Goal: Information Seeking & Learning: Learn about a topic

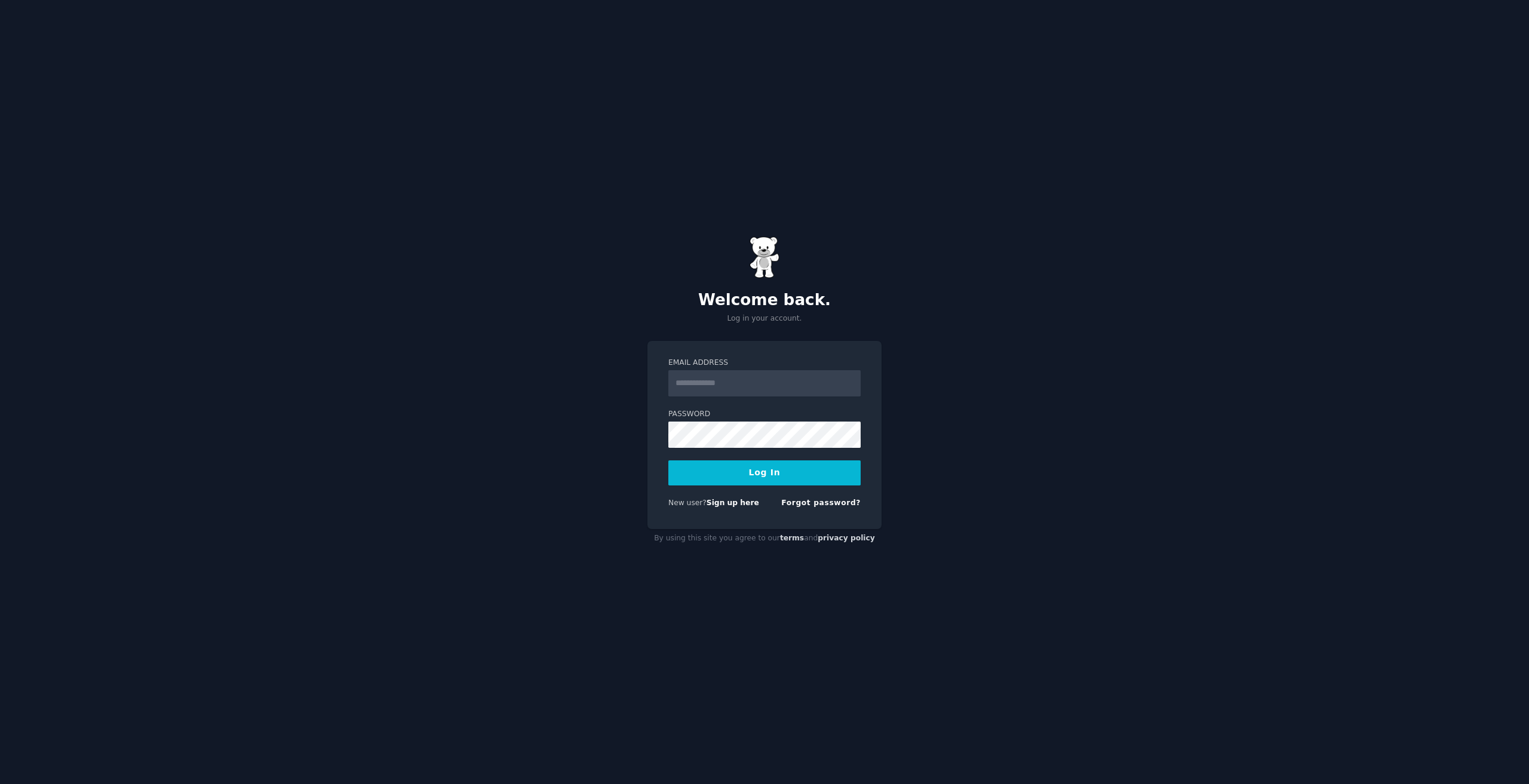
type input "**********"
click at [668, 460] on button "Log In" at bounding box center [764, 472] width 192 height 25
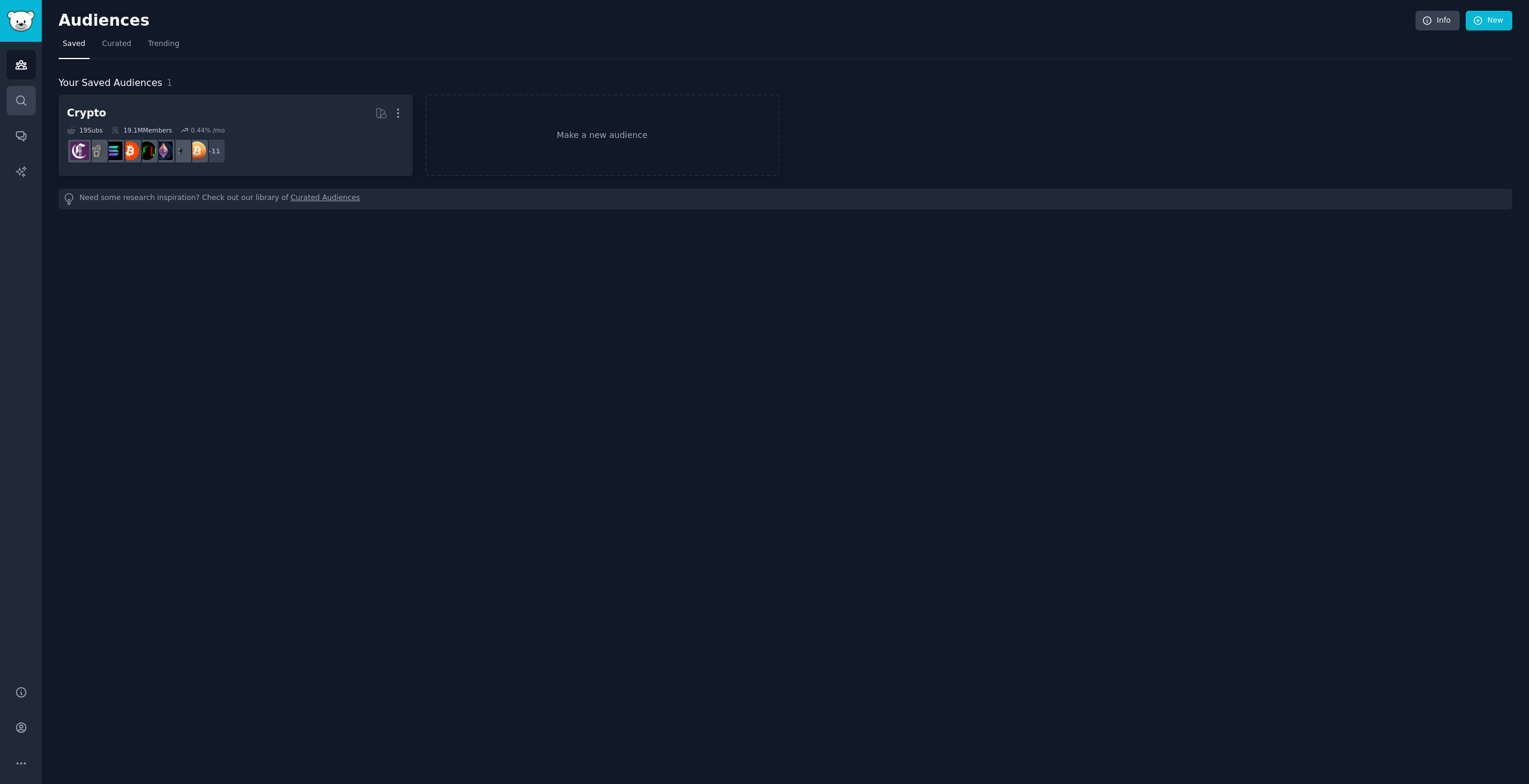
click at [22, 100] on icon "Sidebar" at bounding box center [21, 100] width 13 height 13
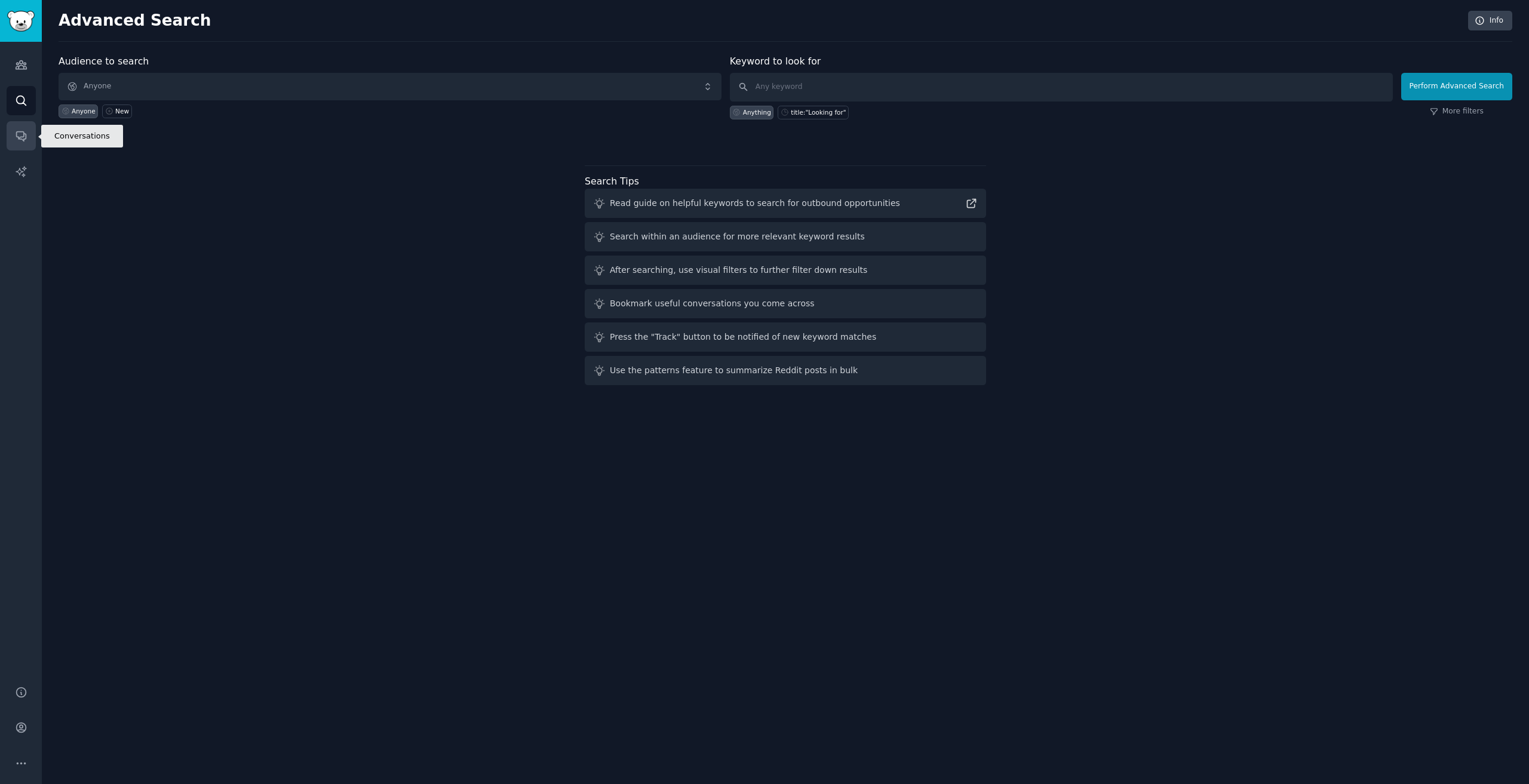
click at [23, 123] on link "Conversations" at bounding box center [21, 136] width 29 height 29
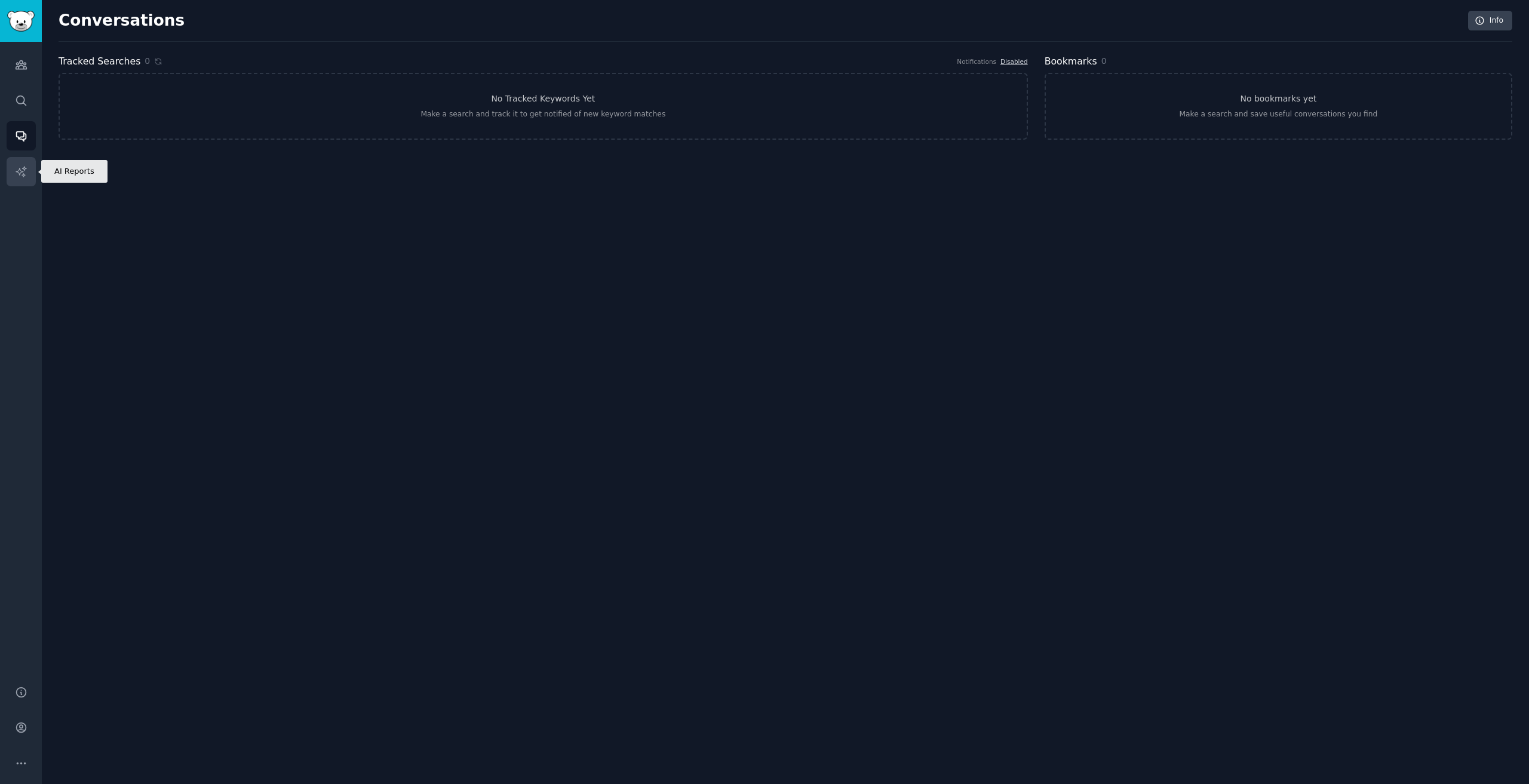
click at [19, 169] on icon "Sidebar" at bounding box center [21, 171] width 13 height 13
click at [21, 64] on icon "Sidebar" at bounding box center [21, 64] width 13 height 13
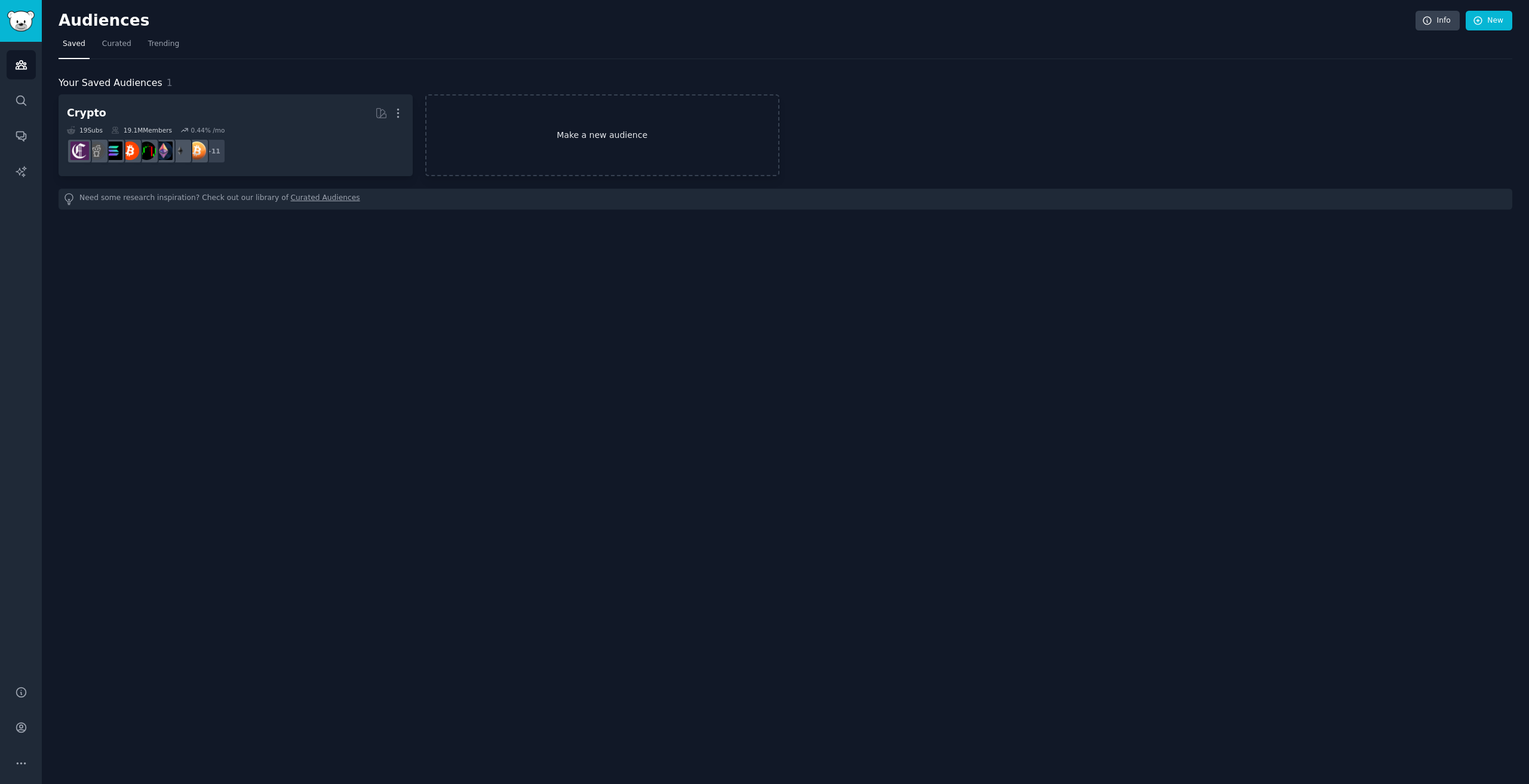
click at [584, 130] on link "Make a new audience" at bounding box center [602, 135] width 354 height 82
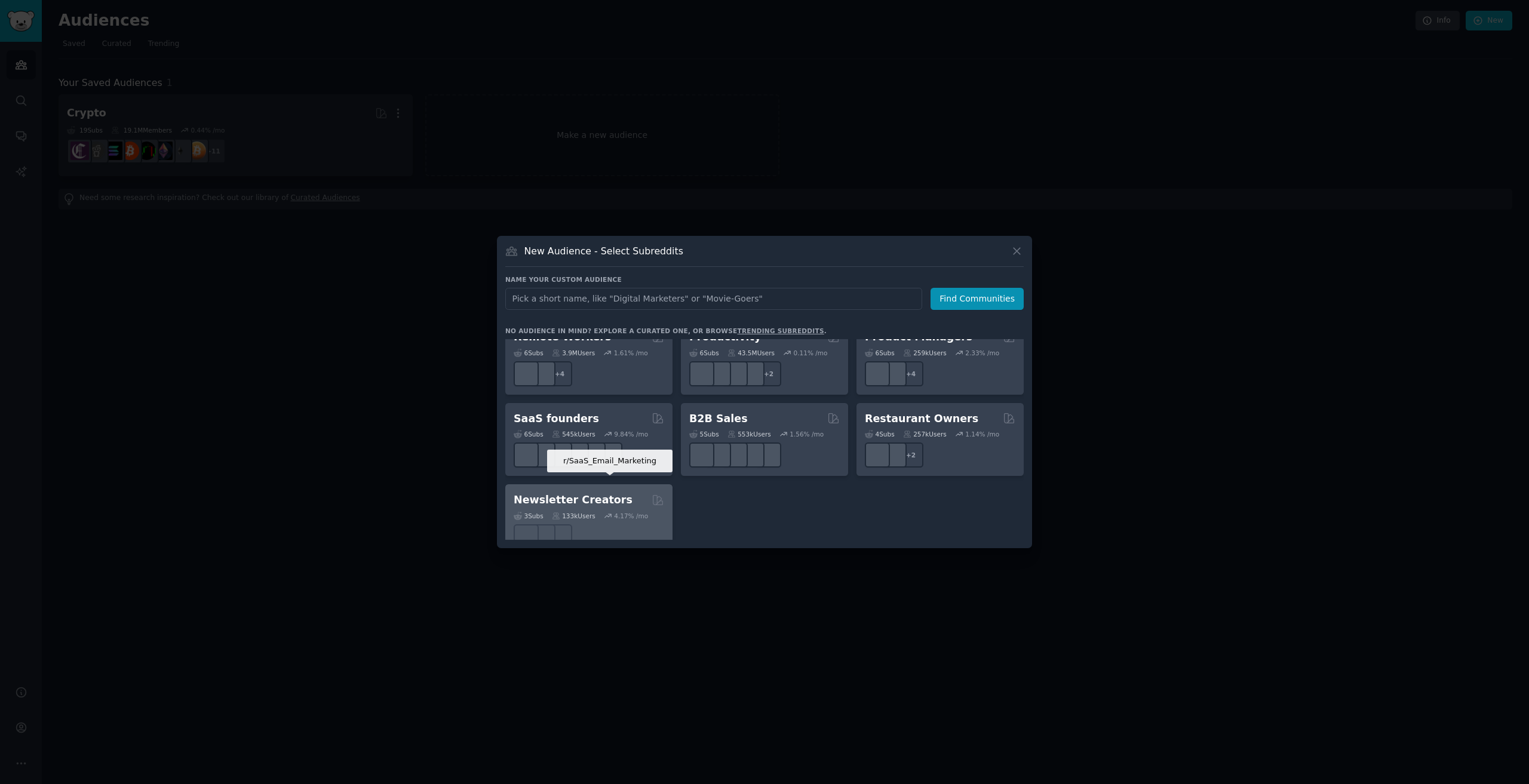
scroll to position [932, 0]
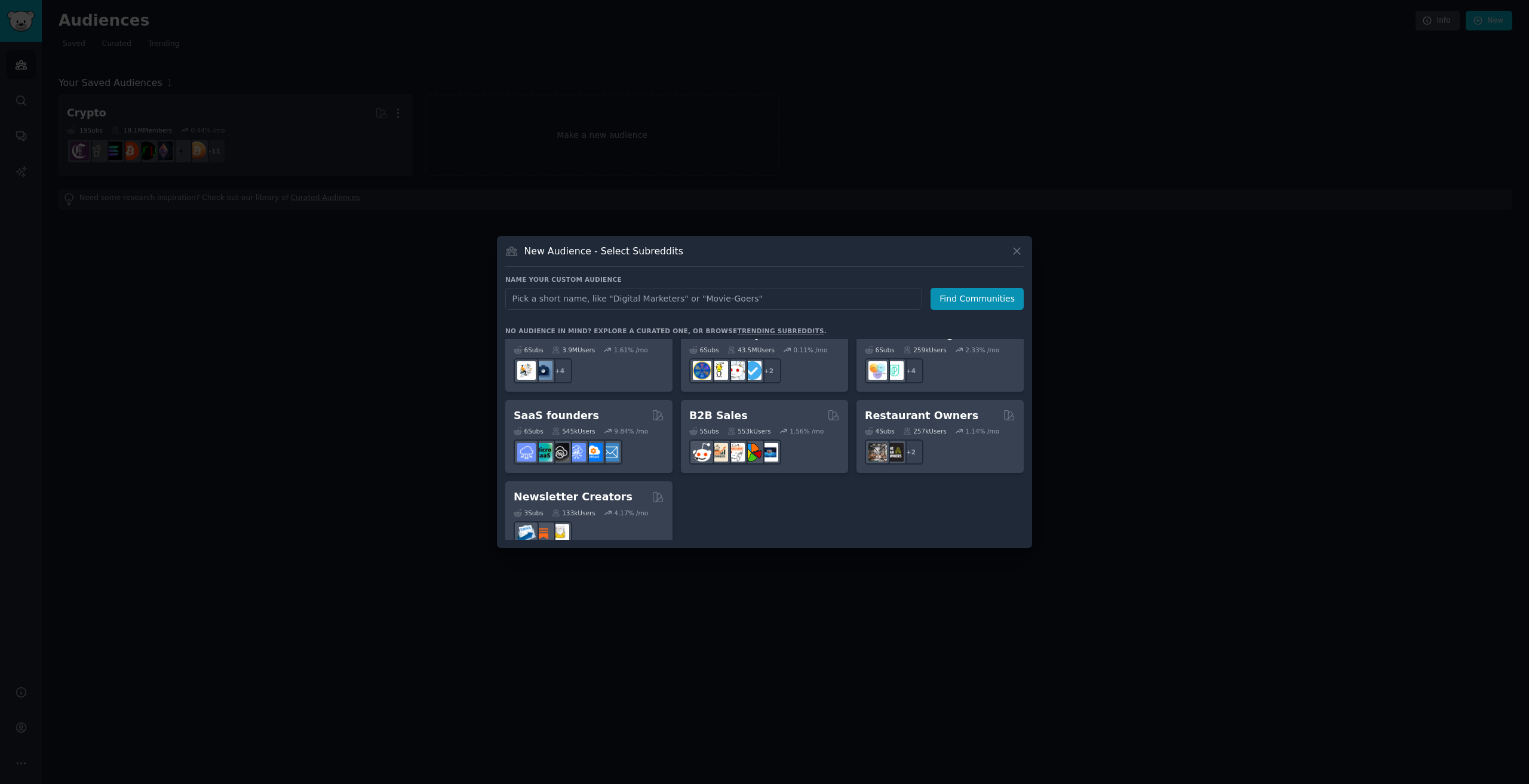
click at [1203, 458] on div at bounding box center [764, 392] width 1529 height 784
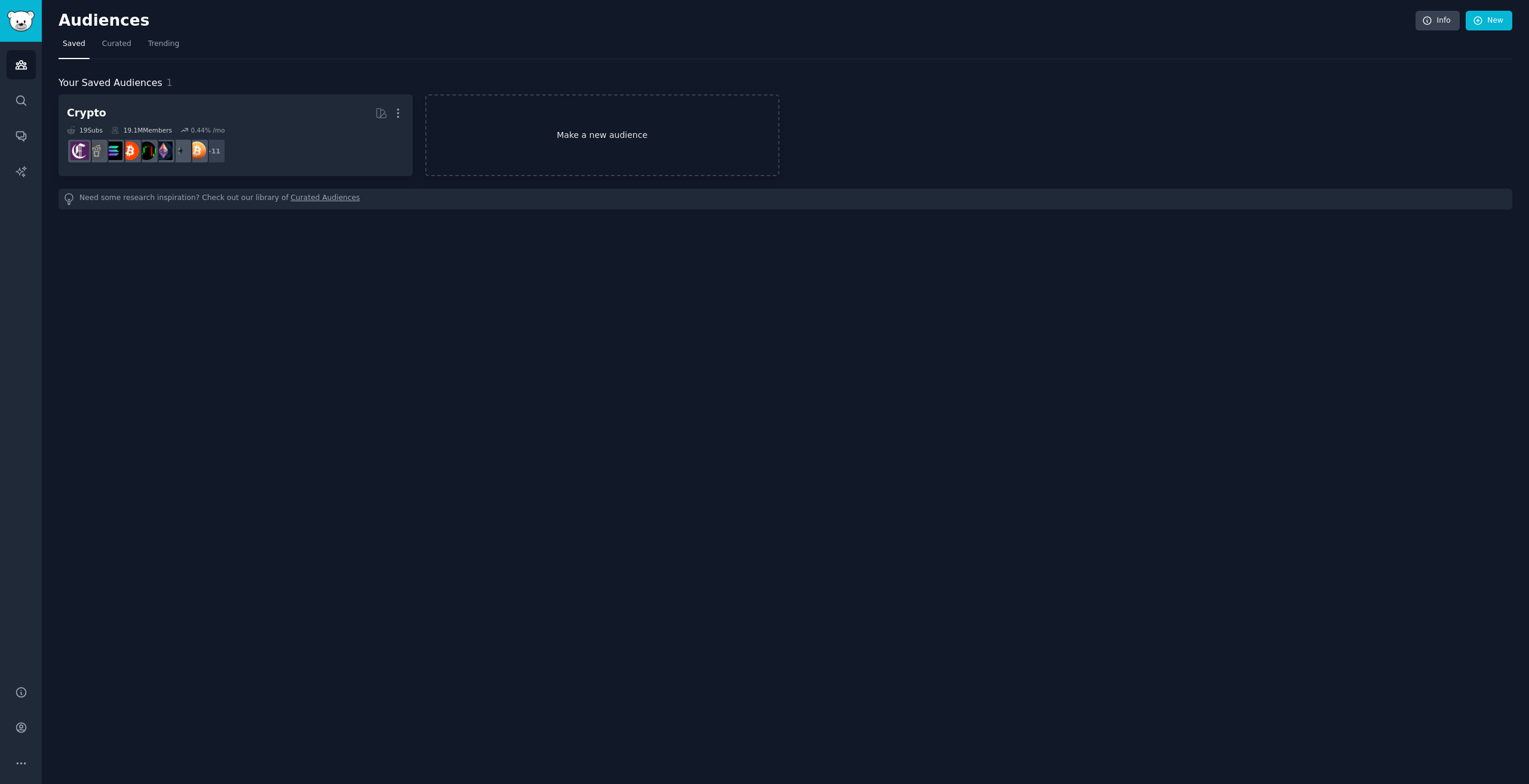
click at [563, 144] on link "Make a new audience" at bounding box center [602, 135] width 354 height 82
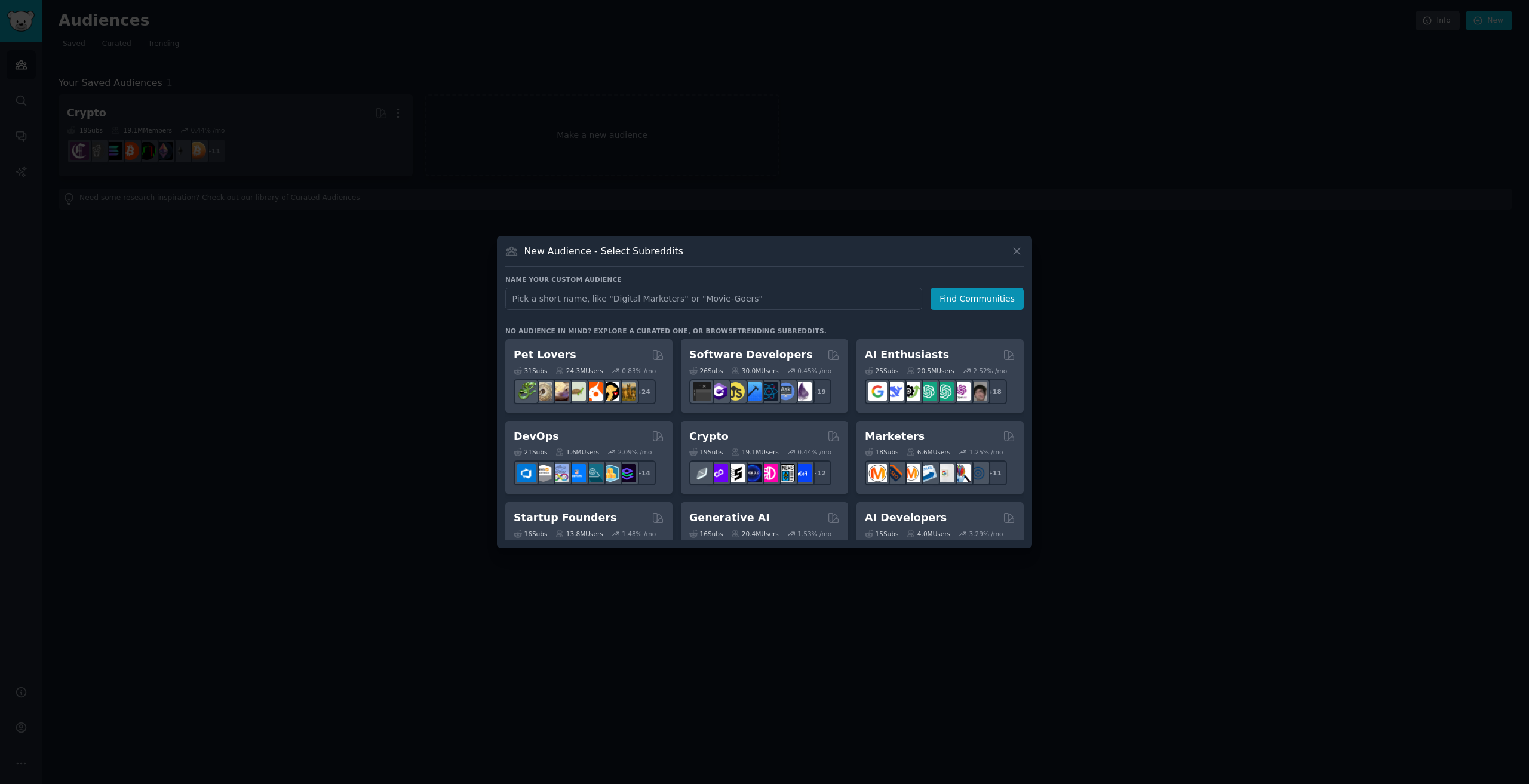
click at [671, 292] on input "text" at bounding box center [713, 298] width 417 height 22
type input "Crypto Traders"
click at [975, 306] on button "Find Communities" at bounding box center [977, 298] width 93 height 22
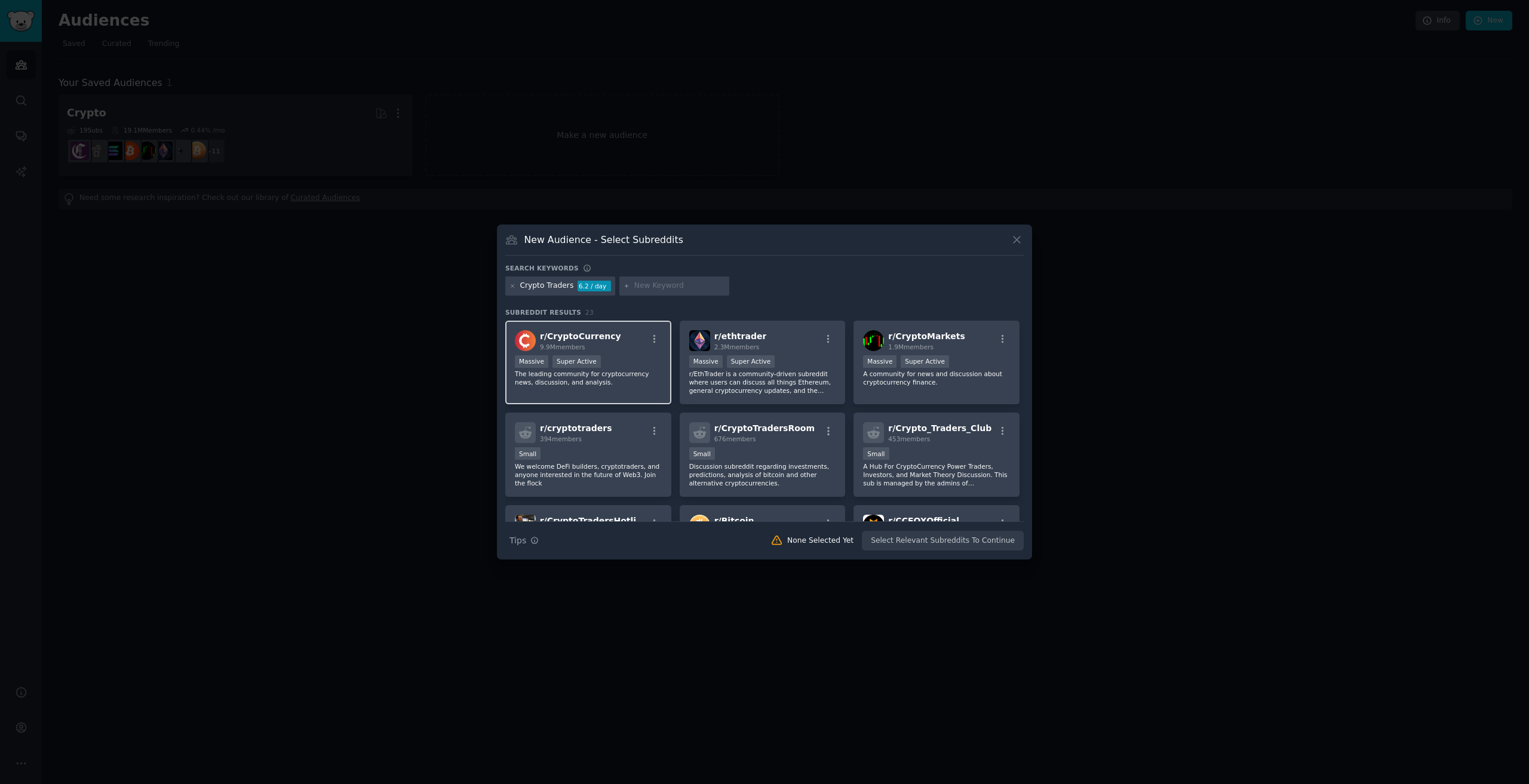
click at [624, 332] on div "r/ CryptoCurrency 9.9M members" at bounding box center [588, 340] width 147 height 21
click at [782, 333] on div "r/ ethtrader 2.3M members" at bounding box center [763, 340] width 147 height 21
click at [917, 335] on span "r/ CryptoMarkets" at bounding box center [926, 336] width 76 height 9
click at [589, 440] on div "394 members" at bounding box center [576, 439] width 72 height 8
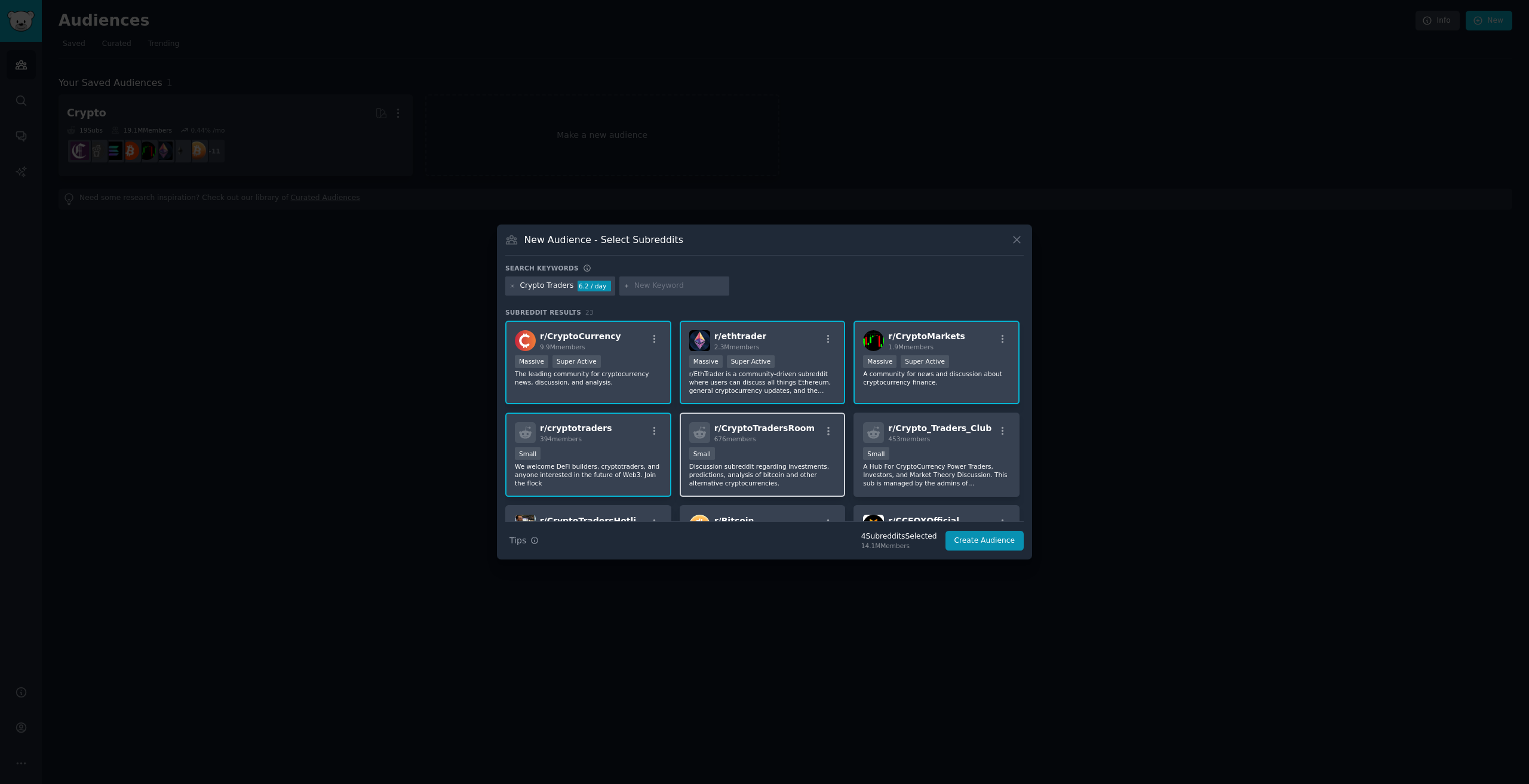
click at [753, 458] on div "100 - 1000 members Small" at bounding box center [763, 455] width 147 height 15
click at [939, 446] on div "r/ Crypto_Traders_Club 453 members 100 - 1000 members Small A Hub For CryptoCur…" at bounding box center [936, 455] width 166 height 84
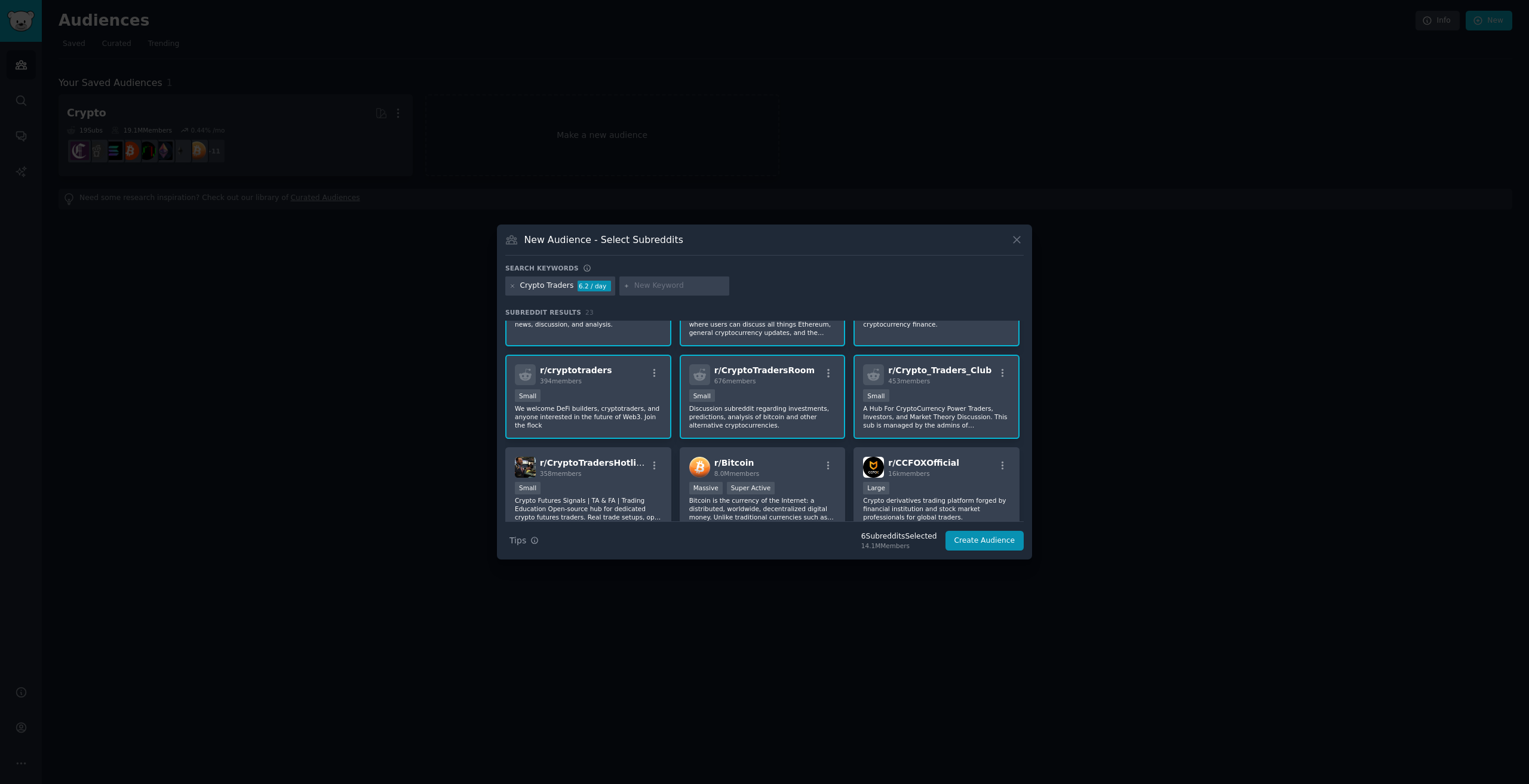
scroll to position [60, 0]
click at [763, 456] on div "r/ Bitcoin 8.0M members" at bounding box center [763, 465] width 147 height 21
click at [622, 460] on span "r/ CryptoTradersHotline" at bounding box center [594, 461] width 108 height 9
click at [920, 470] on span "16k members" at bounding box center [909, 472] width 41 height 7
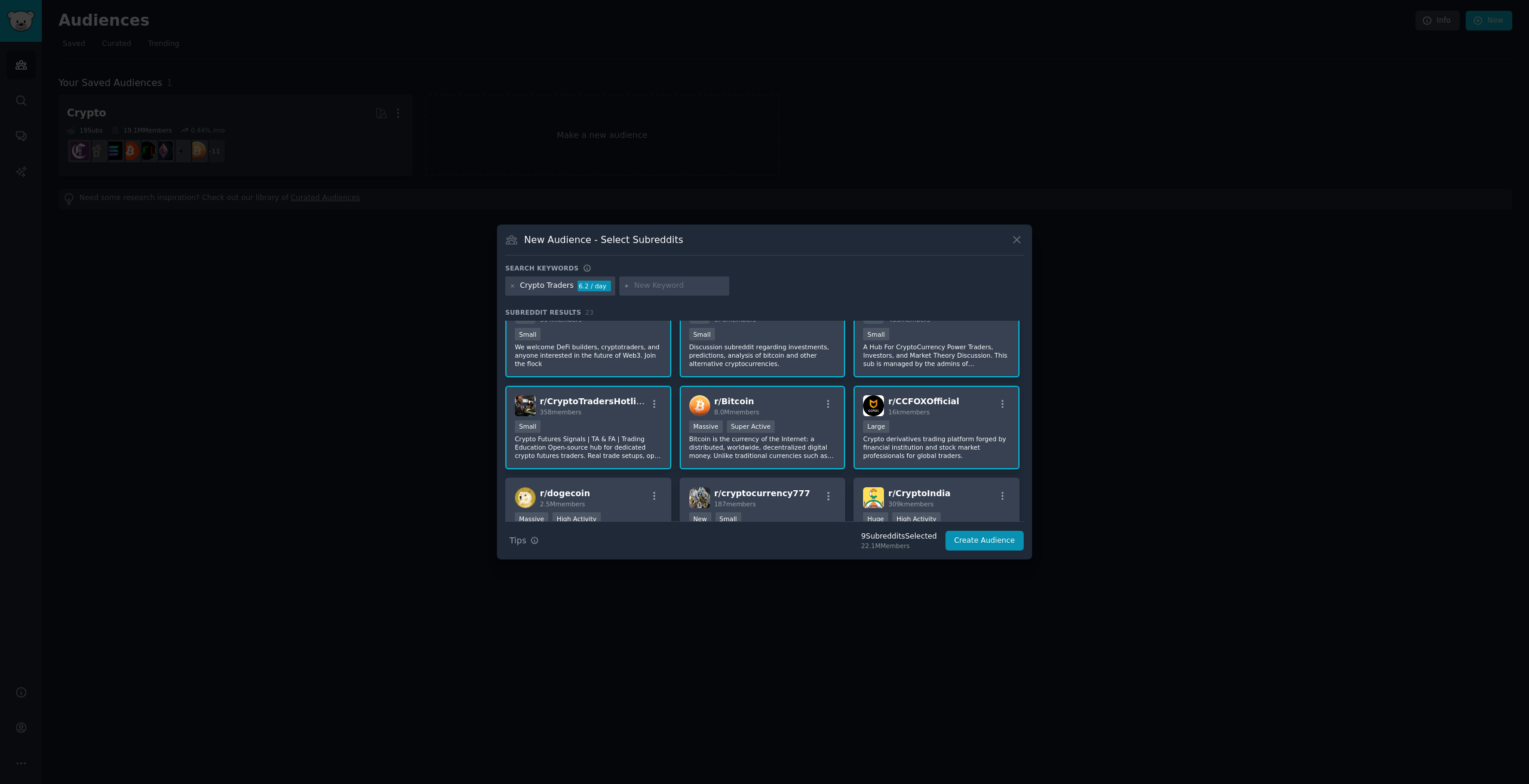
click at [926, 440] on p "Crypto derivatives trading platform forged by financial institution and stock m…" at bounding box center [937, 447] width 147 height 25
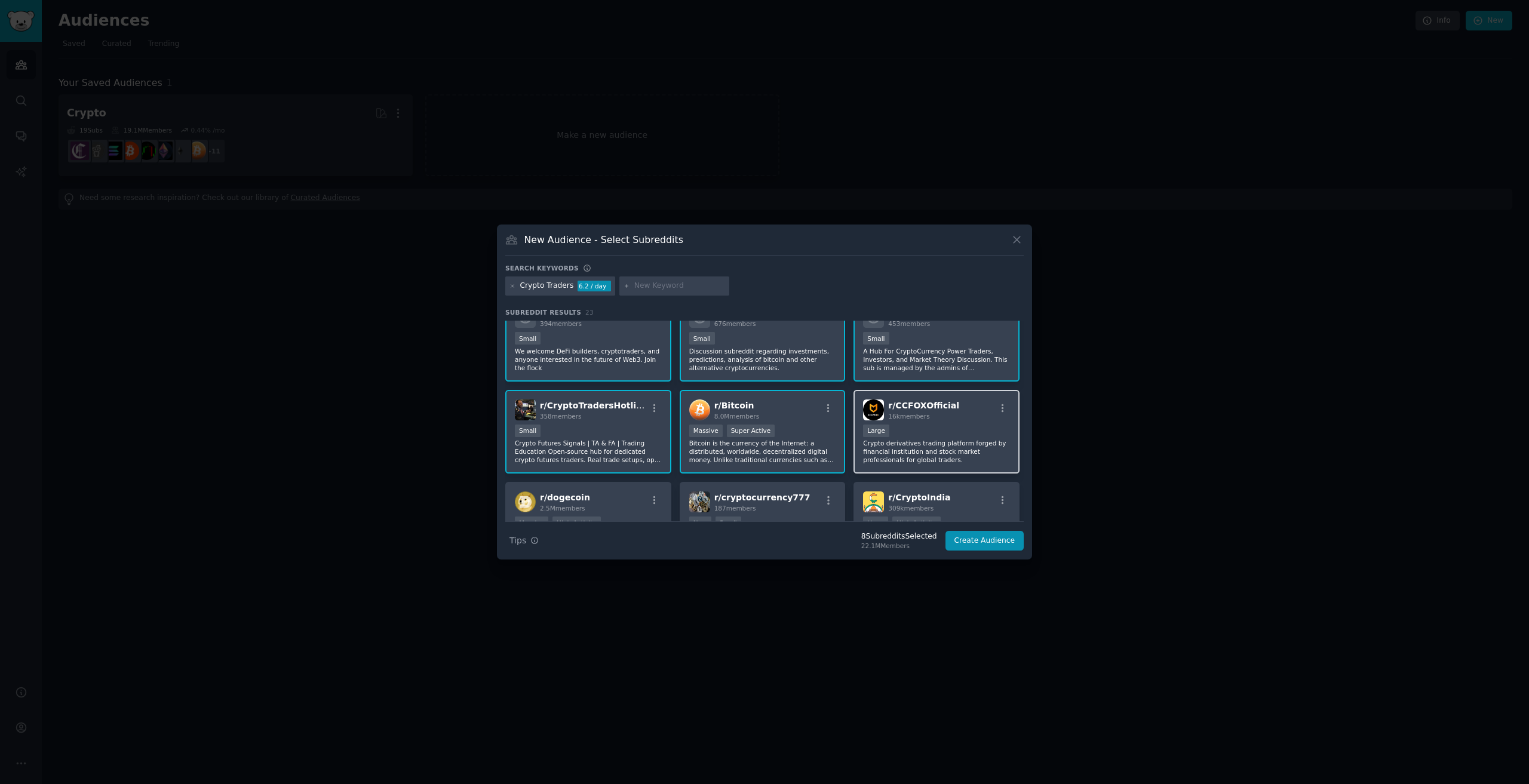
scroll to position [120, 0]
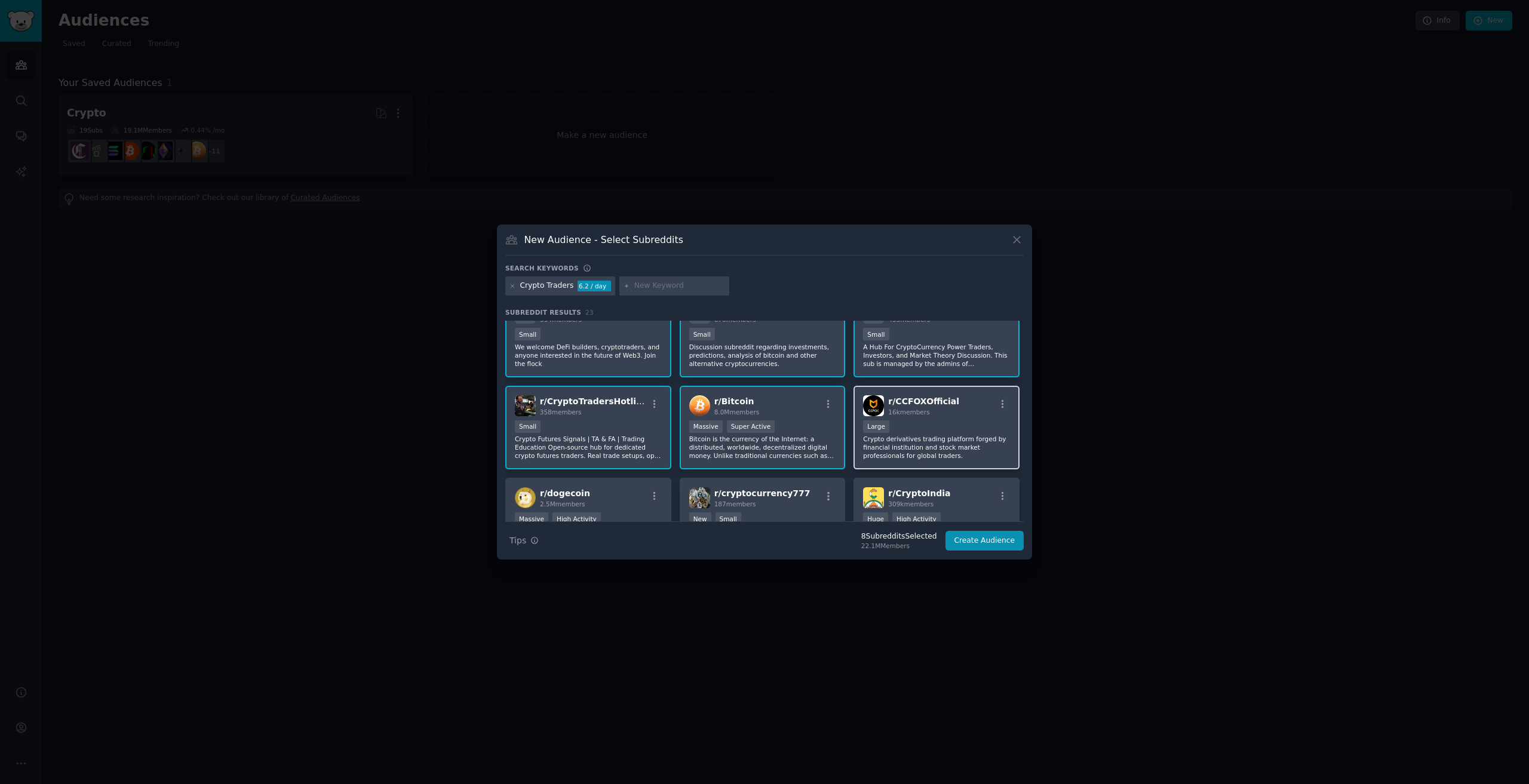
click at [917, 439] on p "Crypto derivatives trading platform forged by financial institution and stock m…" at bounding box center [937, 447] width 147 height 25
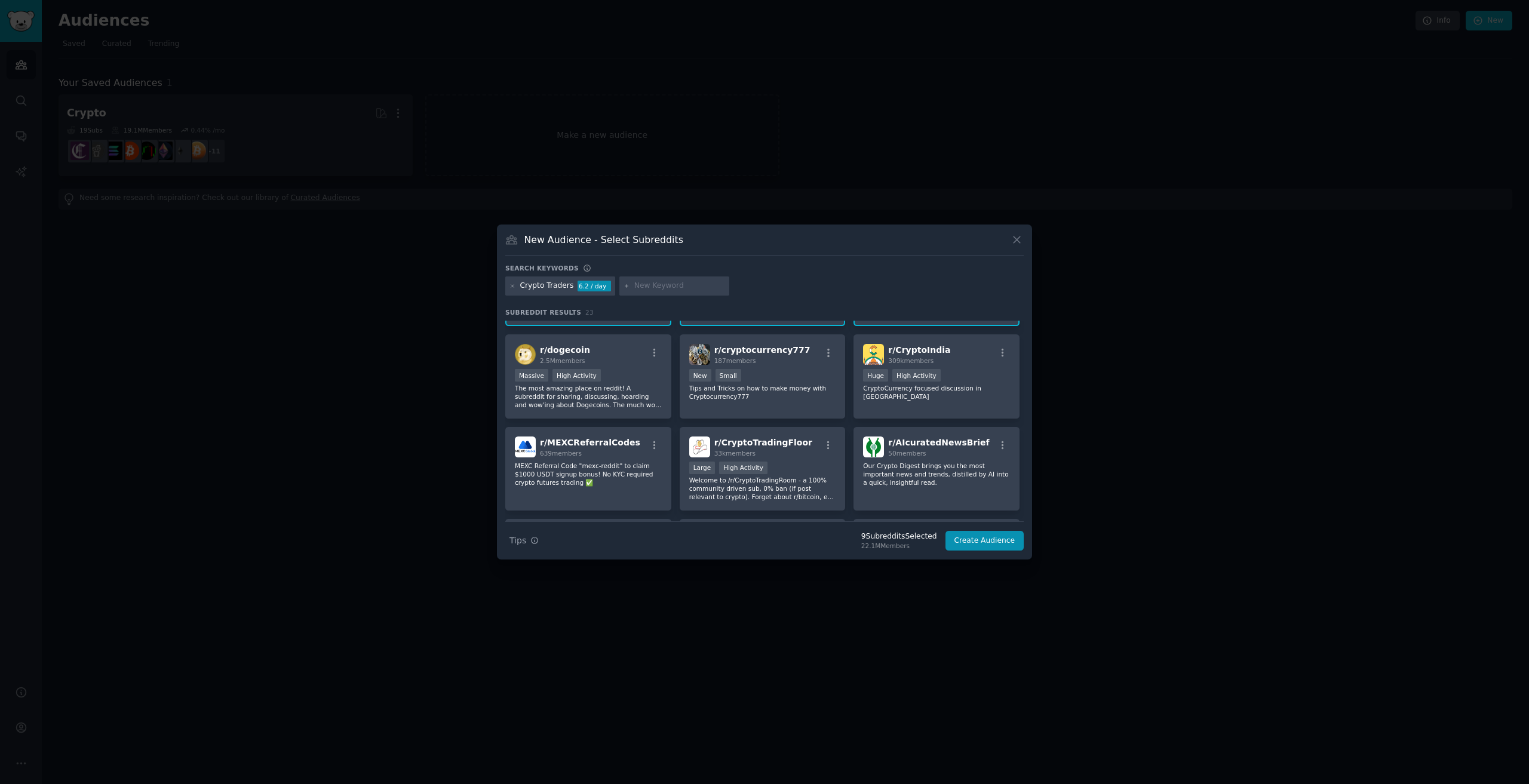
scroll to position [268, 0]
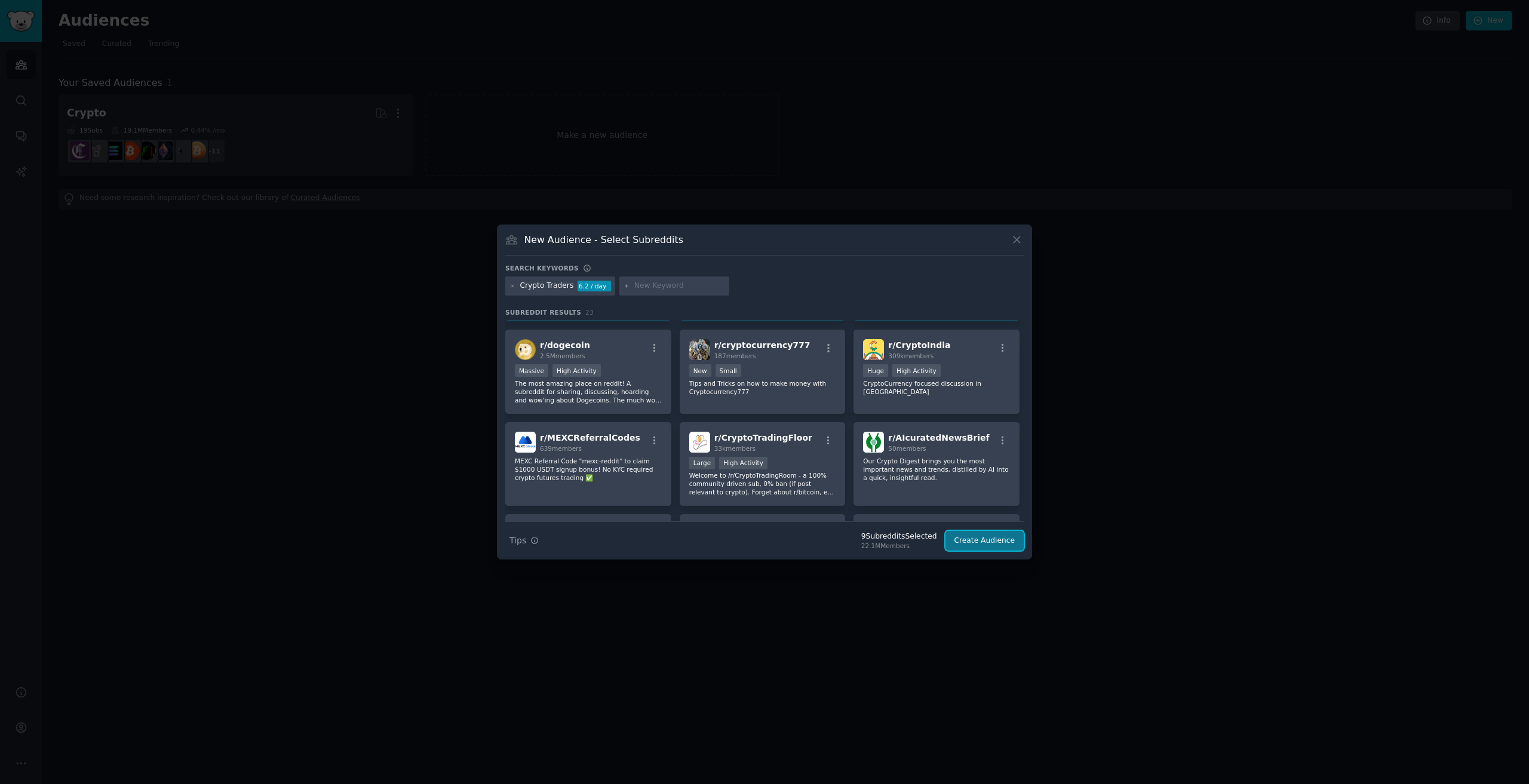
click at [983, 542] on button "Create Audience" at bounding box center [985, 541] width 79 height 20
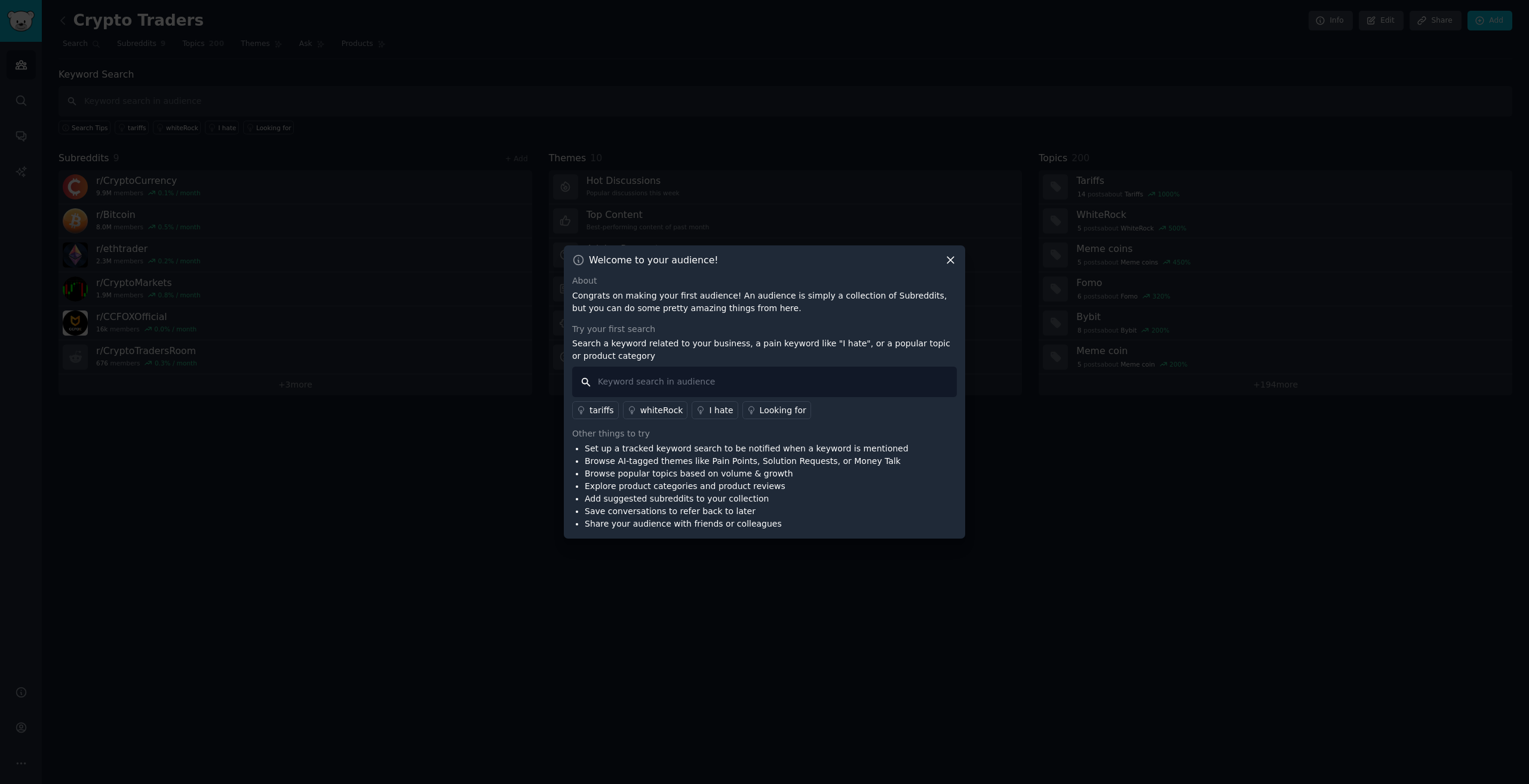
click at [653, 389] on input "text" at bounding box center [764, 382] width 385 height 31
click at [711, 410] on div "I hate" at bounding box center [721, 410] width 24 height 13
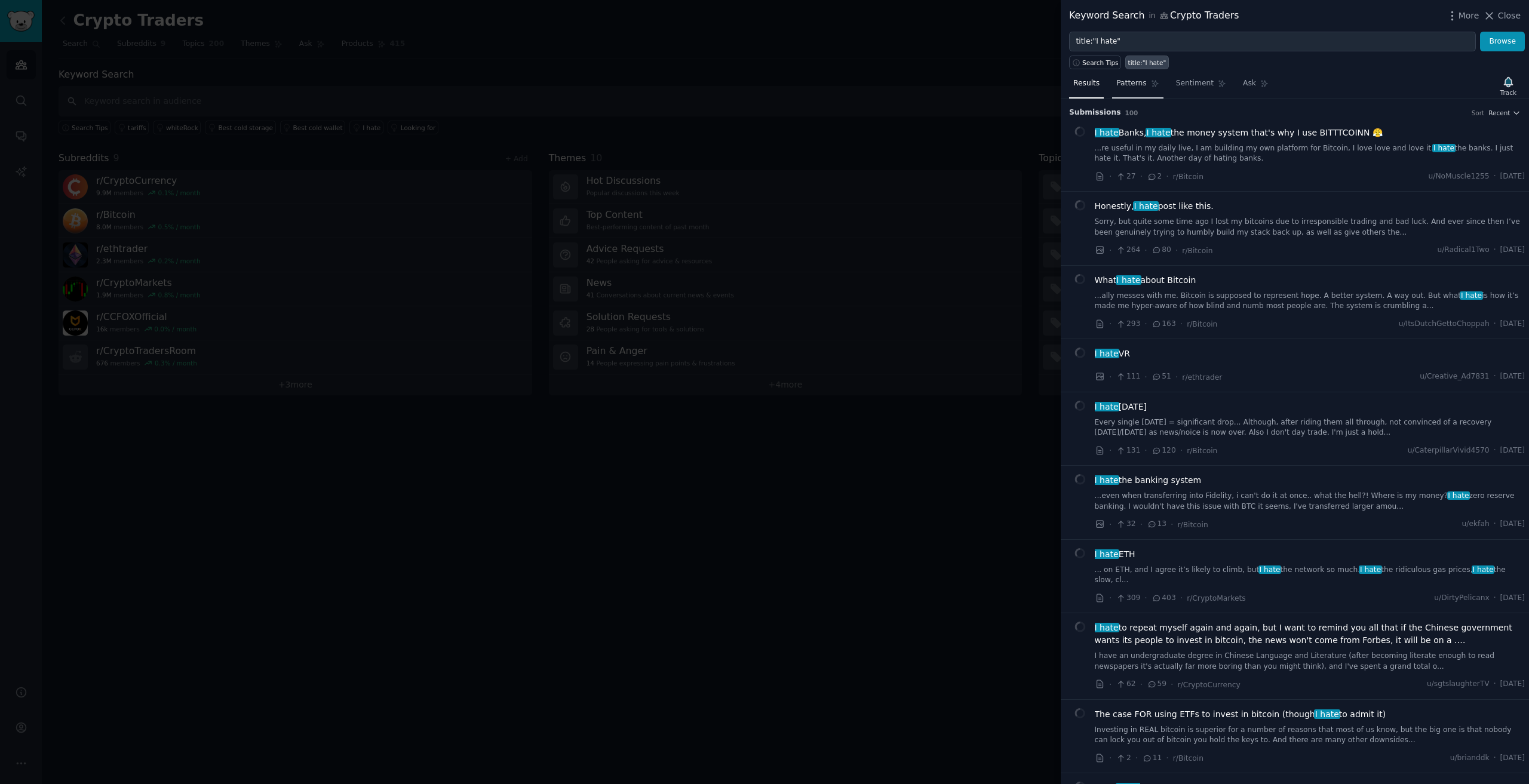
click at [1151, 82] on icon at bounding box center [1155, 84] width 8 height 8
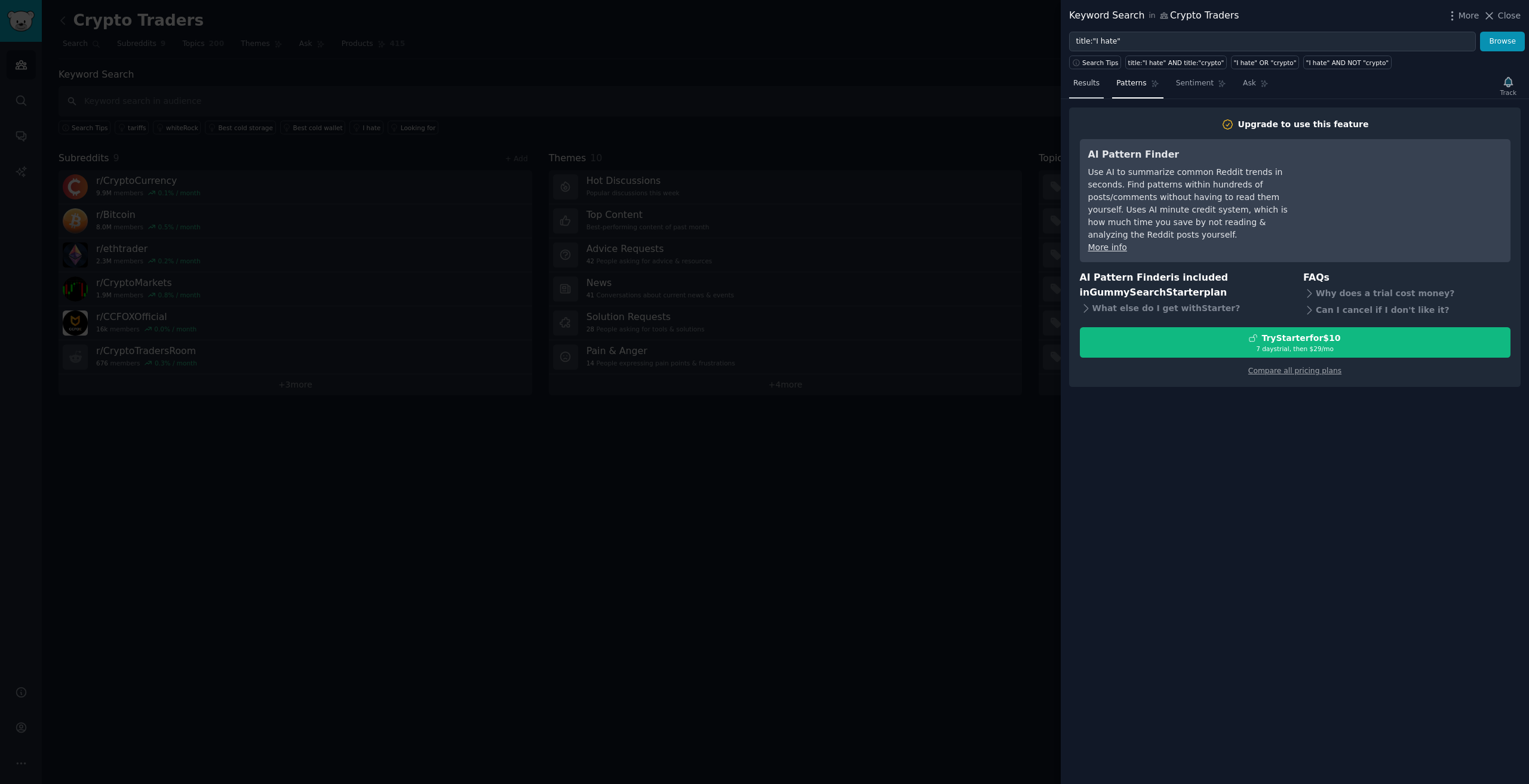
click at [1083, 83] on span "Results" at bounding box center [1086, 84] width 26 height 11
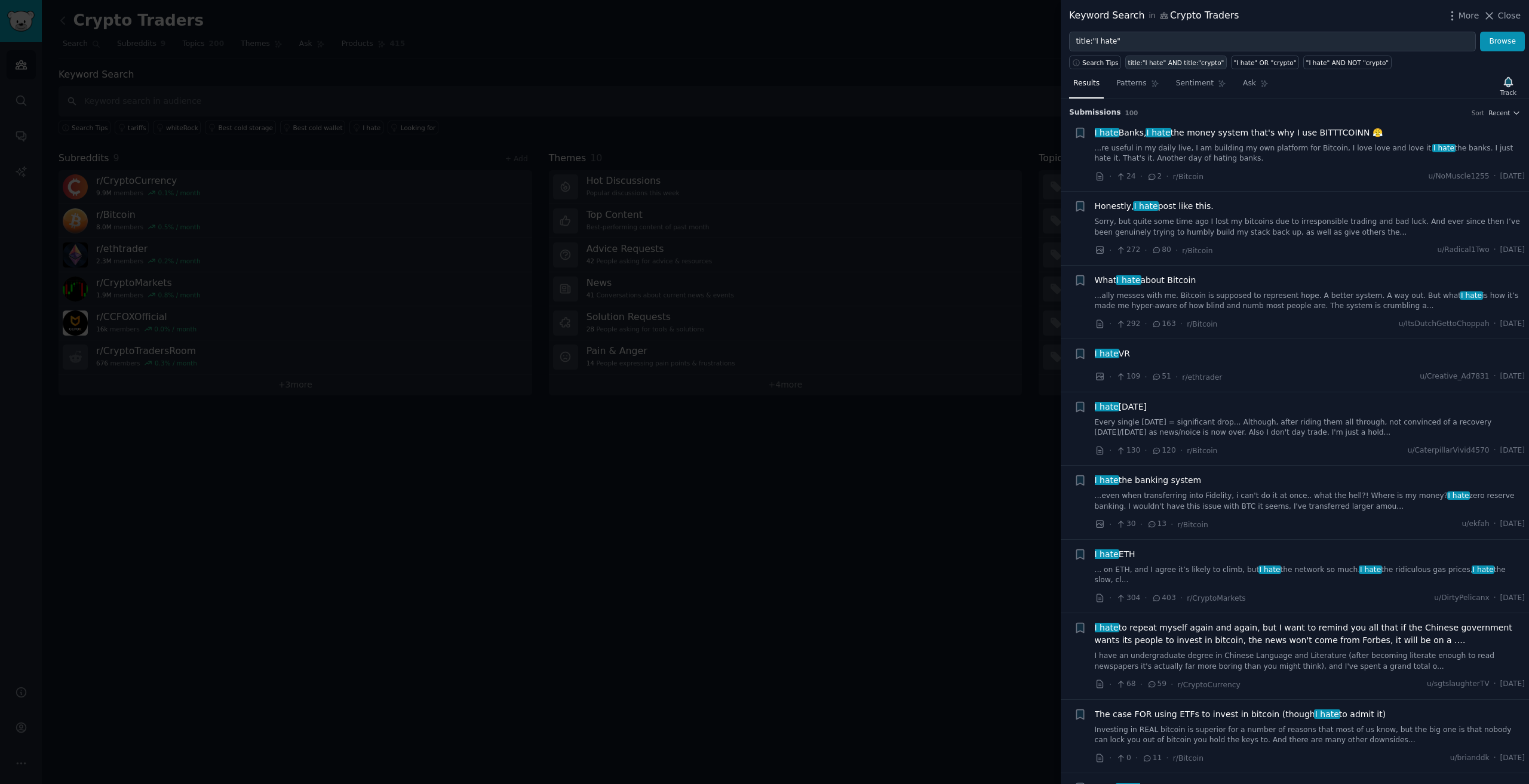
click at [1128, 62] on div "title:"I hate" AND title:"crypto"" at bounding box center [1176, 62] width 96 height 8
type input "title:"I hate" AND title:"crypto""
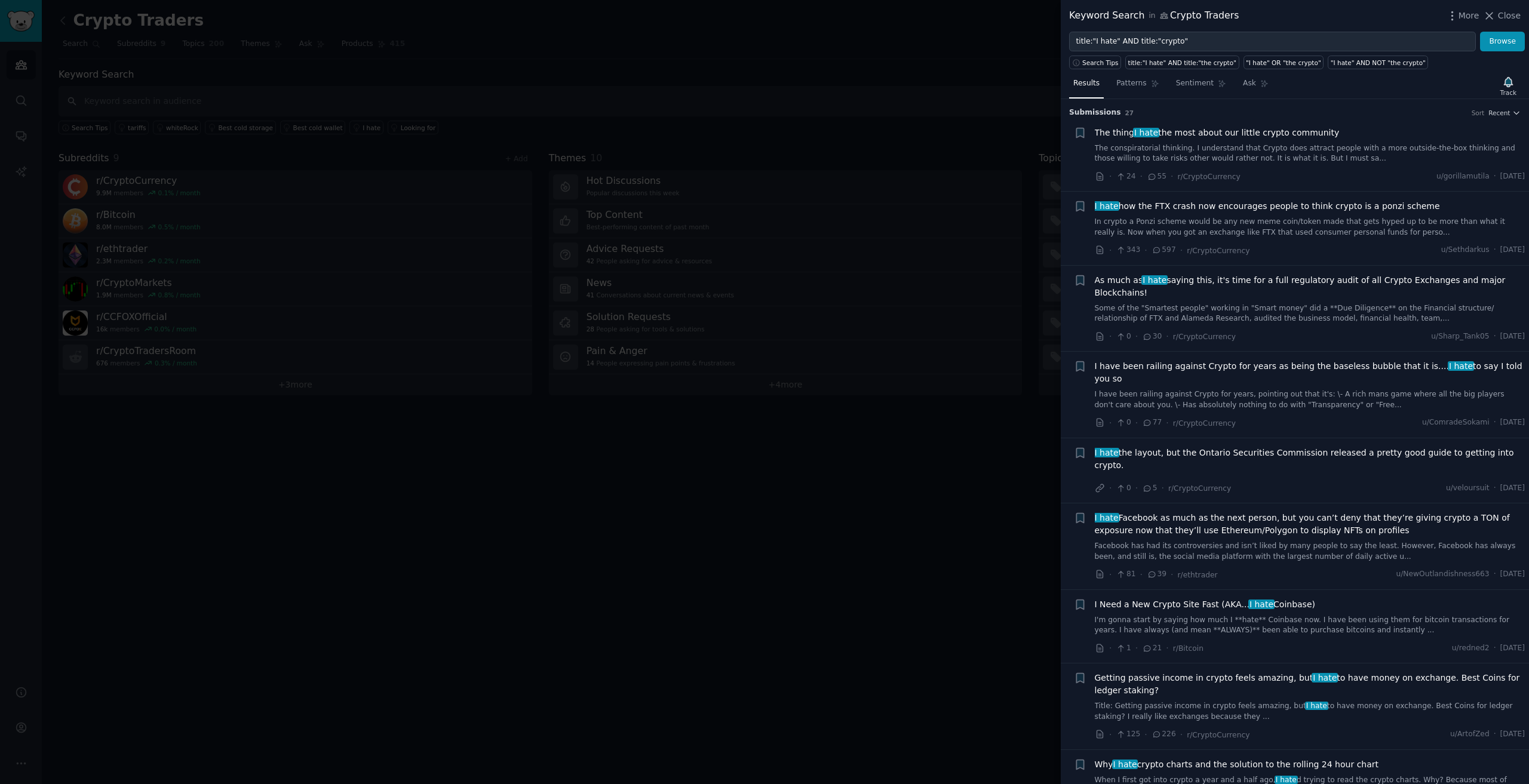
click at [1229, 759] on div "Why I hate crypto charts and the solution to the rolling 24 hour chart When I f…" at bounding box center [1310, 777] width 431 height 37
click at [1218, 775] on link "When I first got into crypto a year and a half ago, I hate d trying to read the…" at bounding box center [1310, 785] width 431 height 21
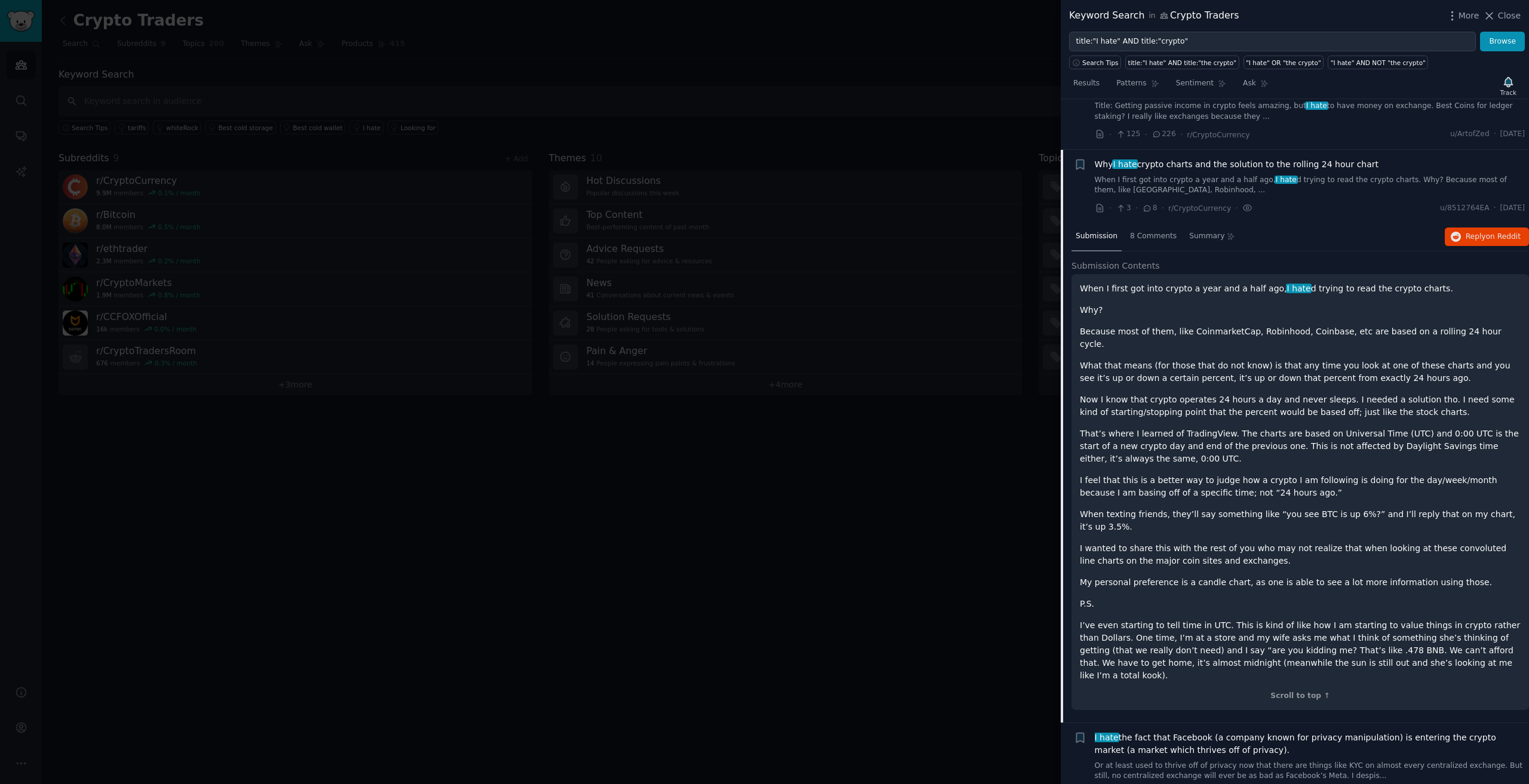
scroll to position [613, 0]
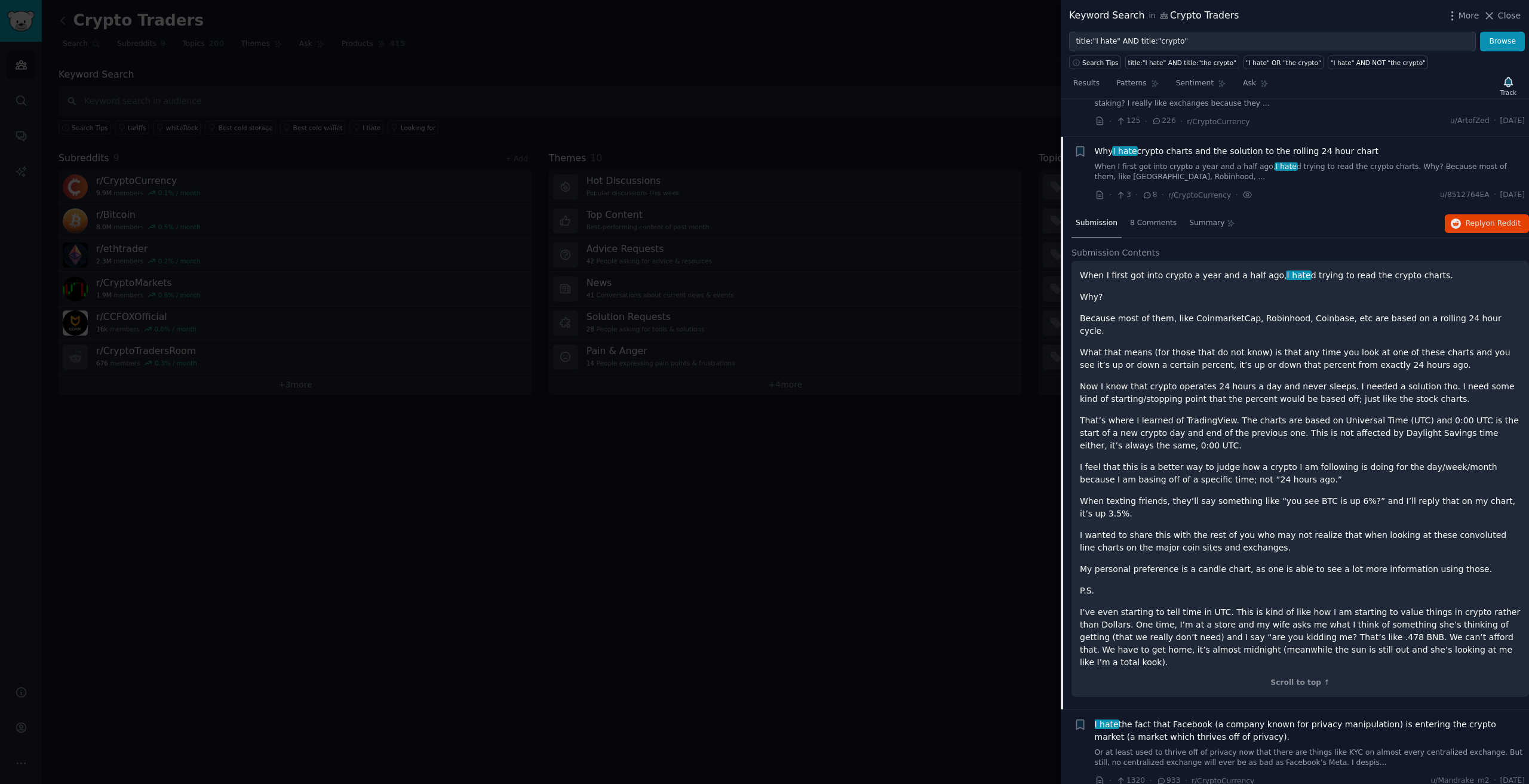
click at [1416, 347] on p "What that means (for those that do not know) is that any time you look at one o…" at bounding box center [1300, 359] width 441 height 25
click at [1192, 270] on p "When I first got into crypto a year and a half ago, I hate d trying to read the…" at bounding box center [1300, 276] width 441 height 13
click at [1281, 162] on link "When I first got into crypto a year and a half ago, I hate d trying to read the…" at bounding box center [1310, 172] width 431 height 21
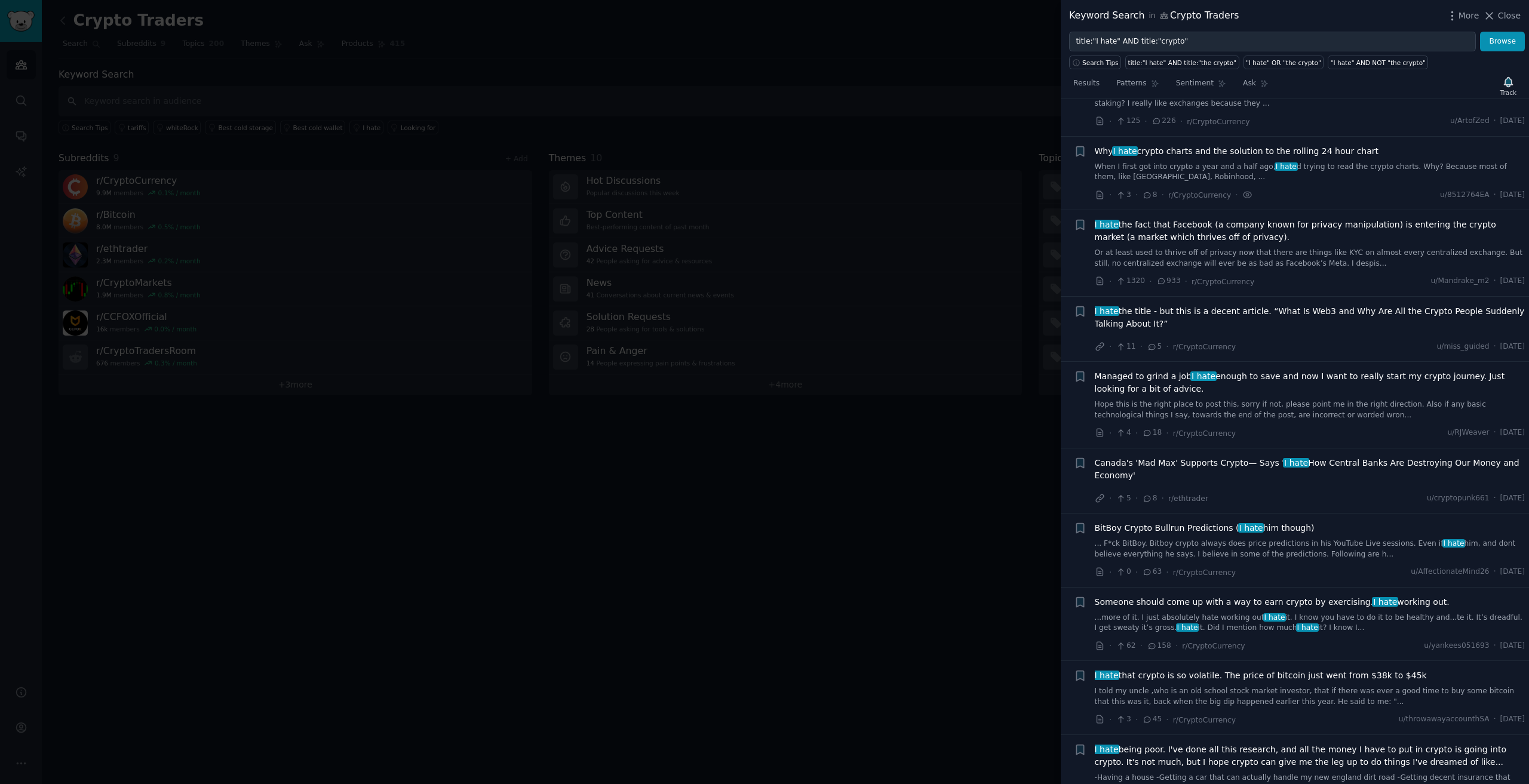
click at [1287, 162] on link "When I first got into crypto a year and a half ago, I hate d trying to read the…" at bounding box center [1310, 172] width 431 height 21
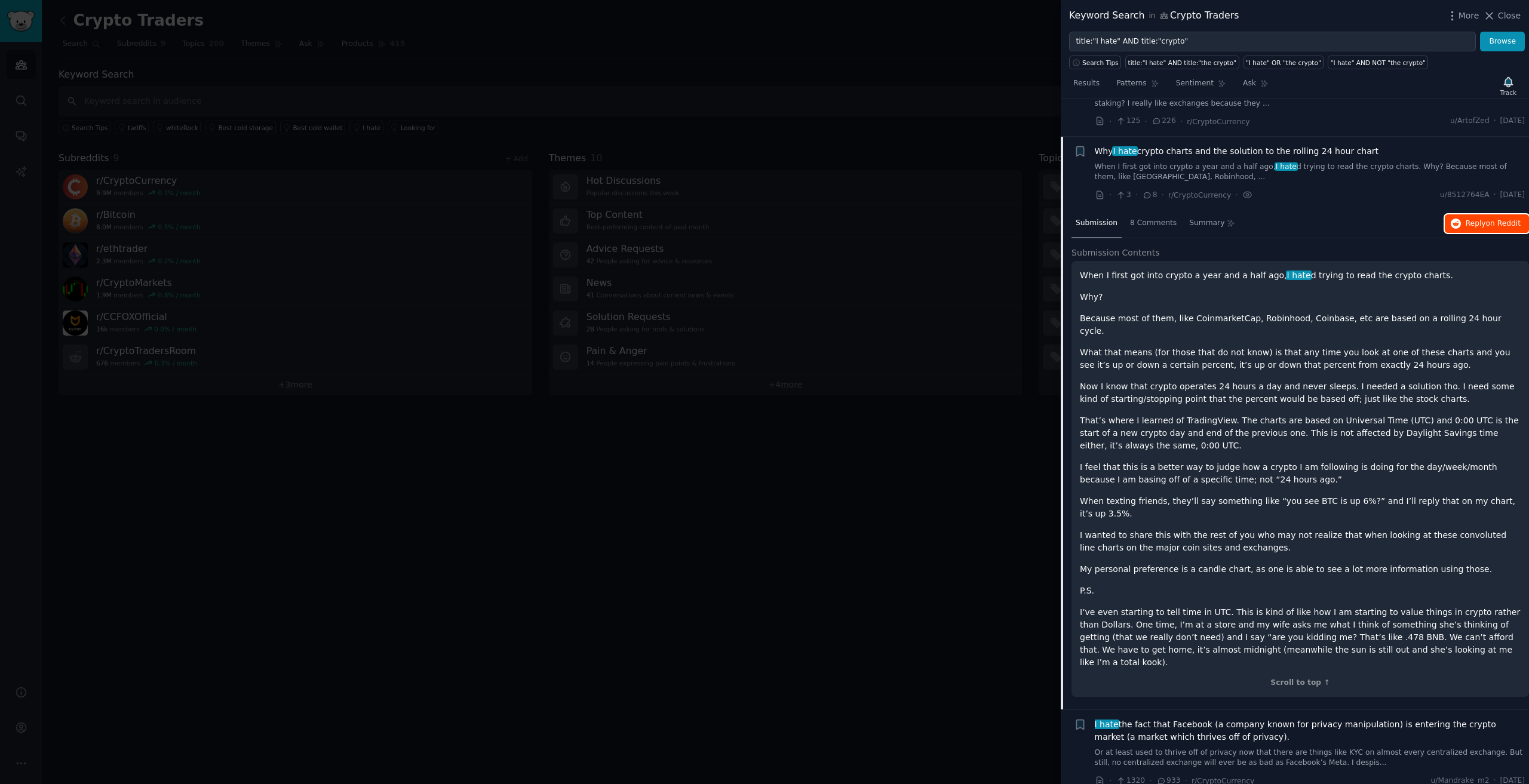
click at [1469, 214] on button "Reply on Reddit" at bounding box center [1487, 223] width 84 height 19
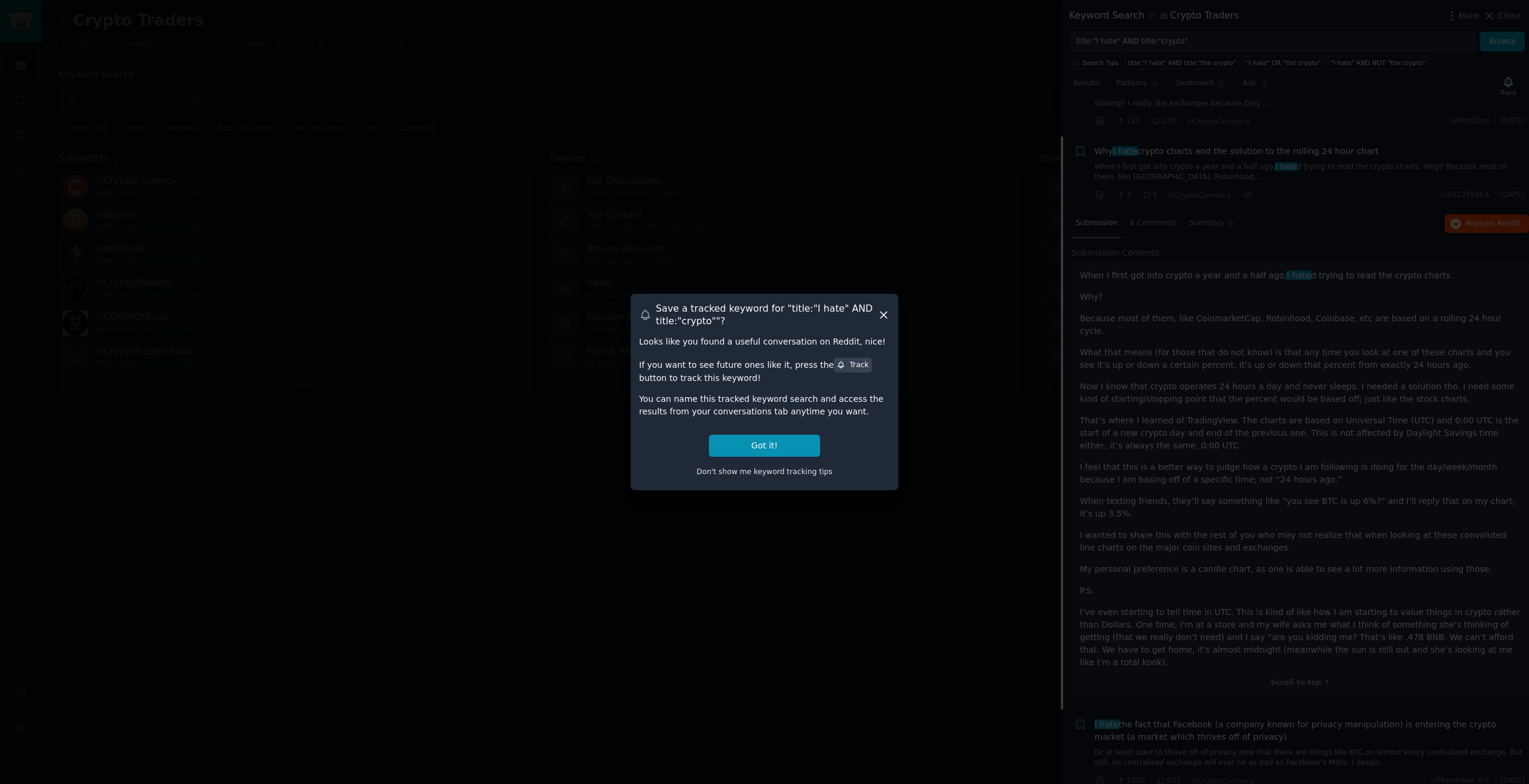
click at [1134, 194] on div at bounding box center [764, 392] width 1529 height 784
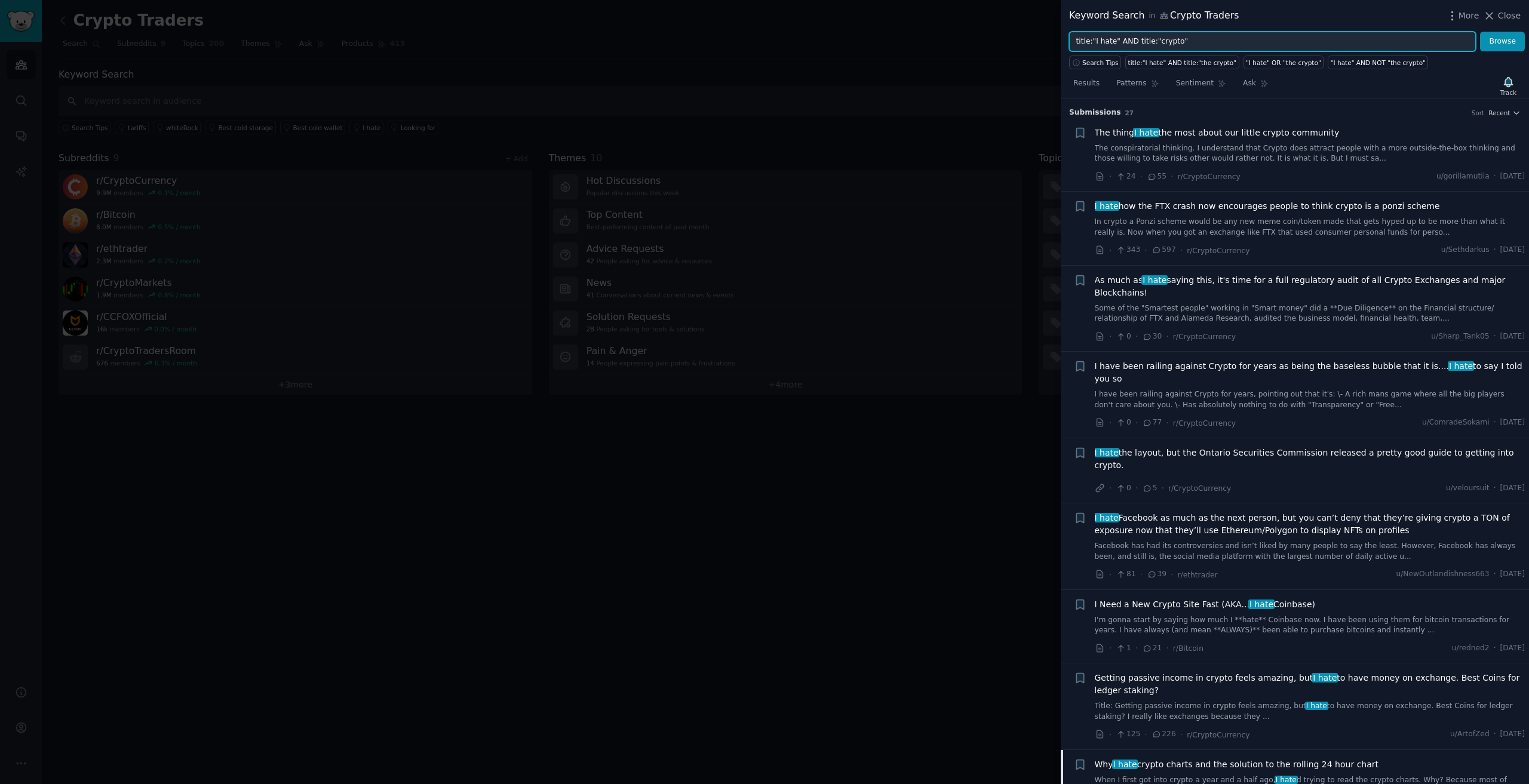
drag, startPoint x: 1215, startPoint y: 33, endPoint x: 877, endPoint y: 19, distance: 338.3
click at [877, 19] on div "Keyword Search in Crypto Traders More Close title:"I hate" AND title:"crypto" B…" at bounding box center [764, 392] width 1529 height 784
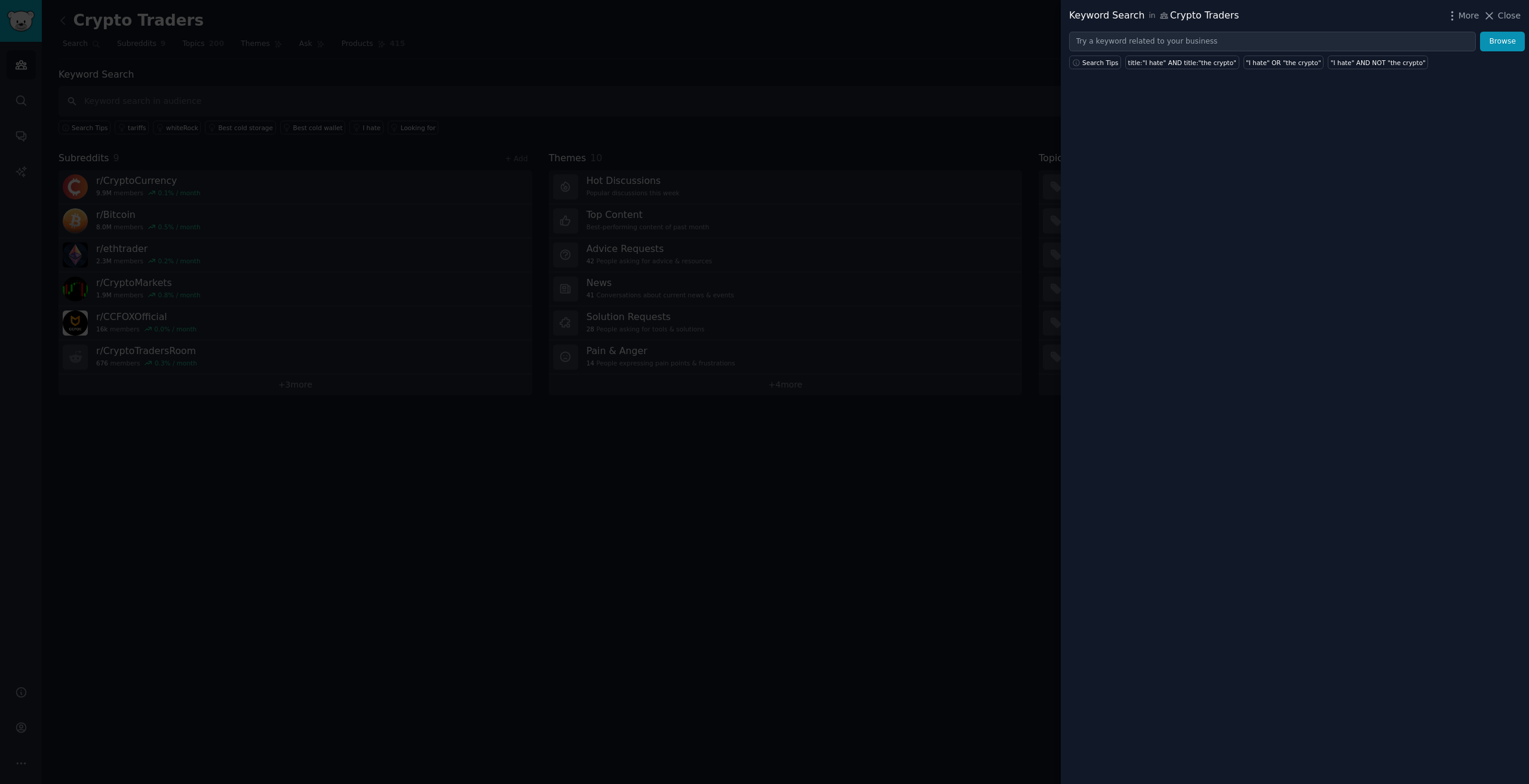
click at [634, 225] on div at bounding box center [764, 392] width 1529 height 784
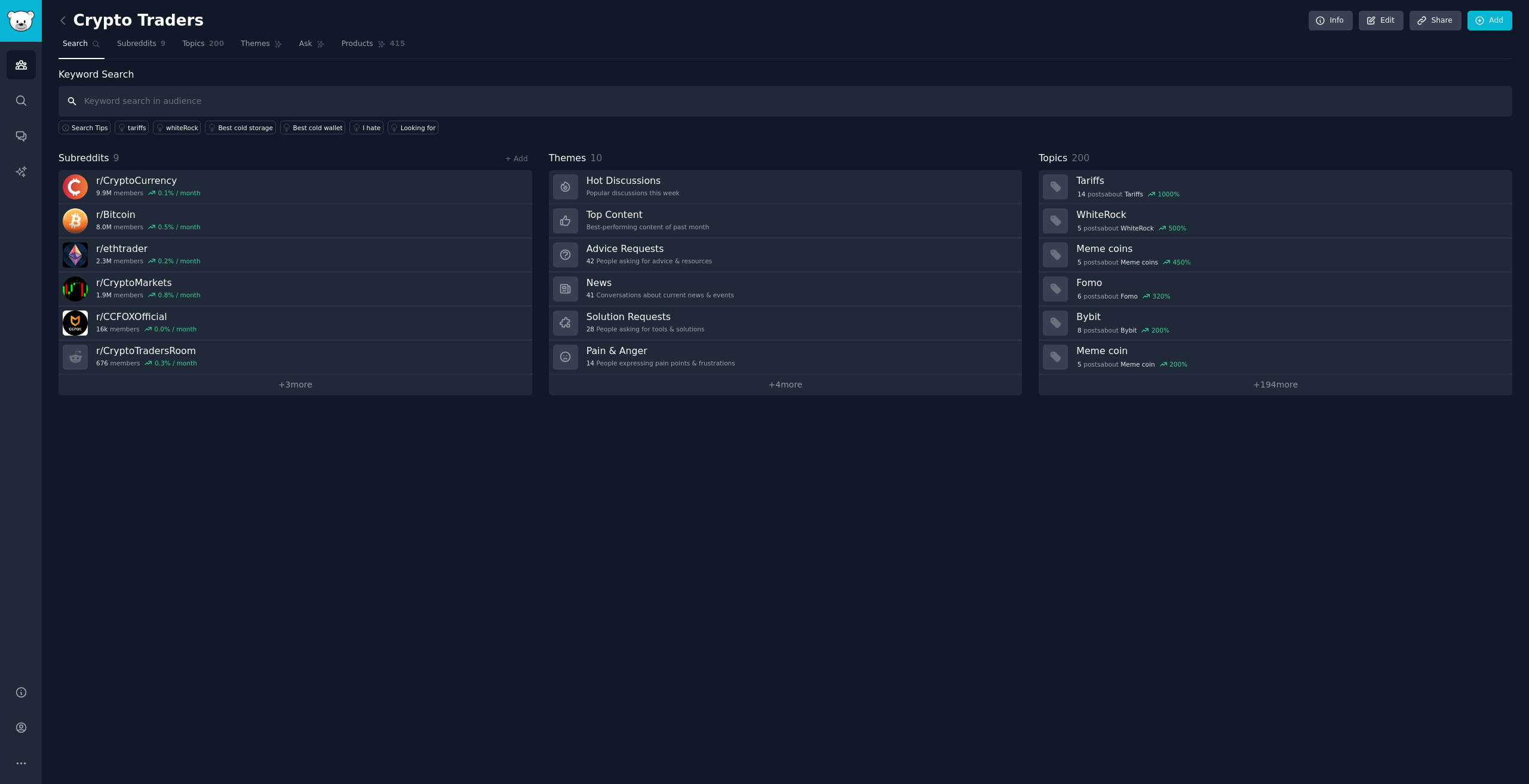
click at [395, 90] on input "text" at bounding box center [785, 102] width 1453 height 31
type input "A"
type input "Orderbook tool"
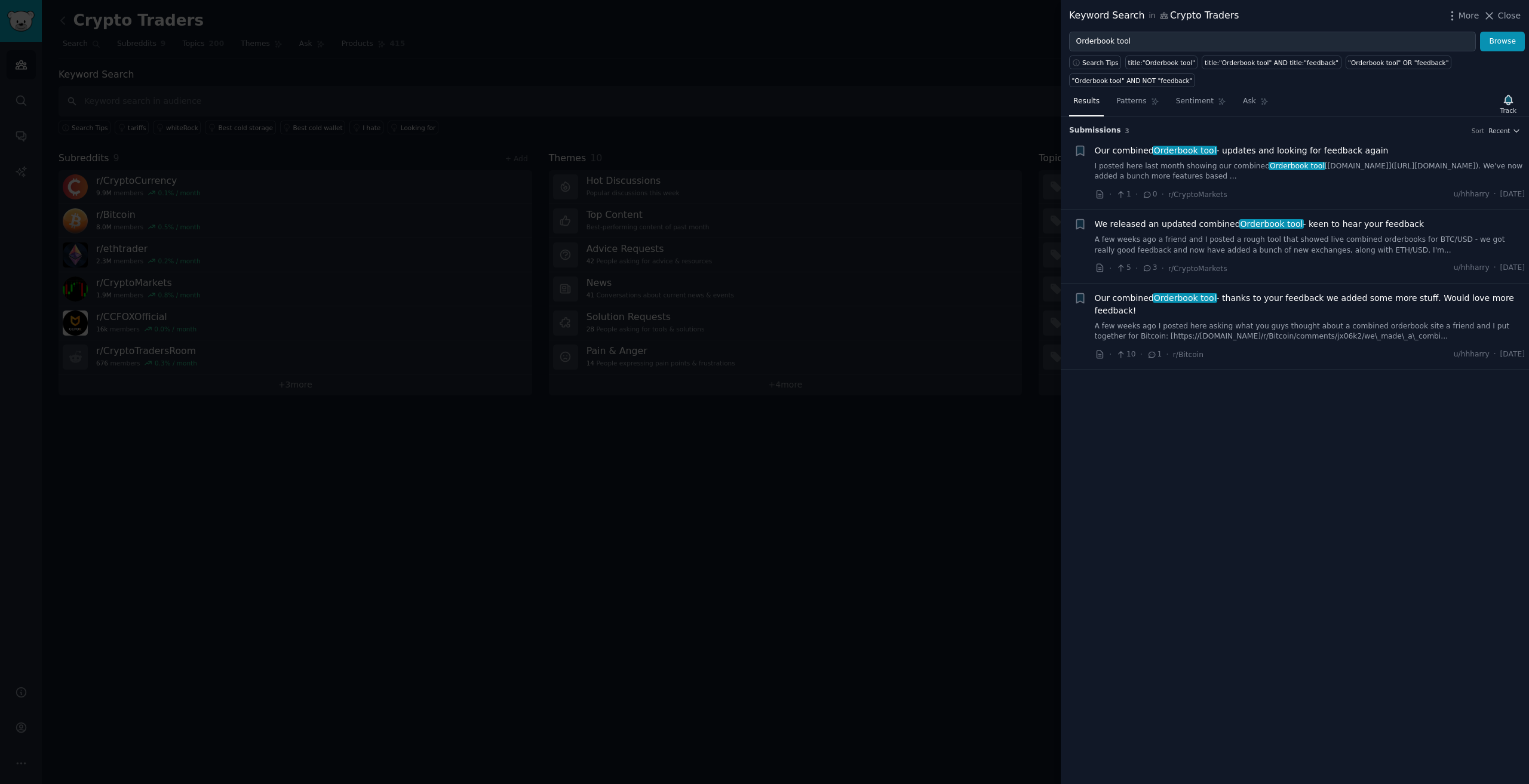
click at [1263, 177] on link "I posted here last month showing our combined Orderbook tool [[DOMAIN_NAME]]([U…" at bounding box center [1310, 171] width 431 height 21
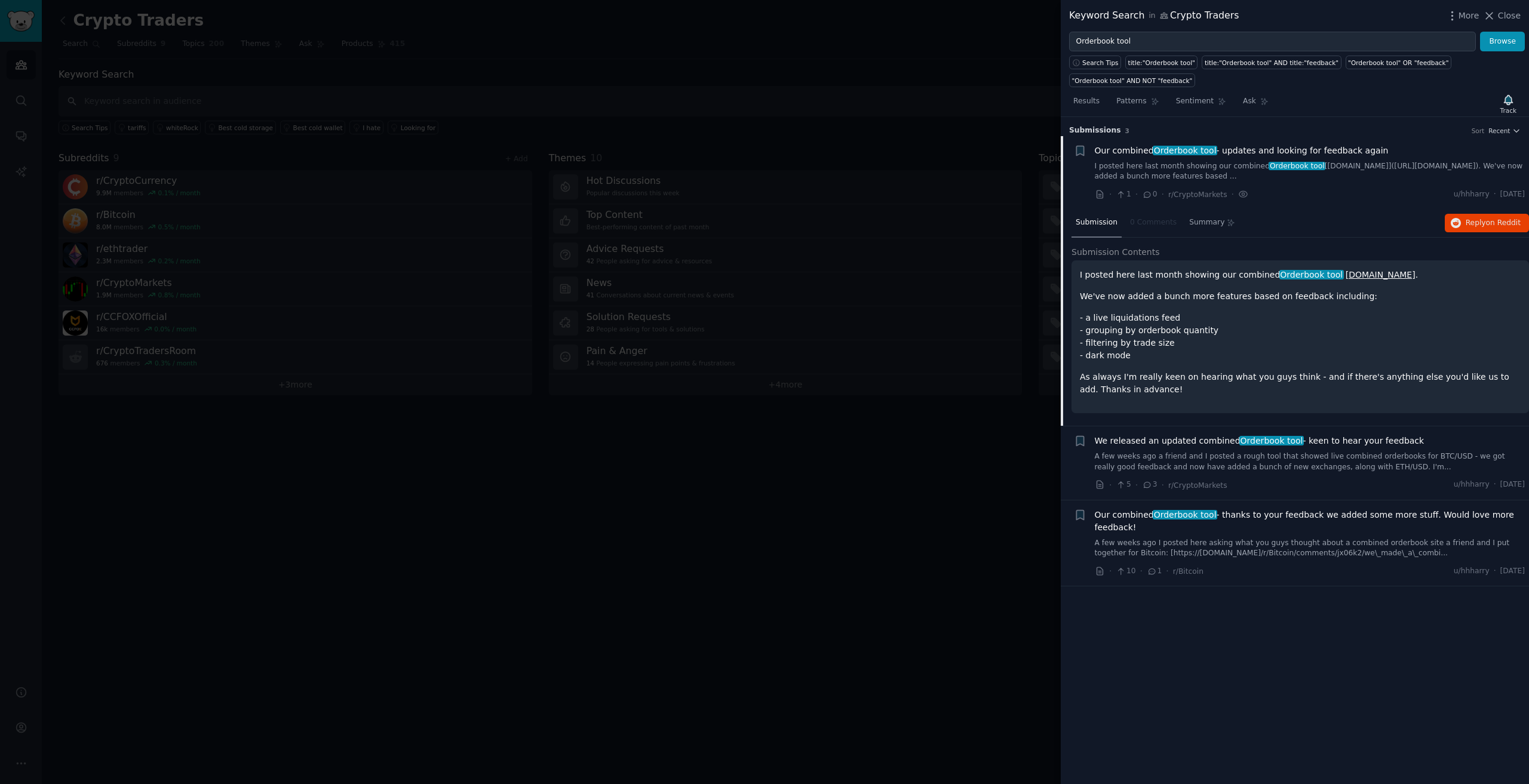
click at [1510, 125] on div "Submission s 3 Sort Recent" at bounding box center [1295, 126] width 452 height 19
click at [1478, 223] on span "Reply on Reddit" at bounding box center [1493, 223] width 55 height 11
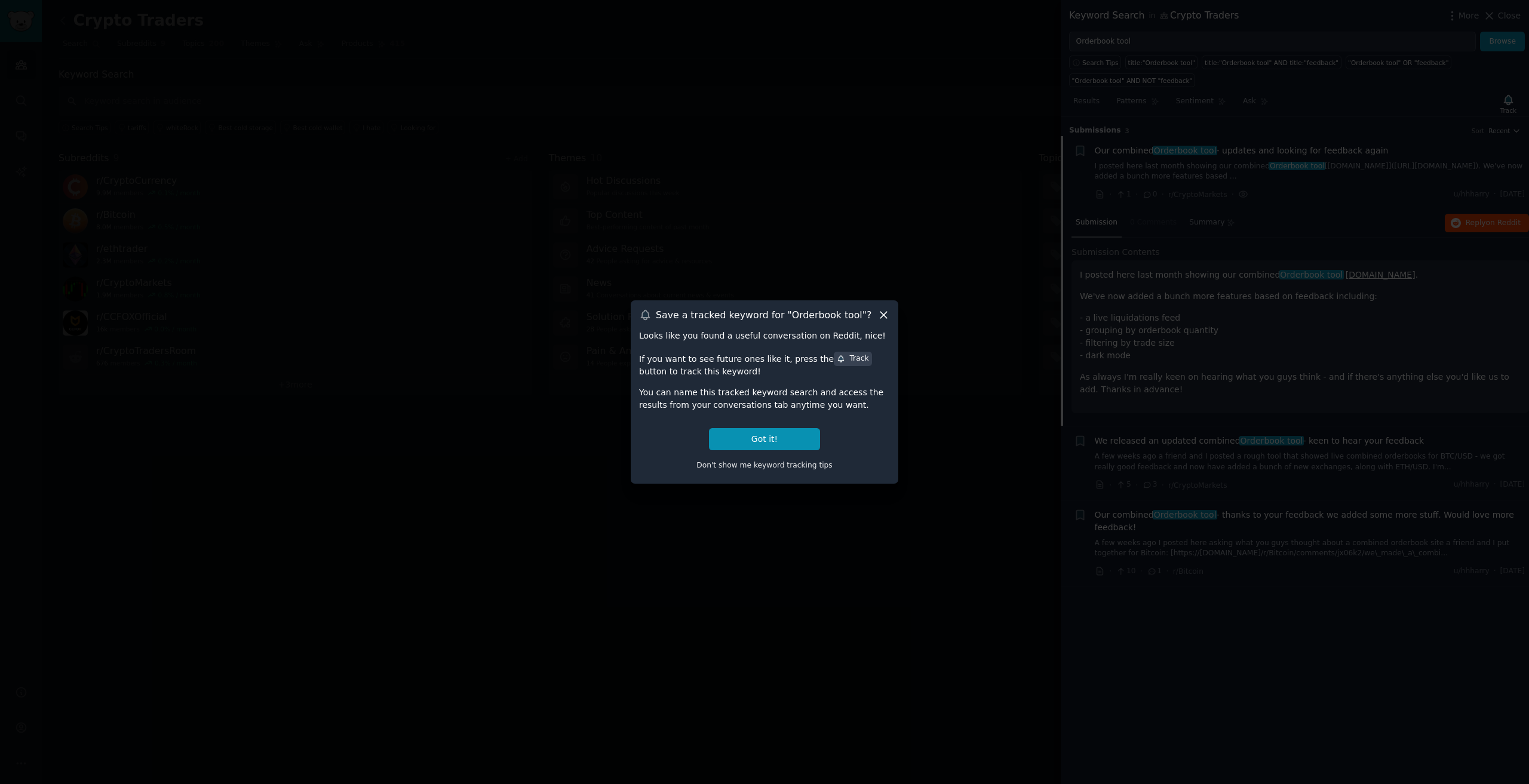
click at [875, 314] on div "Save a tracked keyword for " Orderbook tool "?" at bounding box center [764, 314] width 251 height 13
click at [873, 315] on div "Save a tracked keyword for " Orderbook tool "?" at bounding box center [764, 314] width 251 height 13
click at [887, 314] on icon at bounding box center [883, 314] width 13 height 13
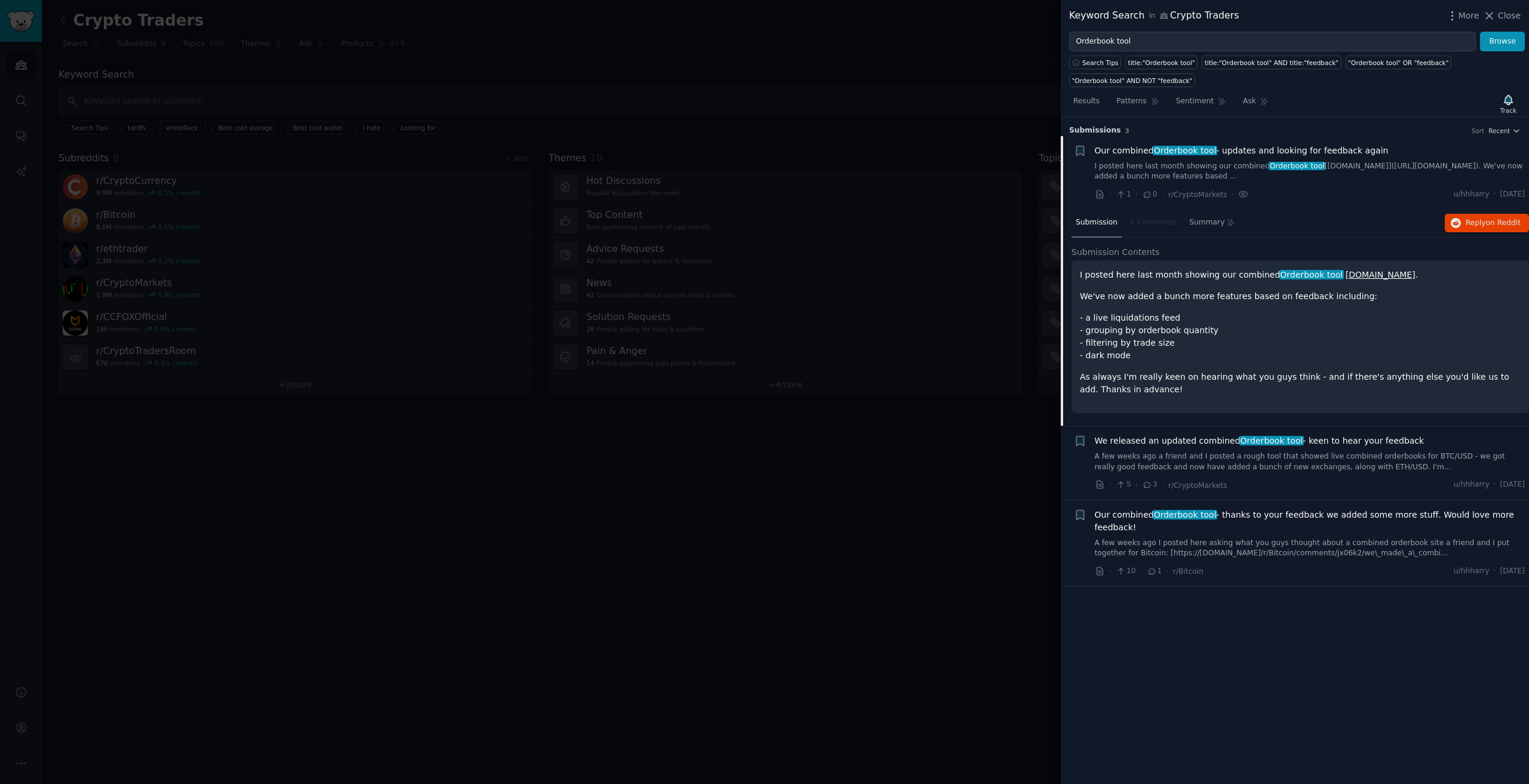
click at [709, 192] on div at bounding box center [764, 392] width 1529 height 784
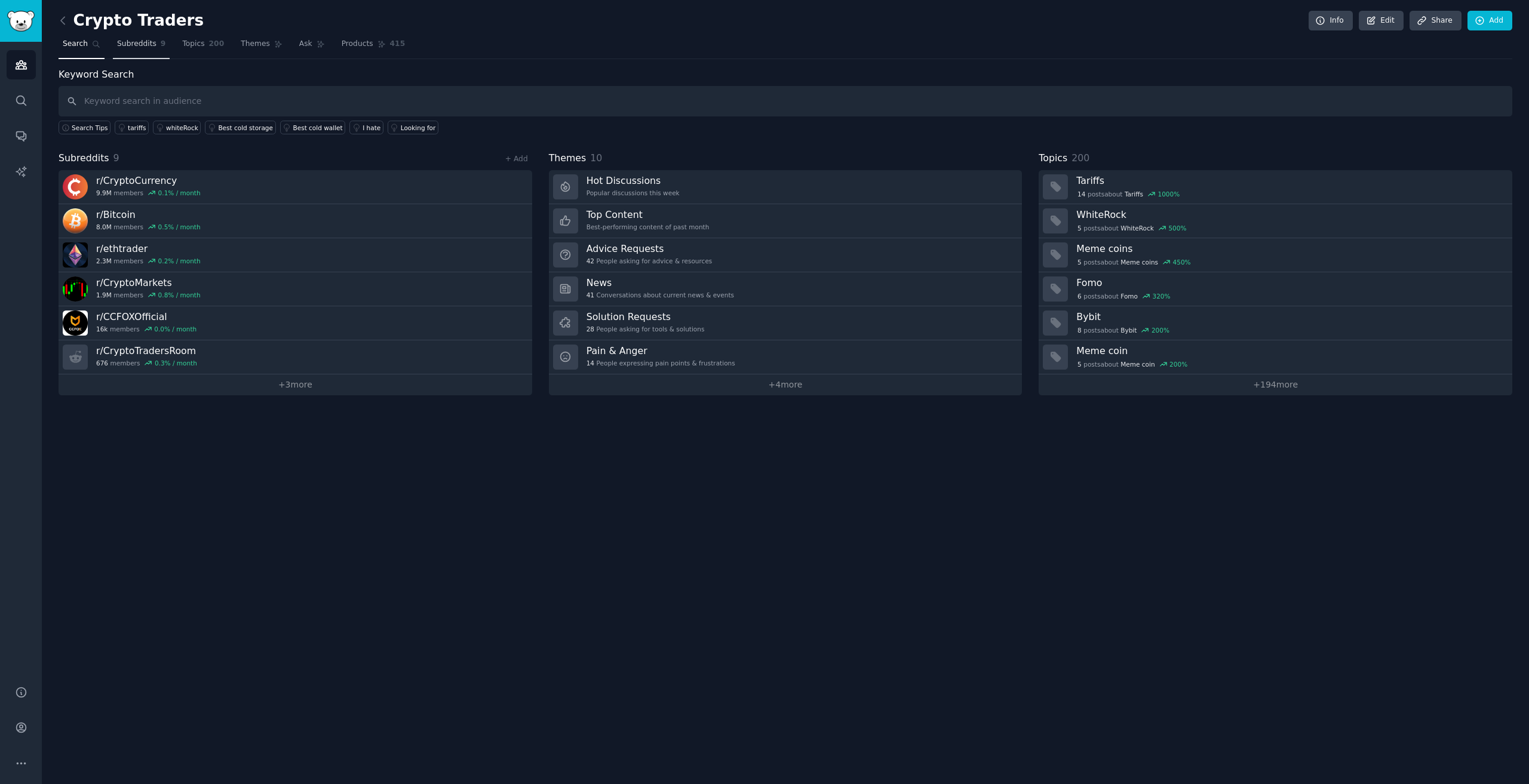
click at [135, 41] on span "Subreddits" at bounding box center [137, 44] width 39 height 11
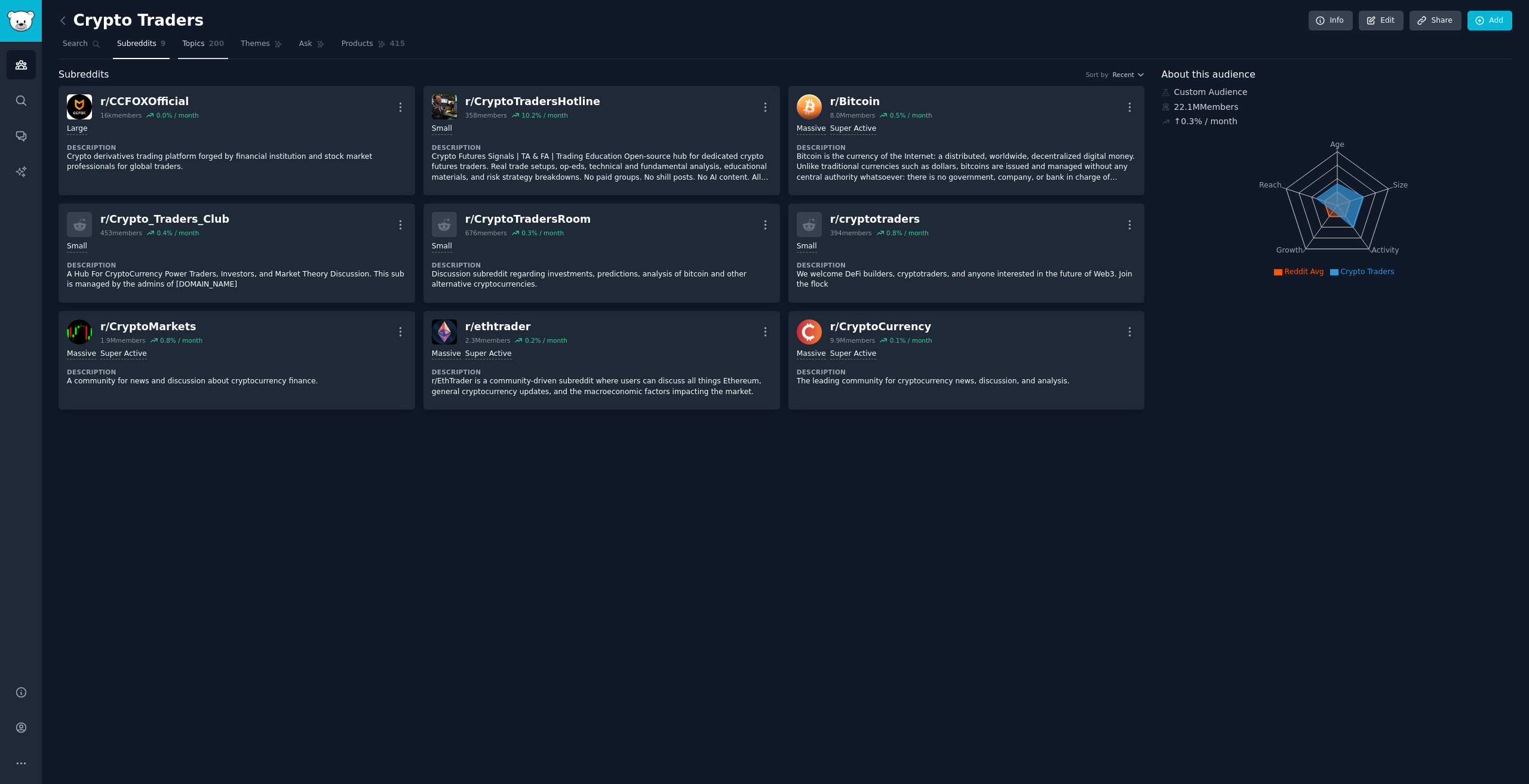
click at [209, 48] on span "200" at bounding box center [216, 44] width 15 height 11
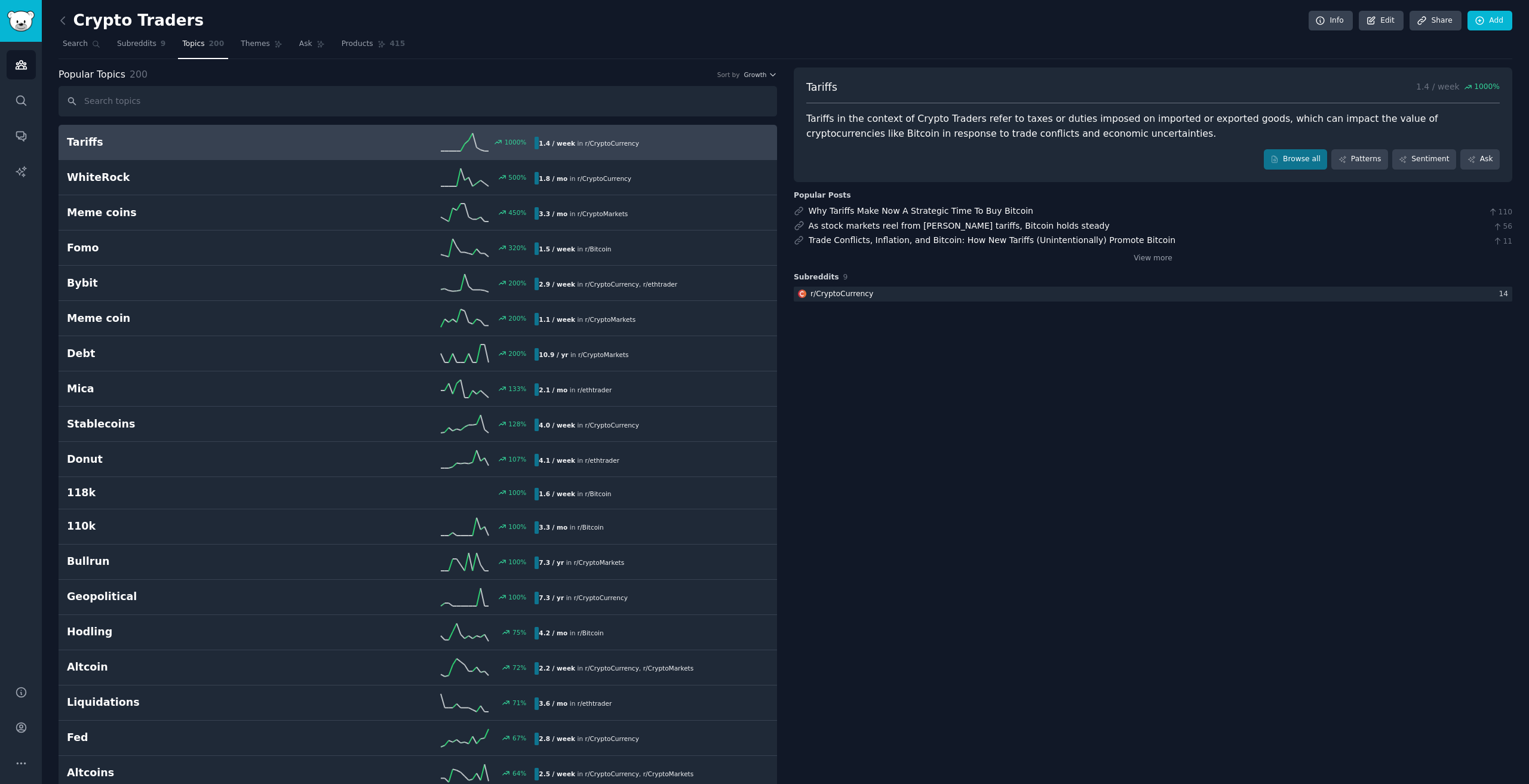
click at [390, 48] on span "415" at bounding box center [397, 44] width 15 height 11
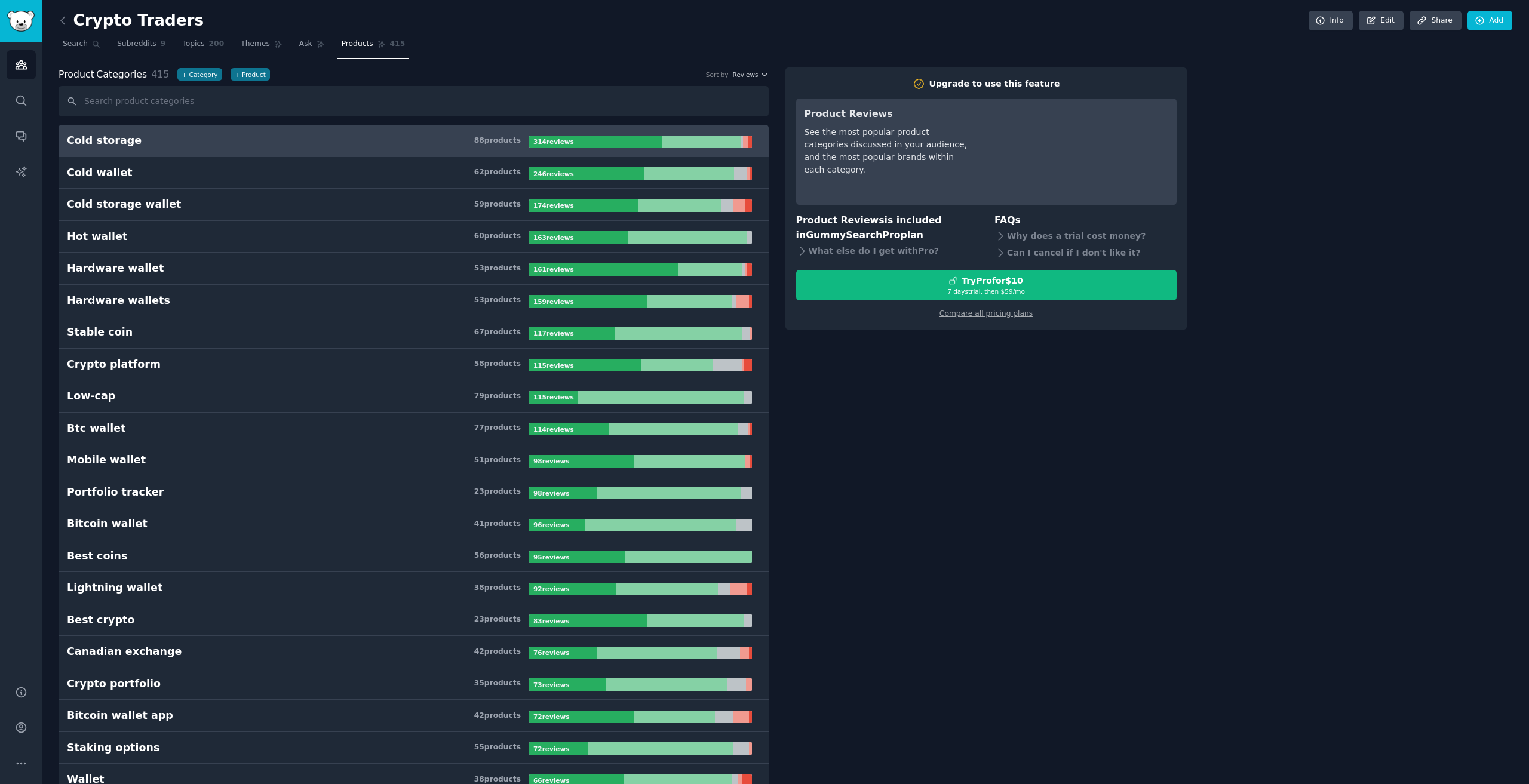
click at [512, 136] on div "88 product s" at bounding box center [498, 141] width 47 height 11
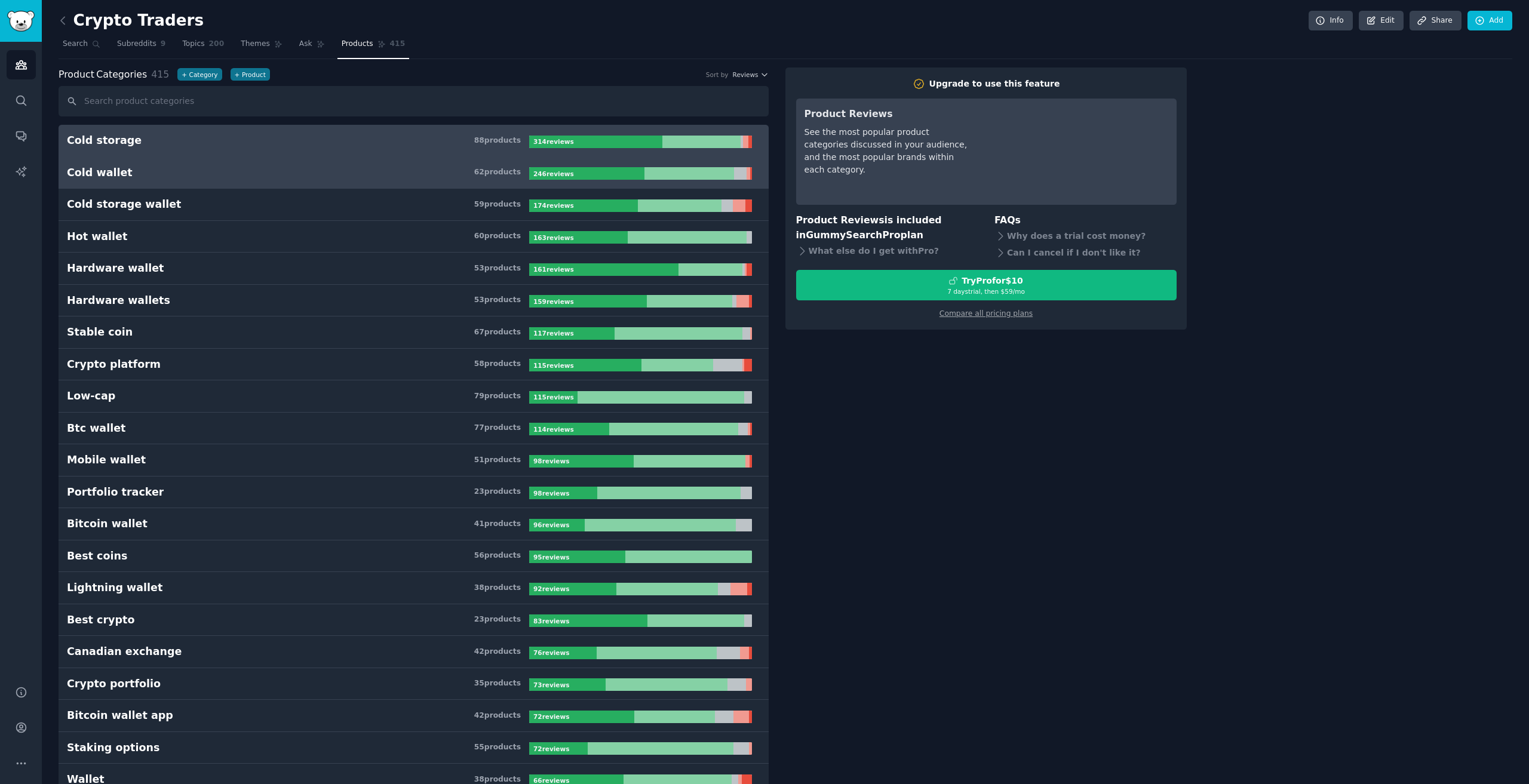
click at [272, 169] on h3 "Cold wallet 62 product s" at bounding box center [298, 173] width 462 height 15
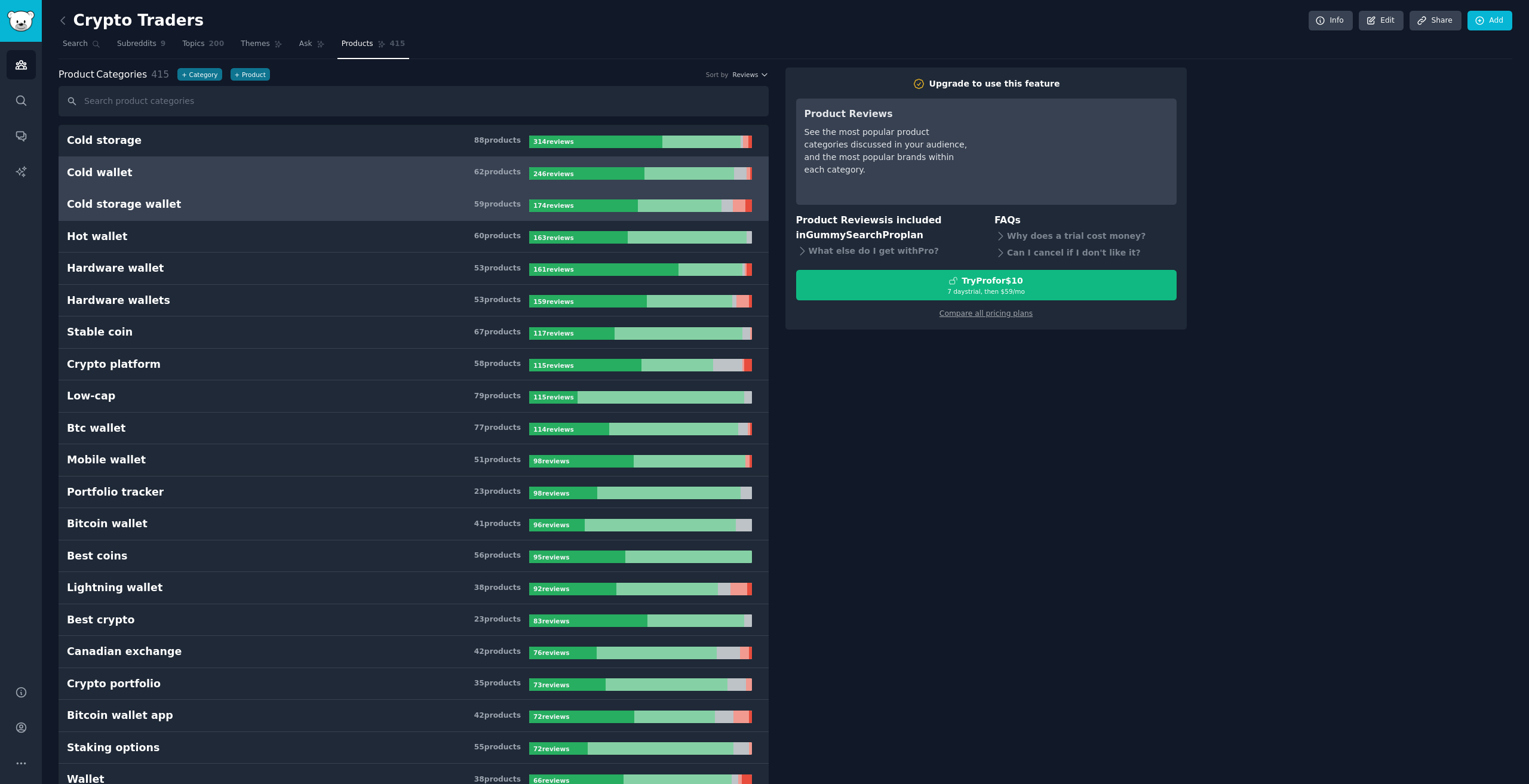
click at [254, 201] on h3 "Cold storage wallet 59 product s" at bounding box center [298, 205] width 462 height 15
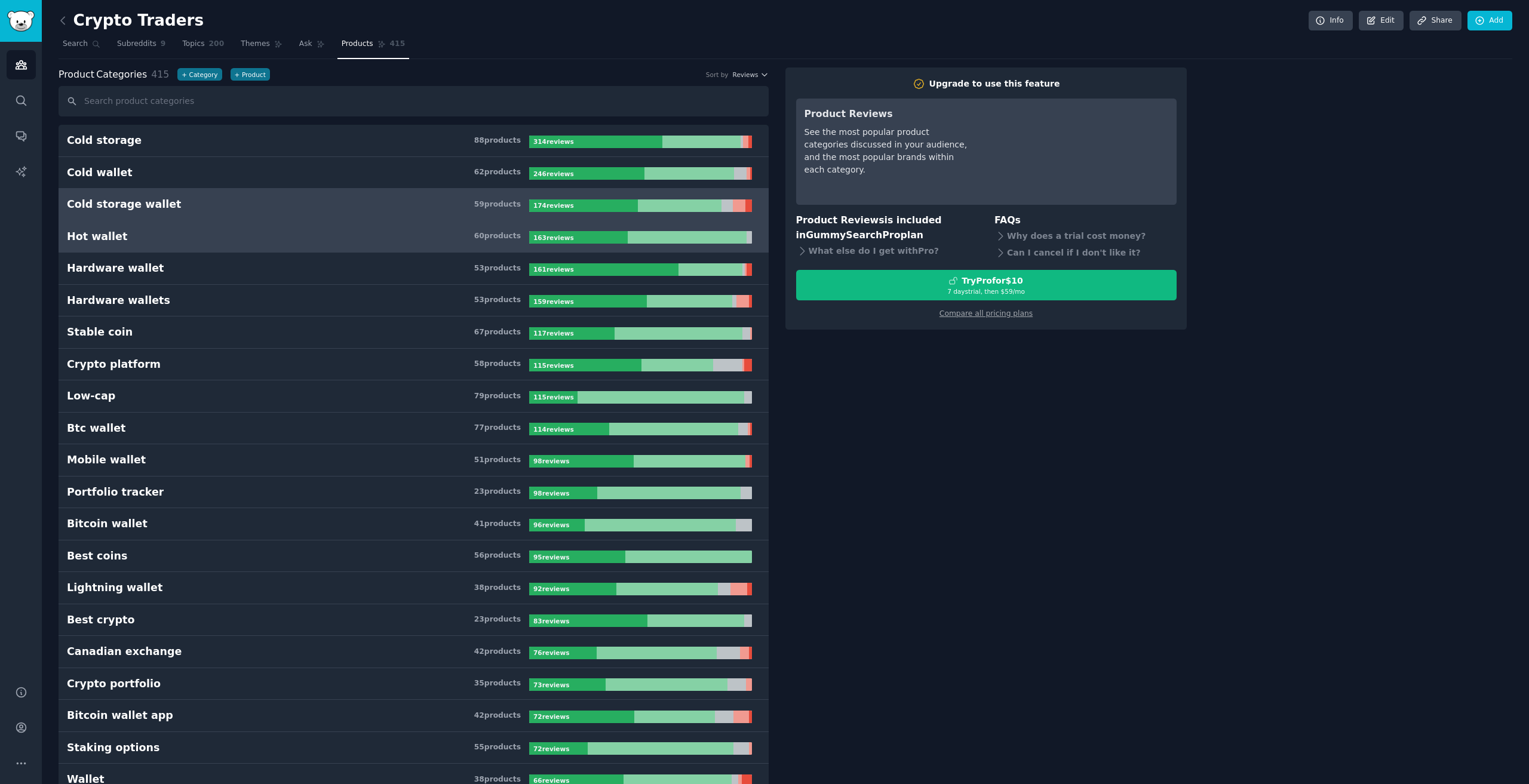
click at [230, 234] on h3 "Hot wallet 60 product s" at bounding box center [298, 237] width 462 height 15
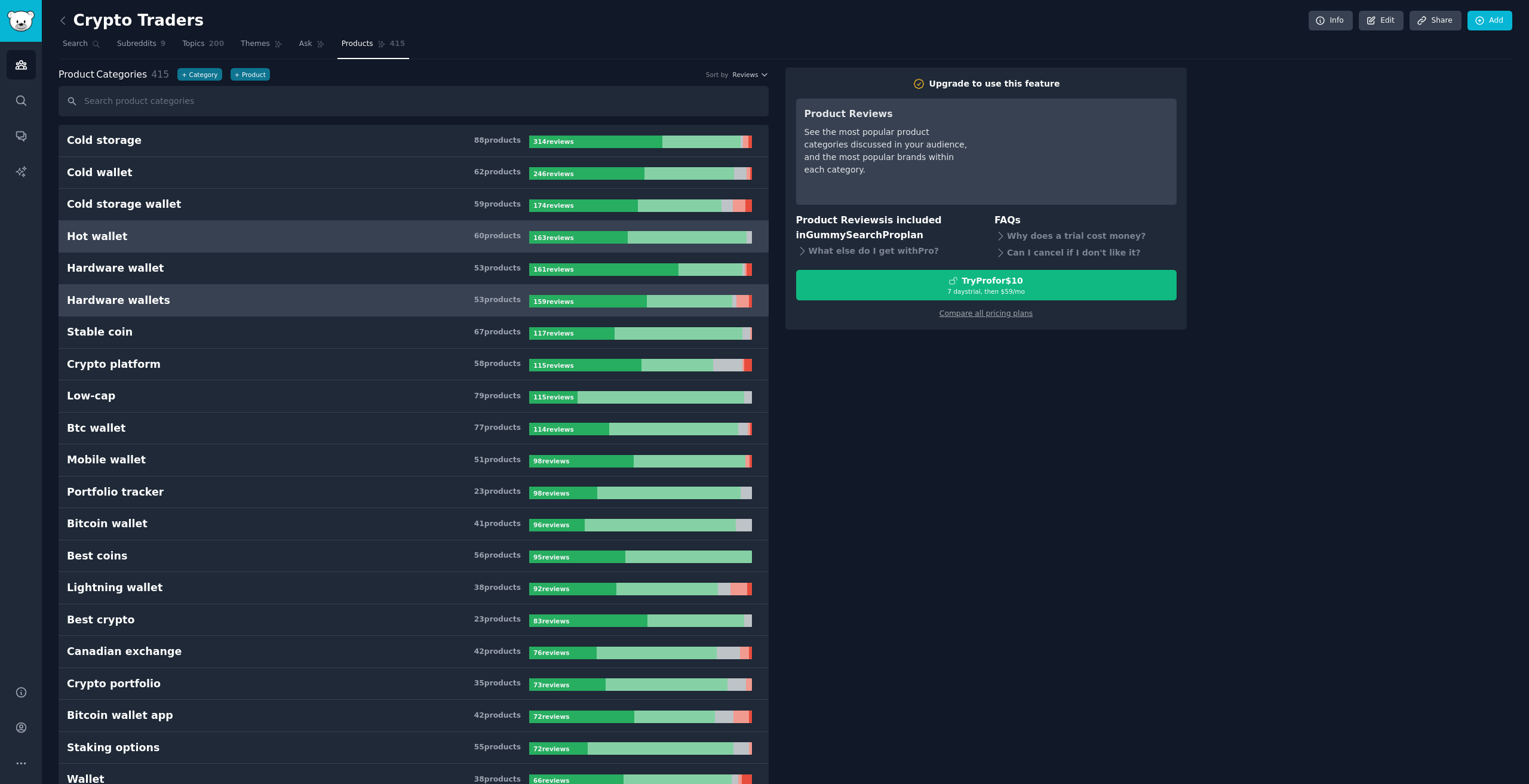
click at [205, 300] on h3 "Hardware wallets 53 product s" at bounding box center [298, 300] width 462 height 15
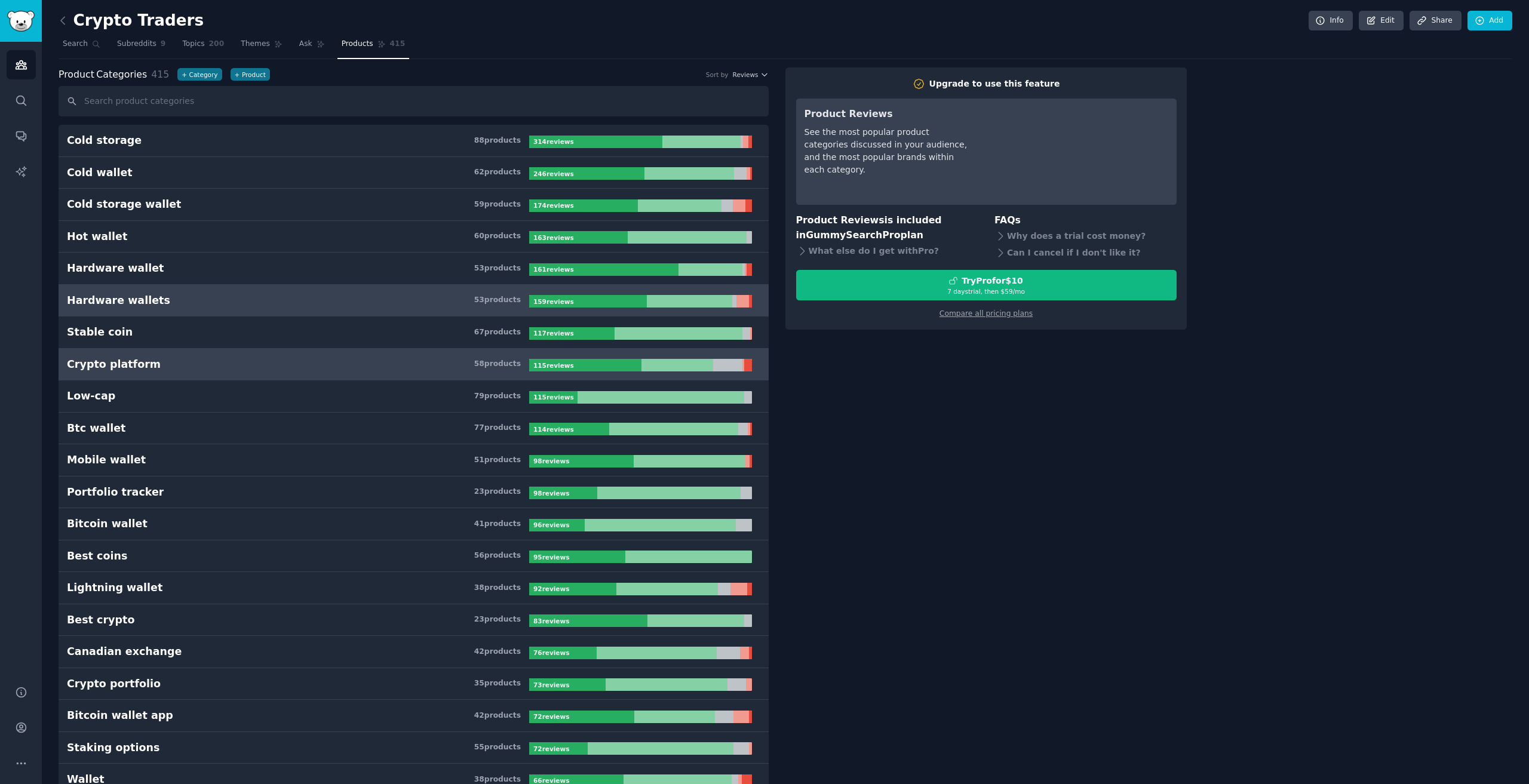
click at [196, 350] on link "Crypto platform 58 product s 115 review s" at bounding box center [413, 365] width 710 height 32
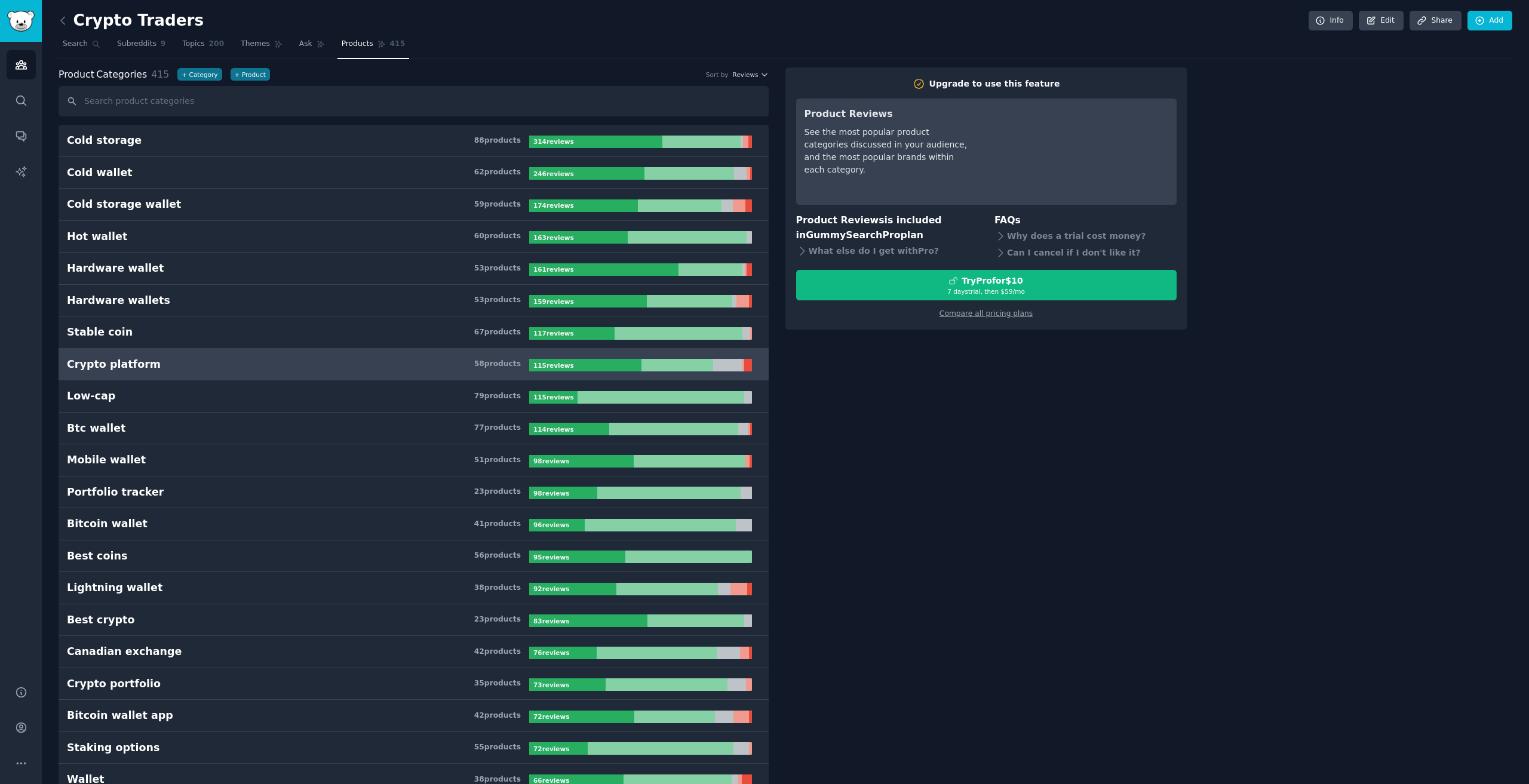
click at [615, 363] on div at bounding box center [586, 365] width 112 height 13
click at [877, 250] on div "What else do I get with Pro ?" at bounding box center [887, 250] width 182 height 17
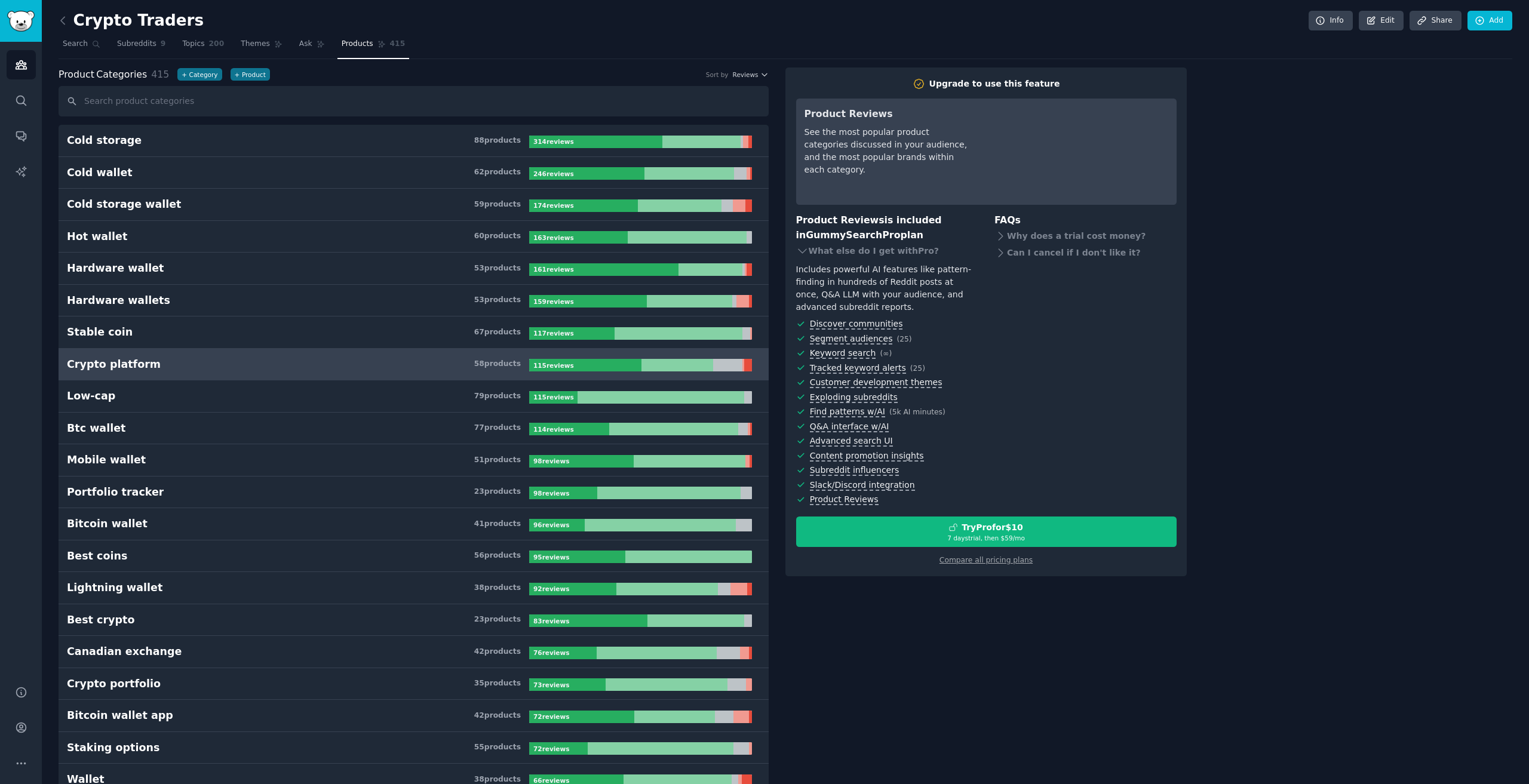
click at [337, 44] on link "Products 415" at bounding box center [373, 47] width 72 height 25
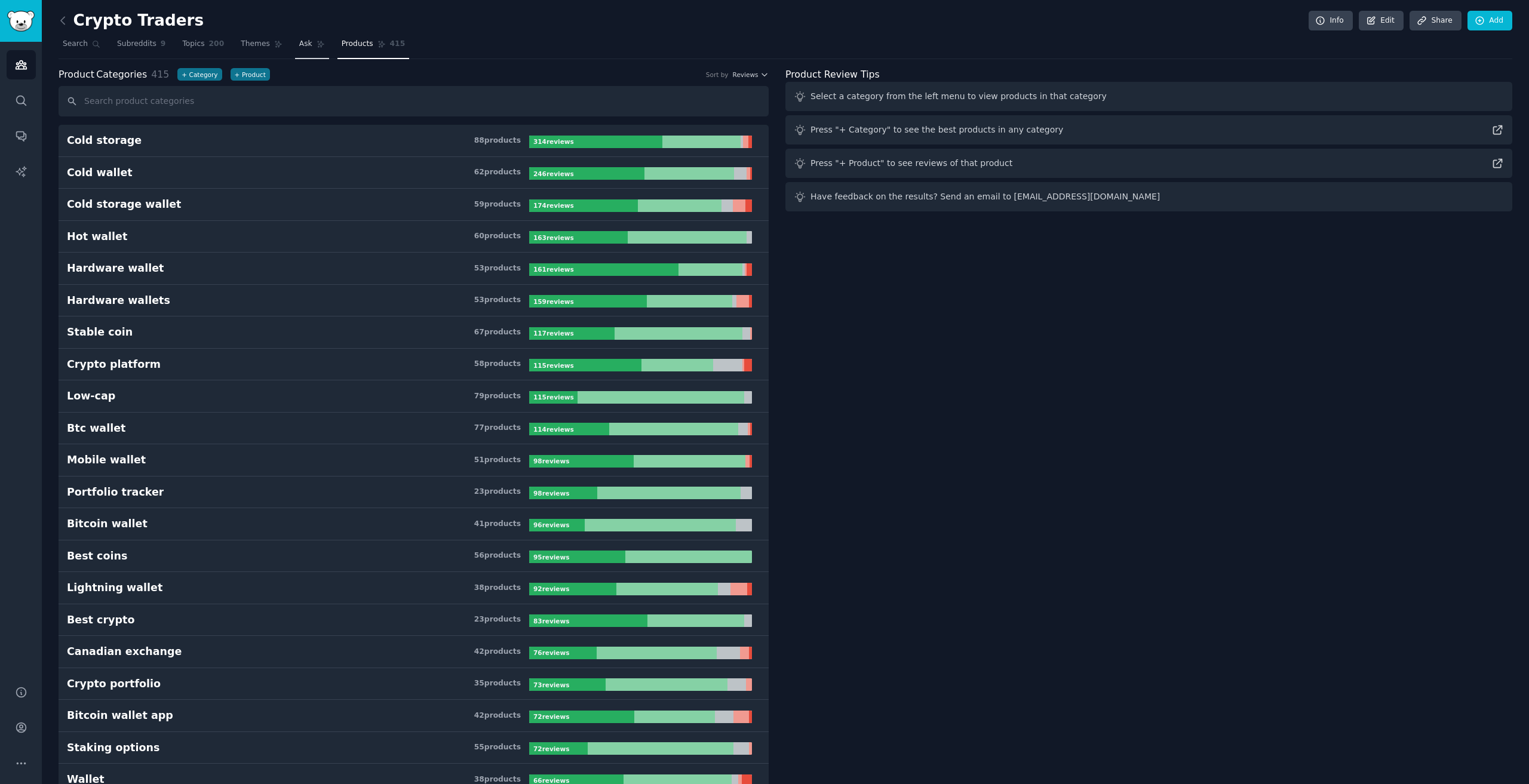
click at [299, 43] on span "Ask" at bounding box center [306, 44] width 13 height 11
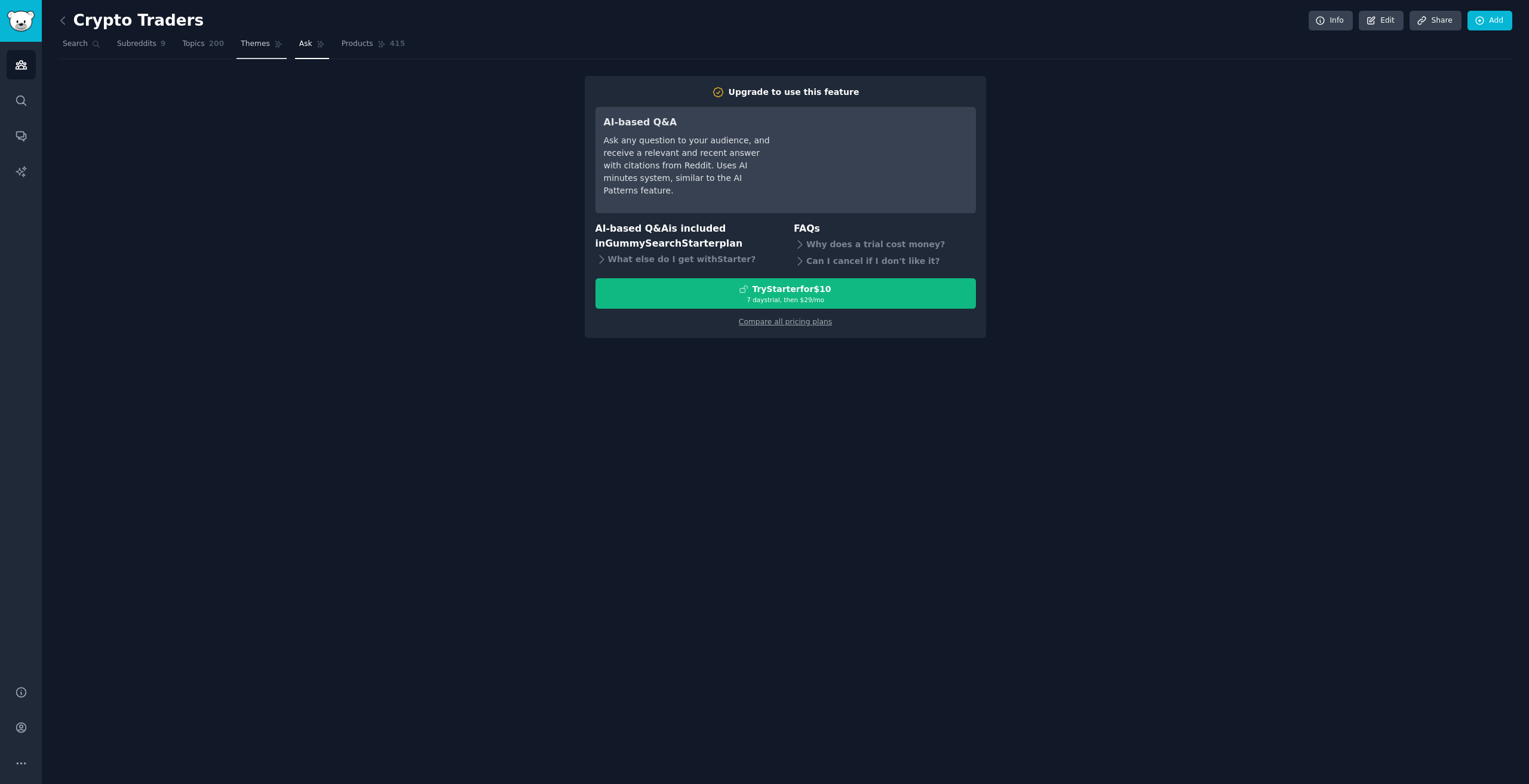
click at [274, 45] on icon at bounding box center [278, 44] width 8 height 8
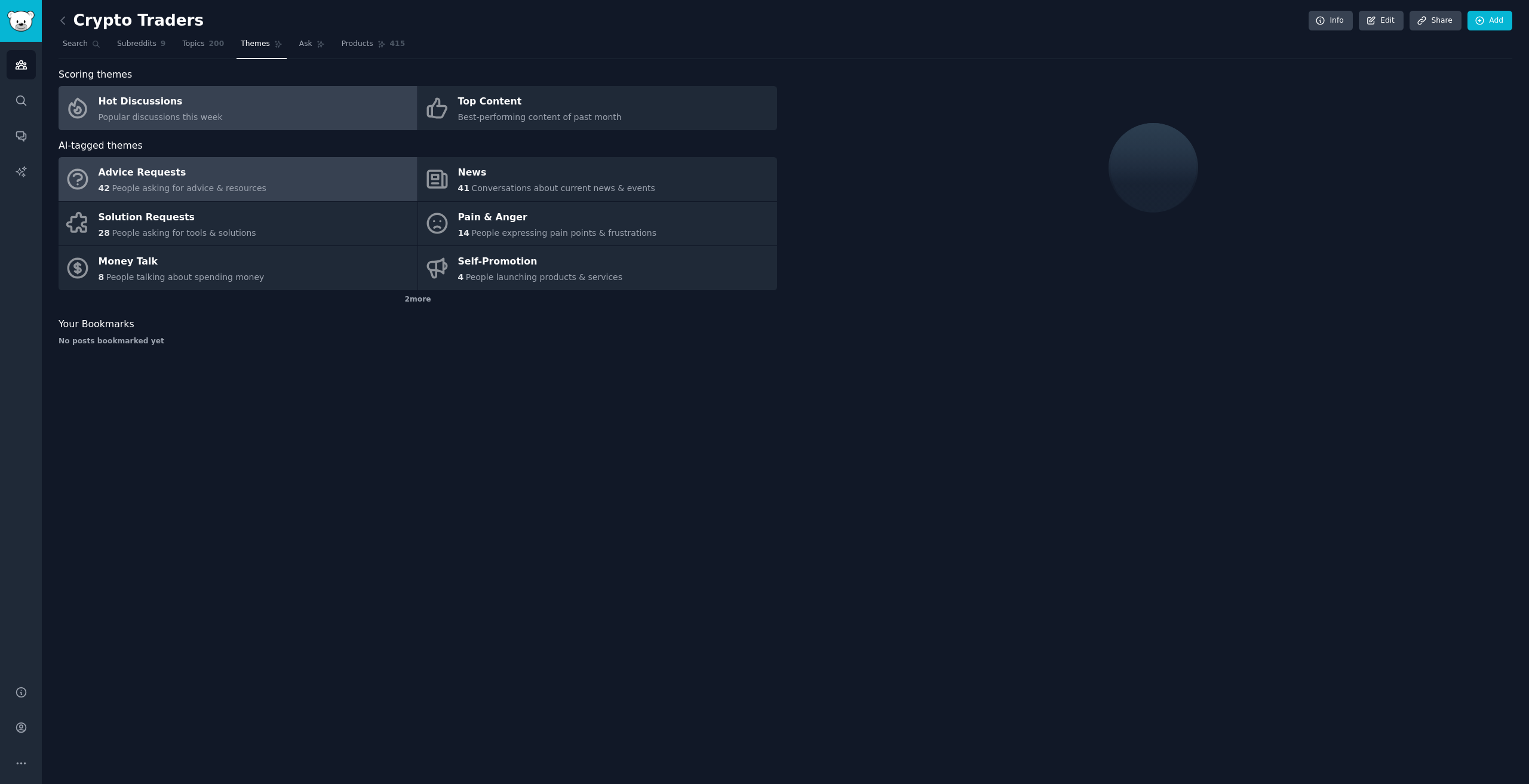
click at [192, 195] on link "Advice Requests 42 People asking for advice & resources" at bounding box center [238, 179] width 359 height 44
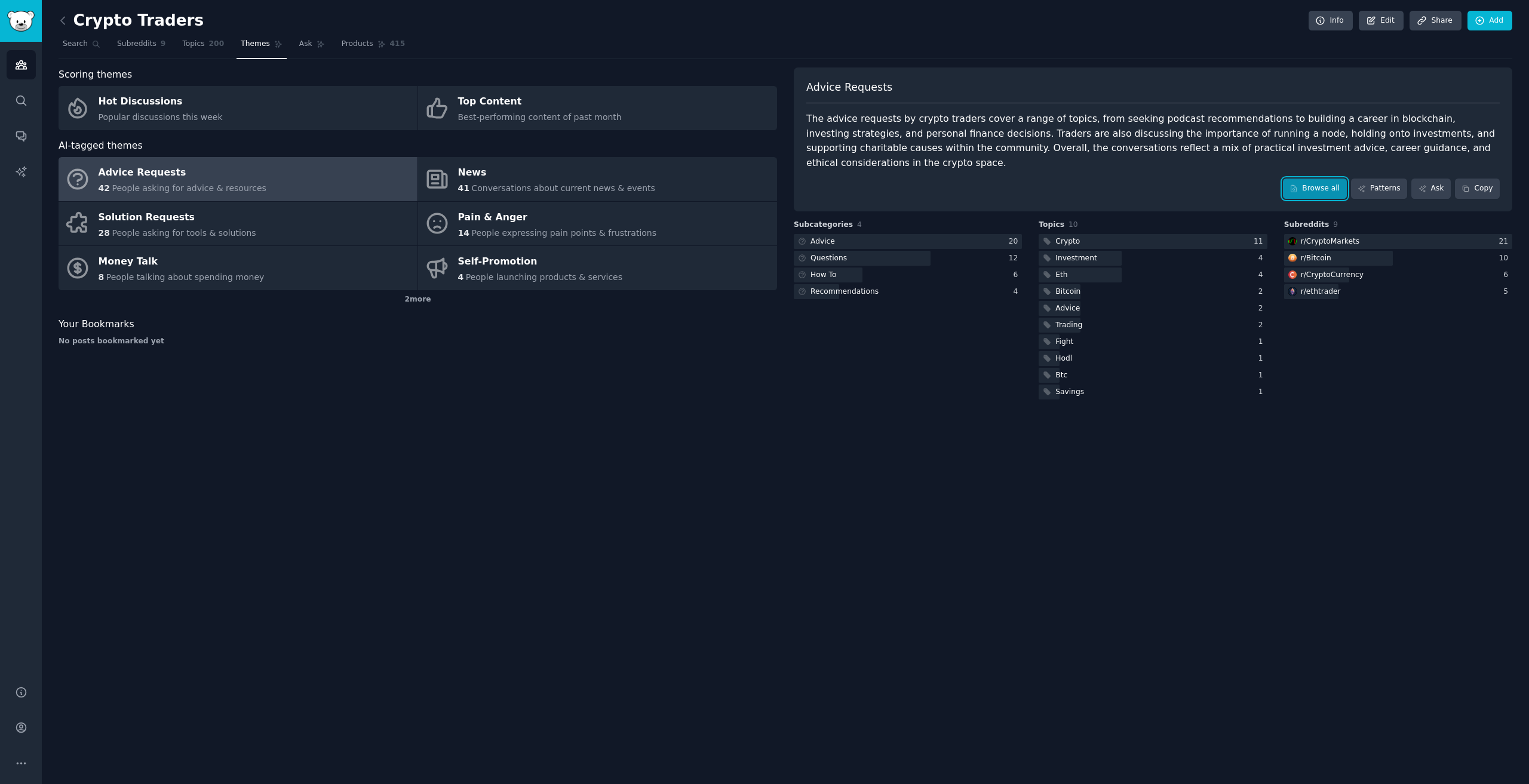
click at [1320, 181] on link "Browse all" at bounding box center [1315, 189] width 64 height 20
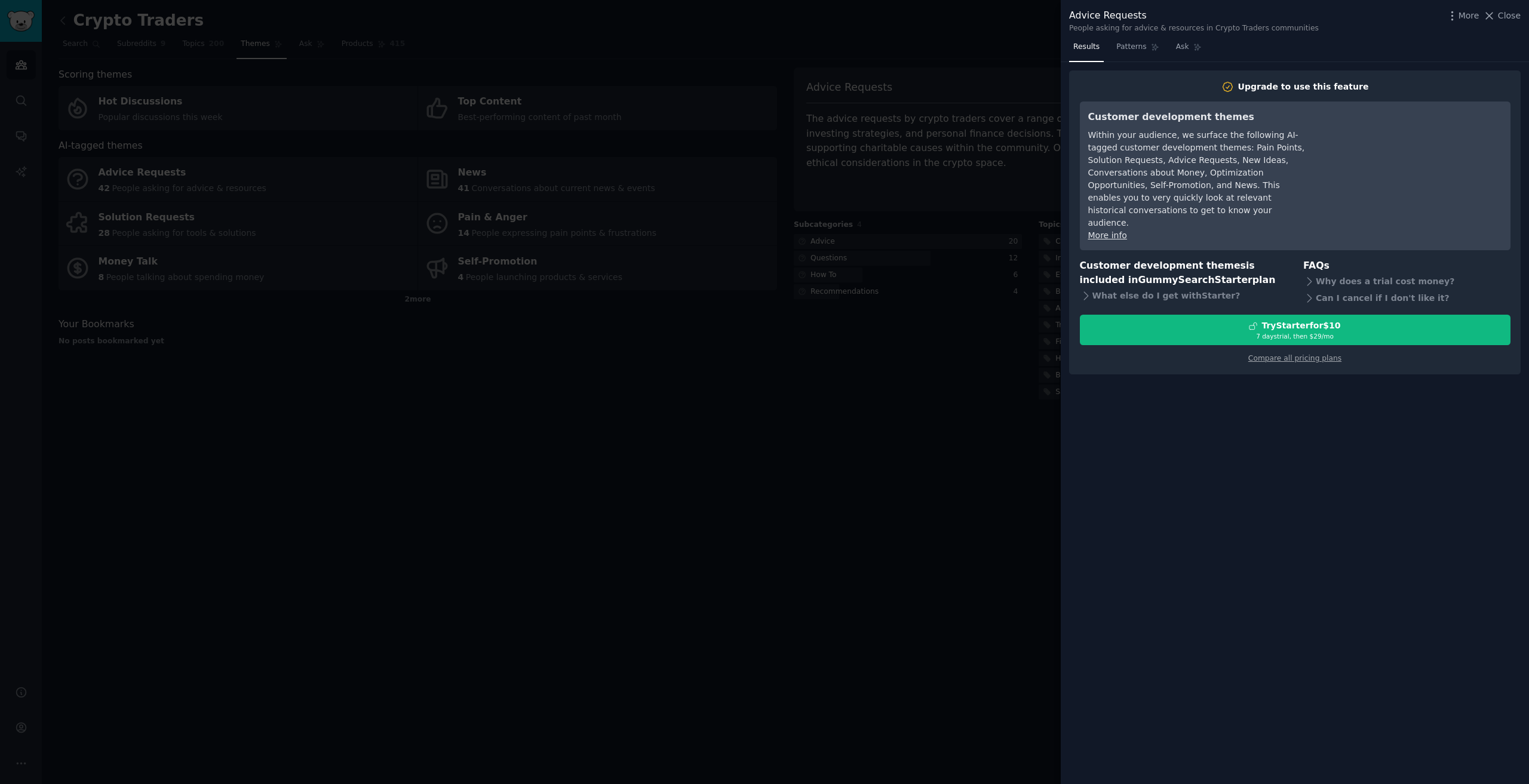
click at [877, 142] on div at bounding box center [764, 392] width 1529 height 784
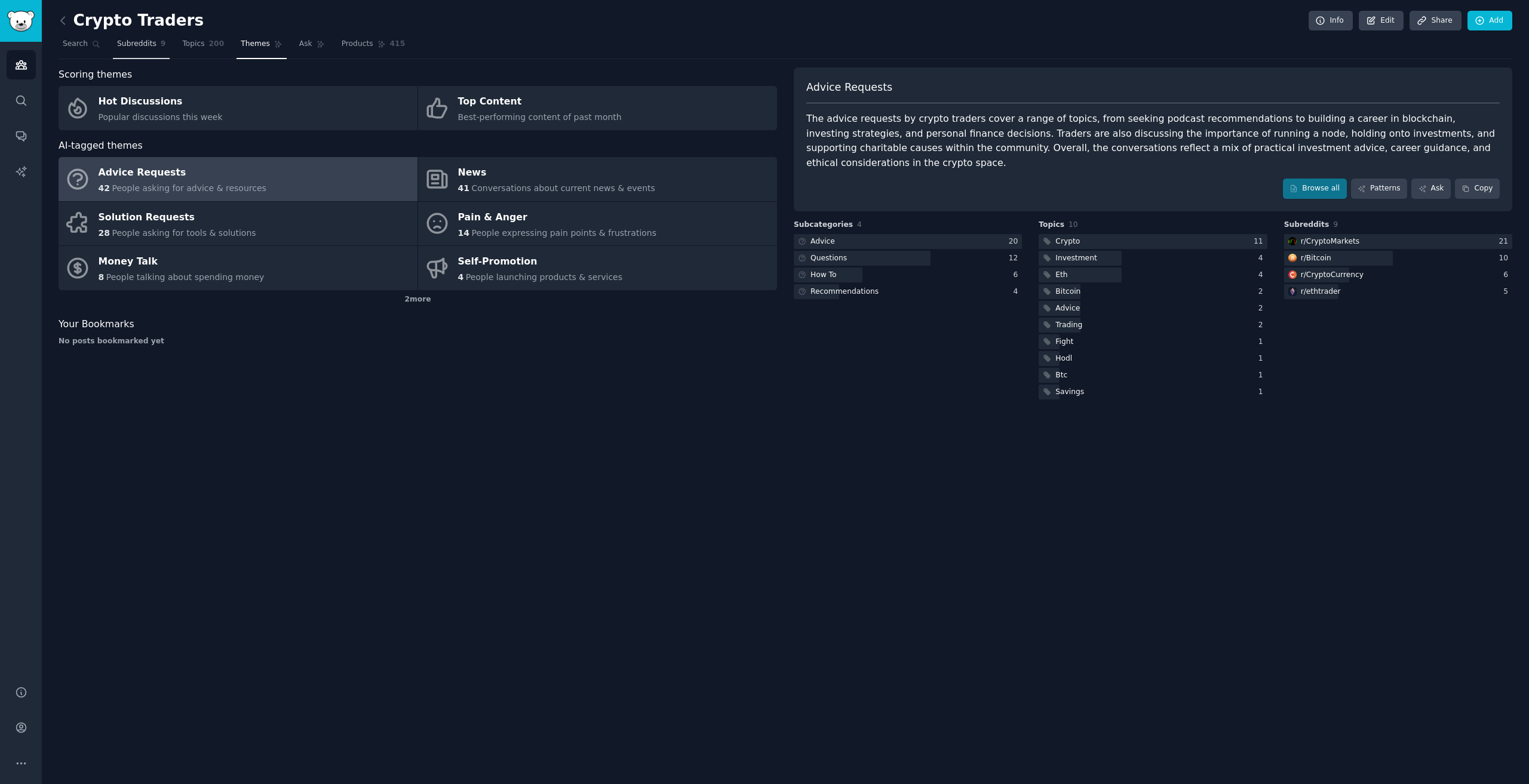
click at [161, 48] on span "9" at bounding box center [163, 44] width 5 height 11
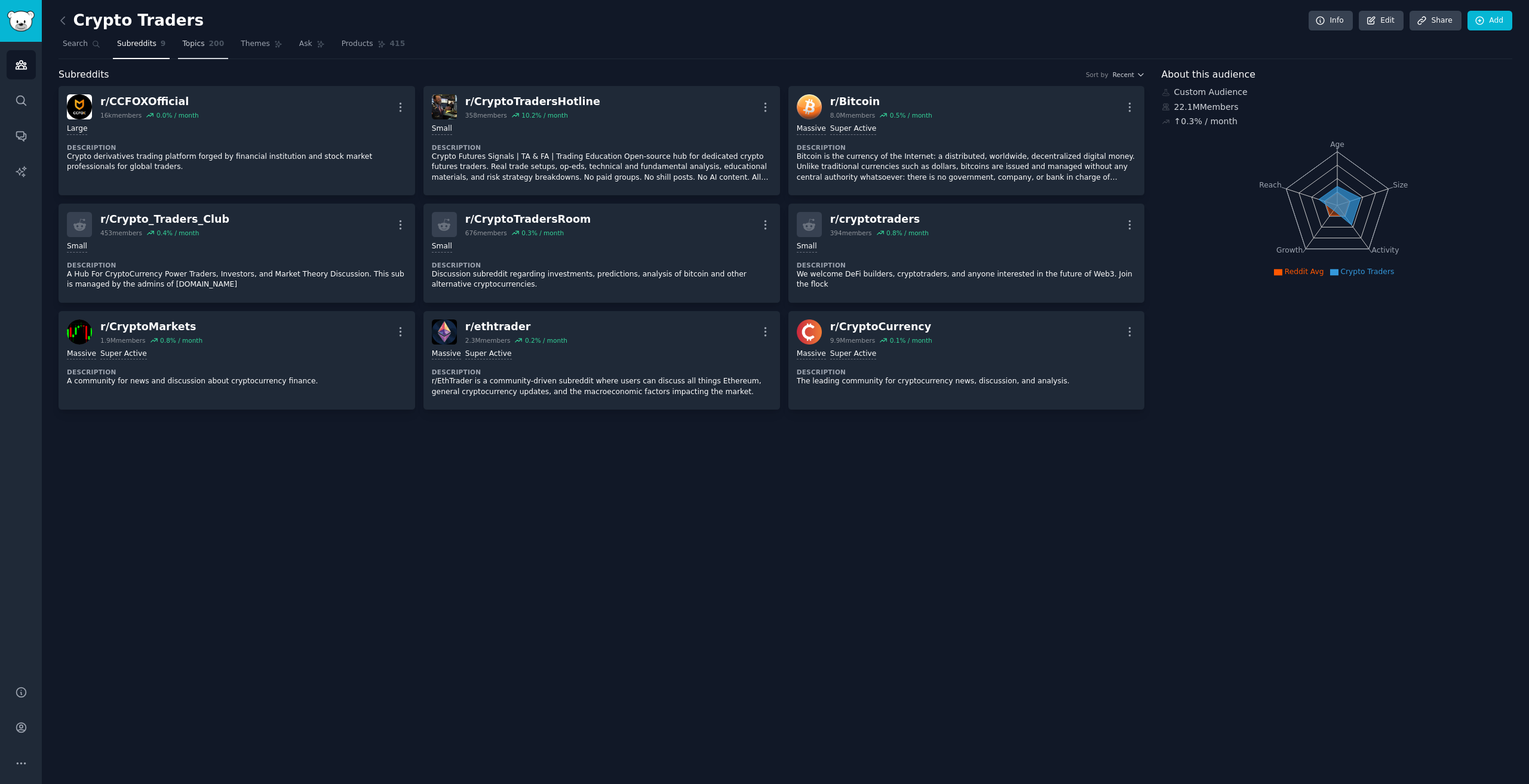
click at [192, 47] on span "Topics" at bounding box center [193, 44] width 22 height 11
click at [201, 52] on link "Topics 200" at bounding box center [203, 47] width 50 height 25
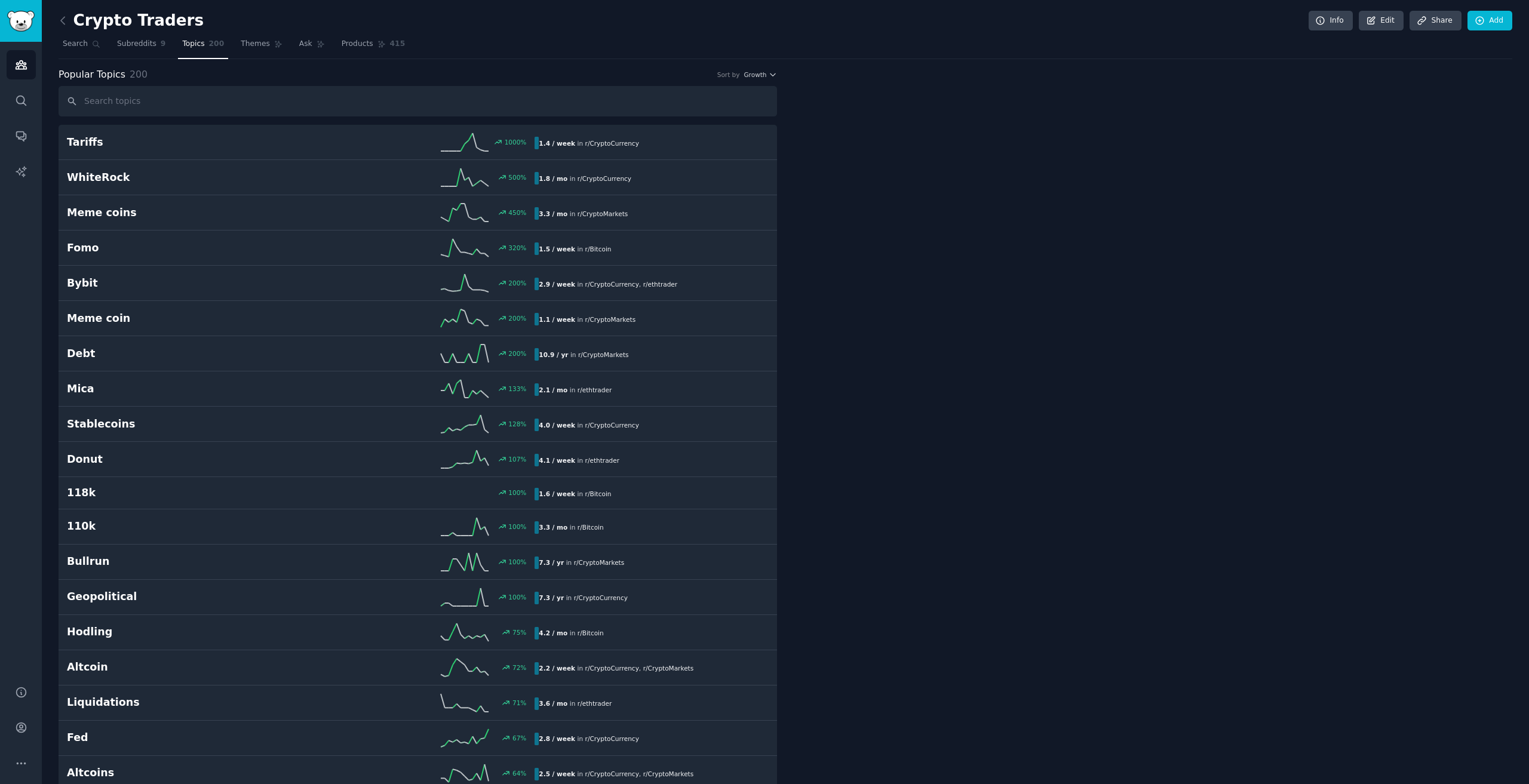
click at [765, 74] on button "Growth" at bounding box center [760, 74] width 33 height 8
click at [740, 112] on div "Velocity" at bounding box center [717, 118] width 111 height 21
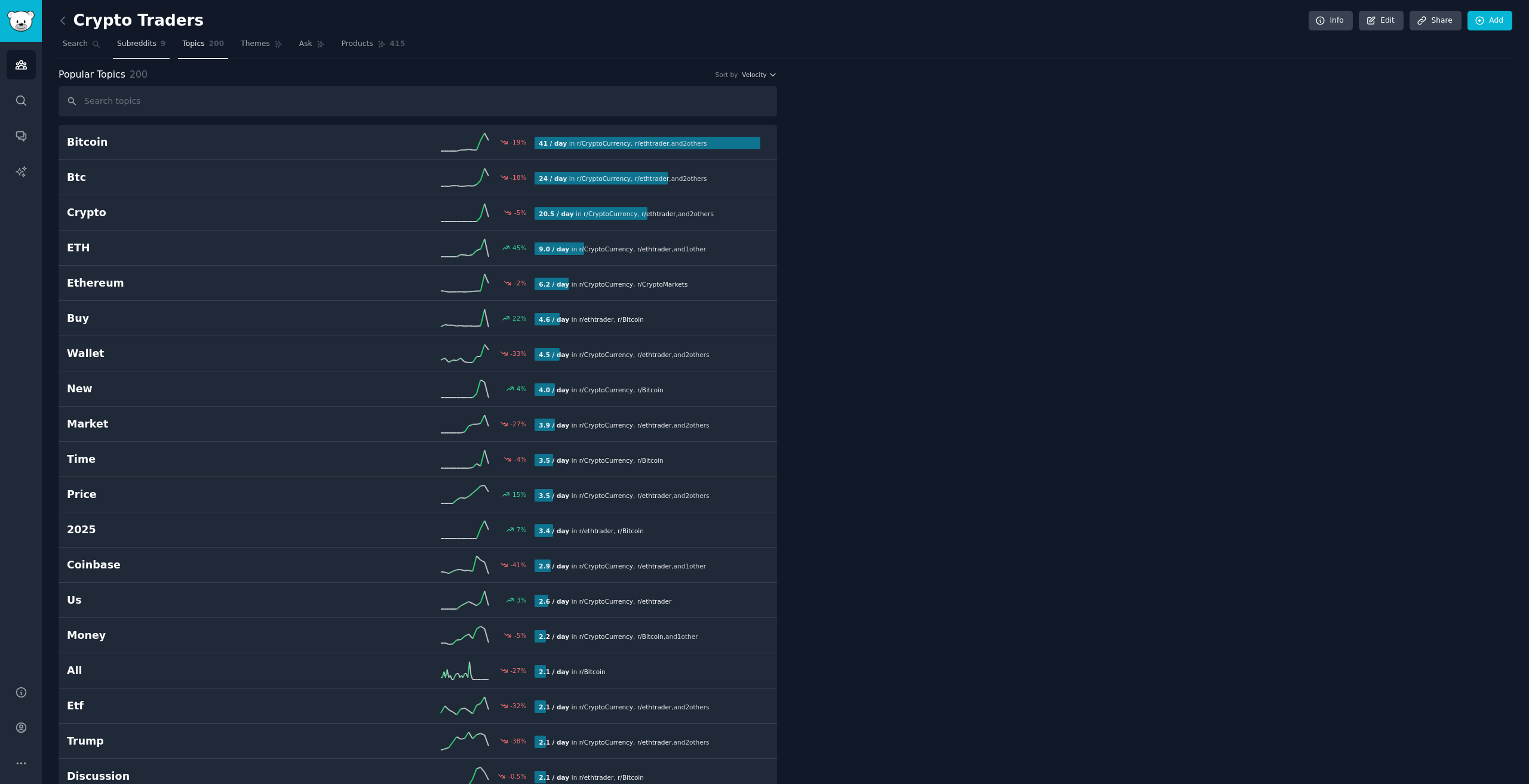
click at [120, 38] on link "Subreddits 9" at bounding box center [141, 47] width 57 height 25
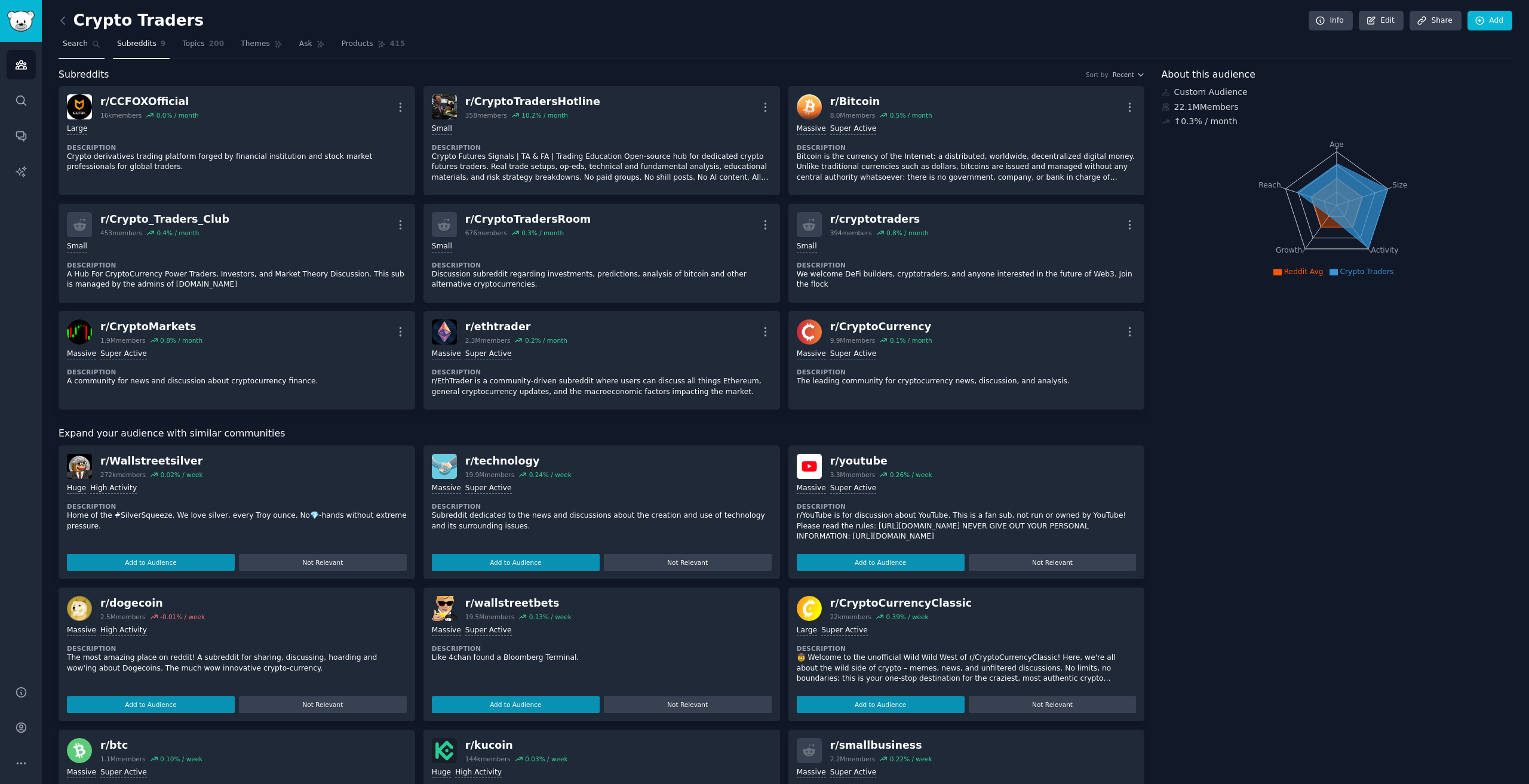
click at [70, 42] on span "Search" at bounding box center [75, 44] width 25 height 11
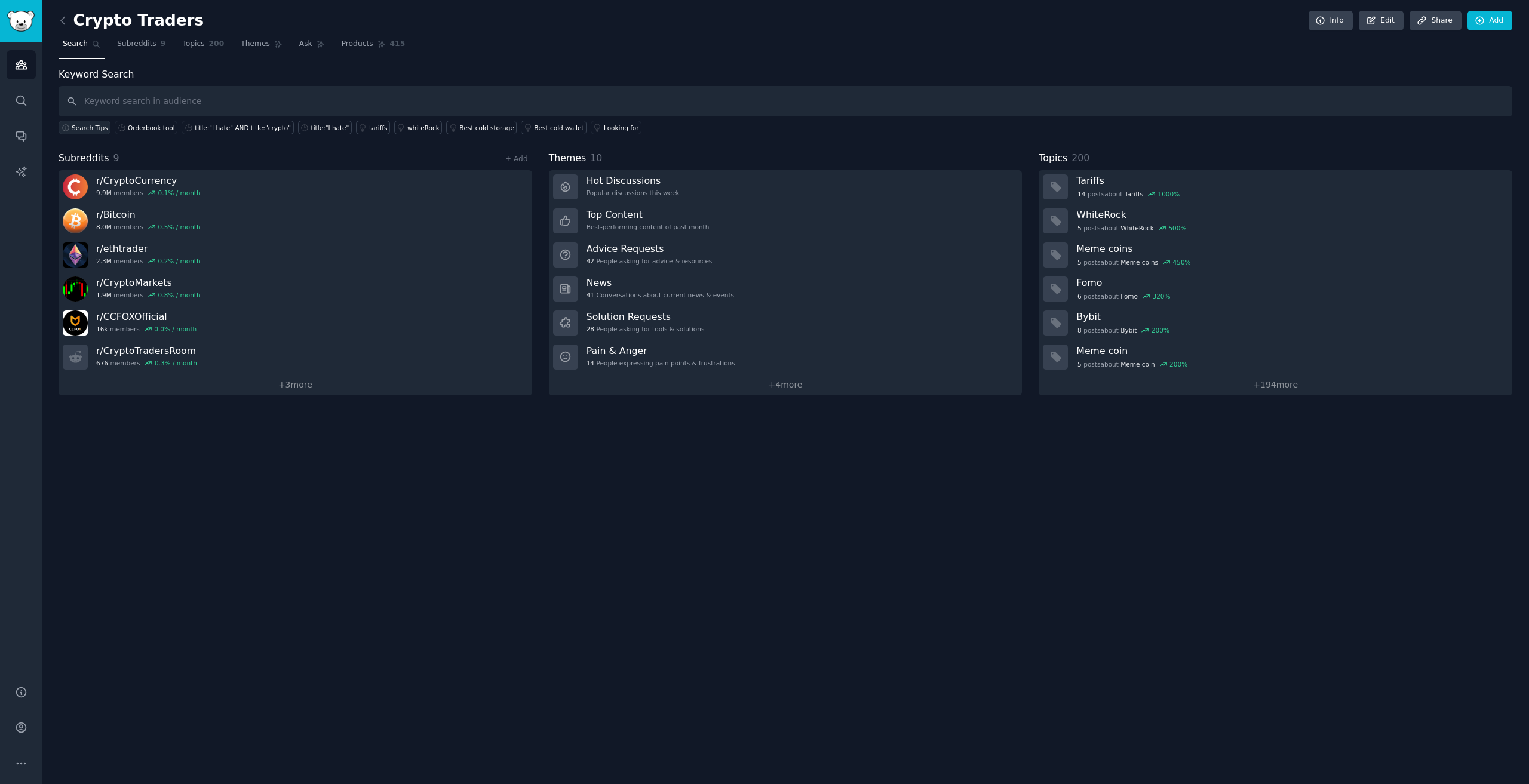
click at [84, 129] on span "Search Tips" at bounding box center [90, 128] width 36 height 8
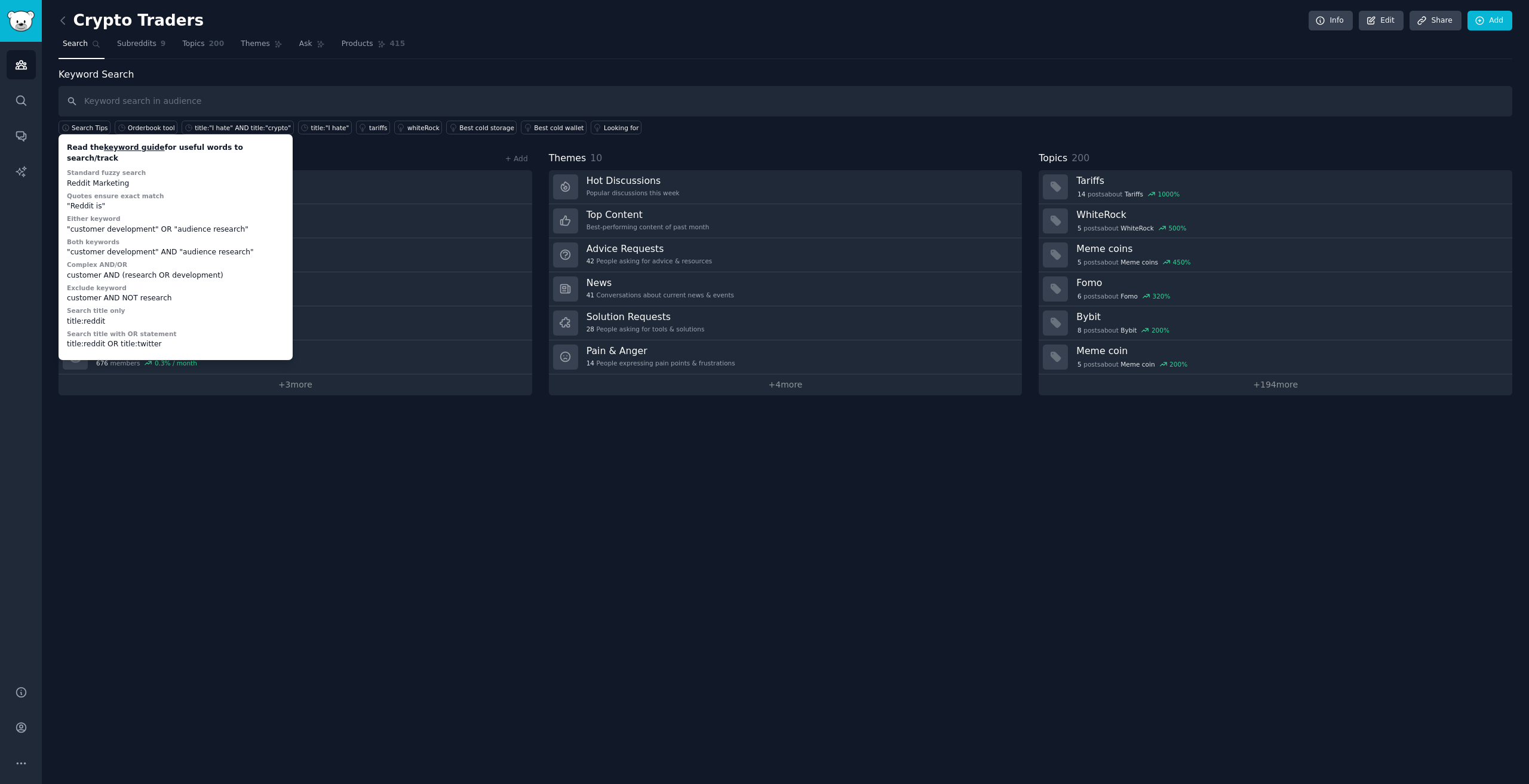
click at [383, 153] on div "Subreddits 9 + Add" at bounding box center [295, 159] width 474 height 15
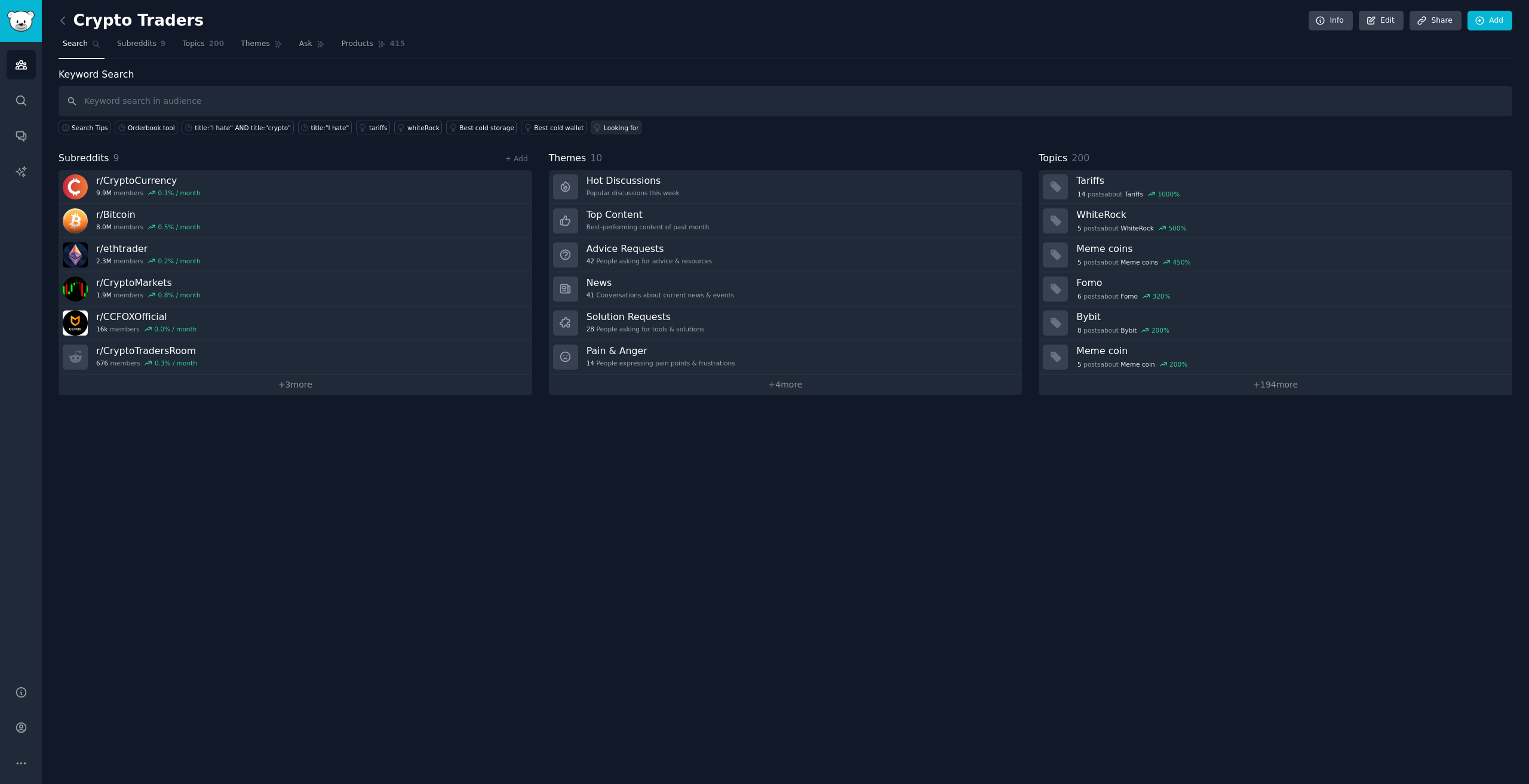
click at [591, 132] on link "Looking for" at bounding box center [616, 127] width 51 height 14
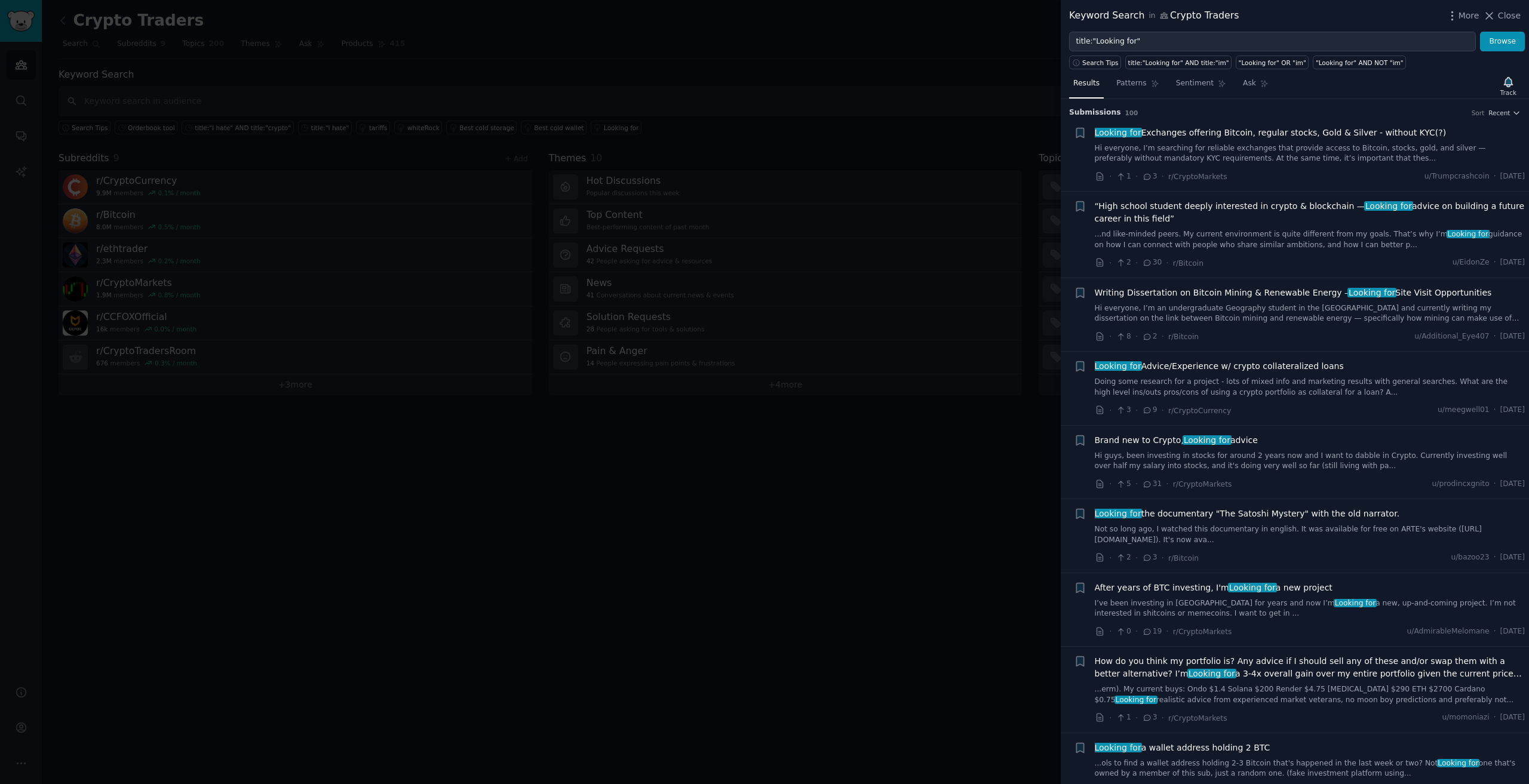
click at [1253, 238] on link "...nd like-minded peers. My current environment is quite different from my goal…" at bounding box center [1310, 239] width 431 height 21
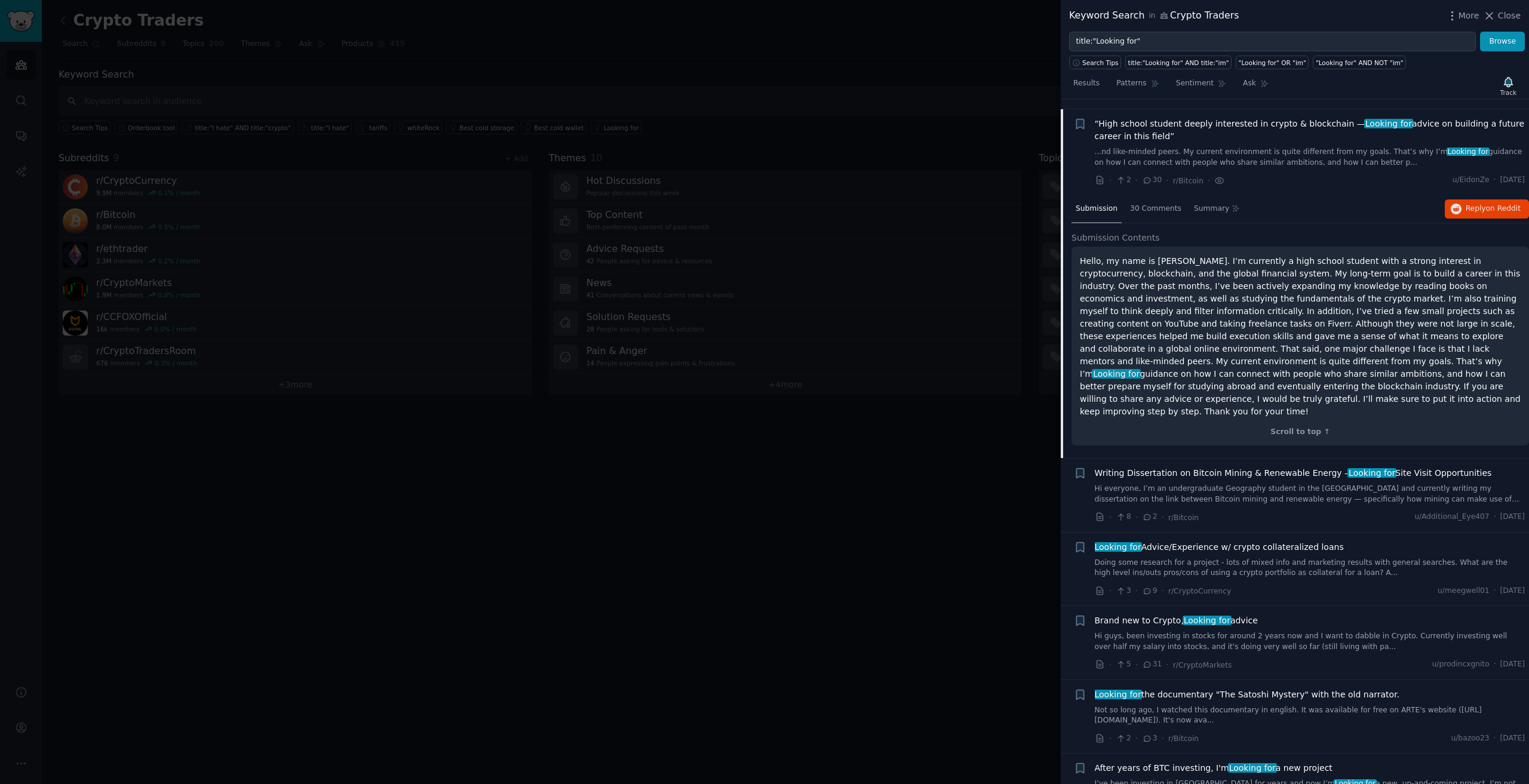
scroll to position [92, 0]
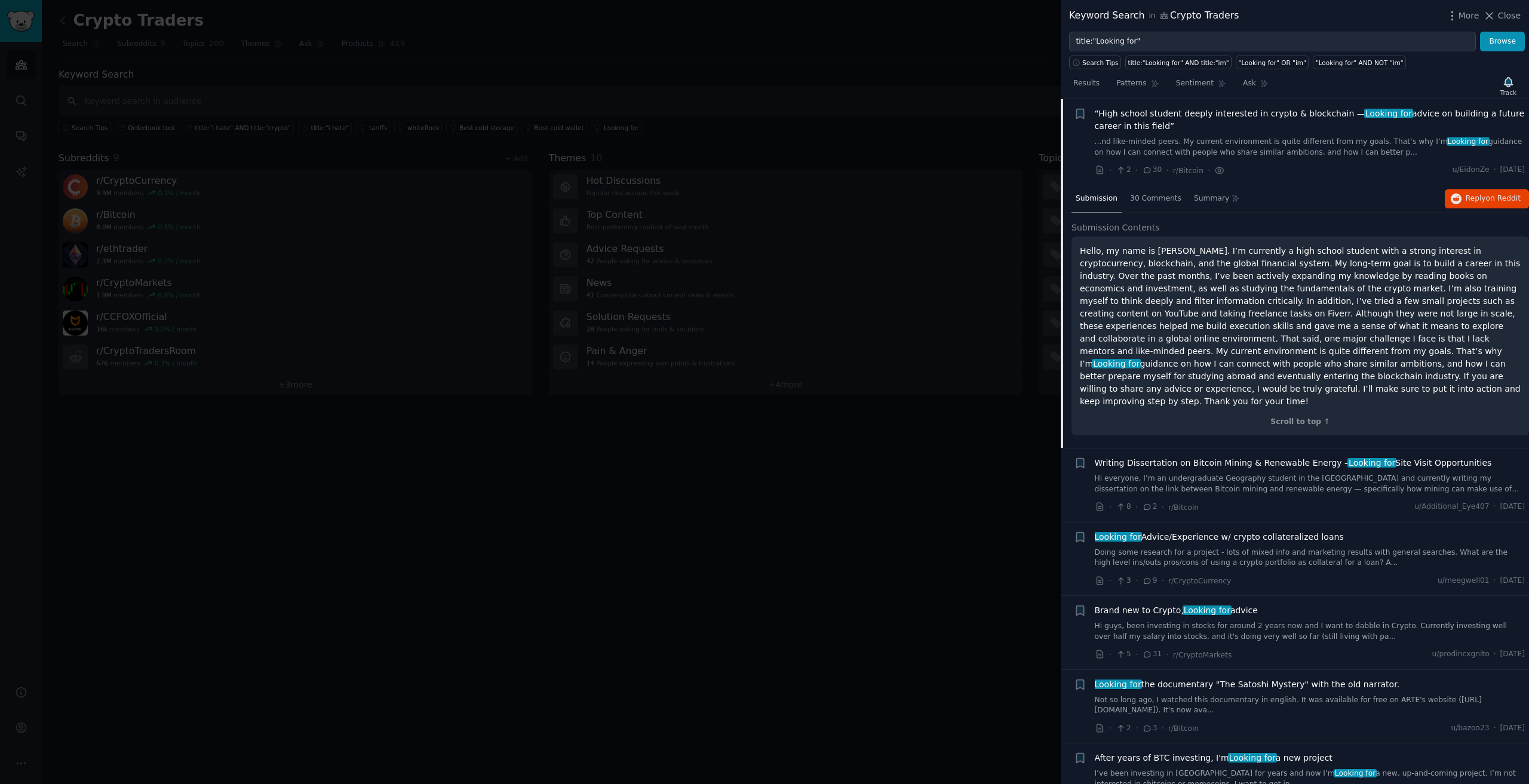
click at [1453, 209] on div "Submission 30 Comments Summary Reply on Reddit" at bounding box center [1300, 199] width 458 height 29
click at [1462, 205] on button "Reply on Reddit" at bounding box center [1487, 199] width 84 height 19
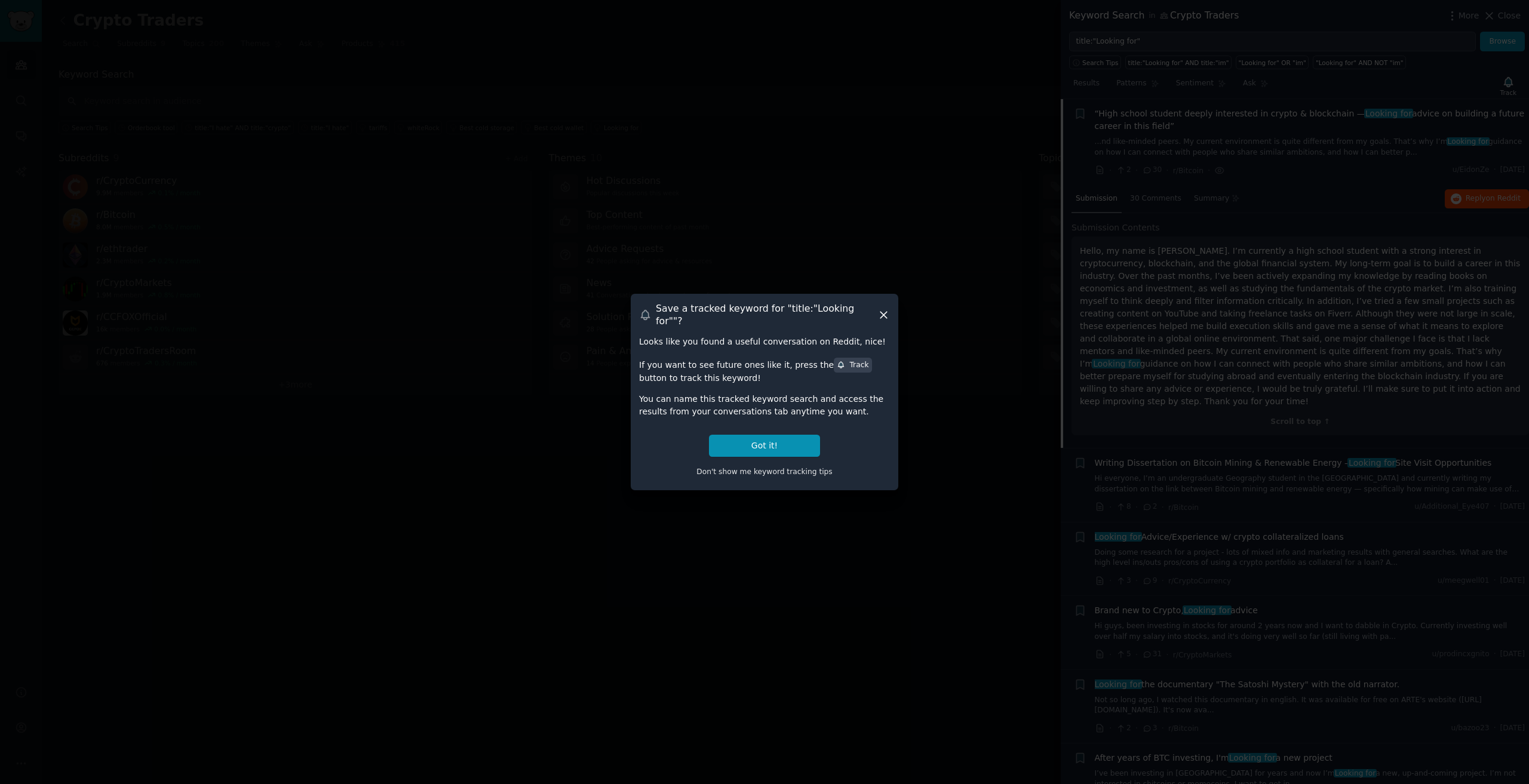
click at [998, 256] on div at bounding box center [764, 392] width 1529 height 784
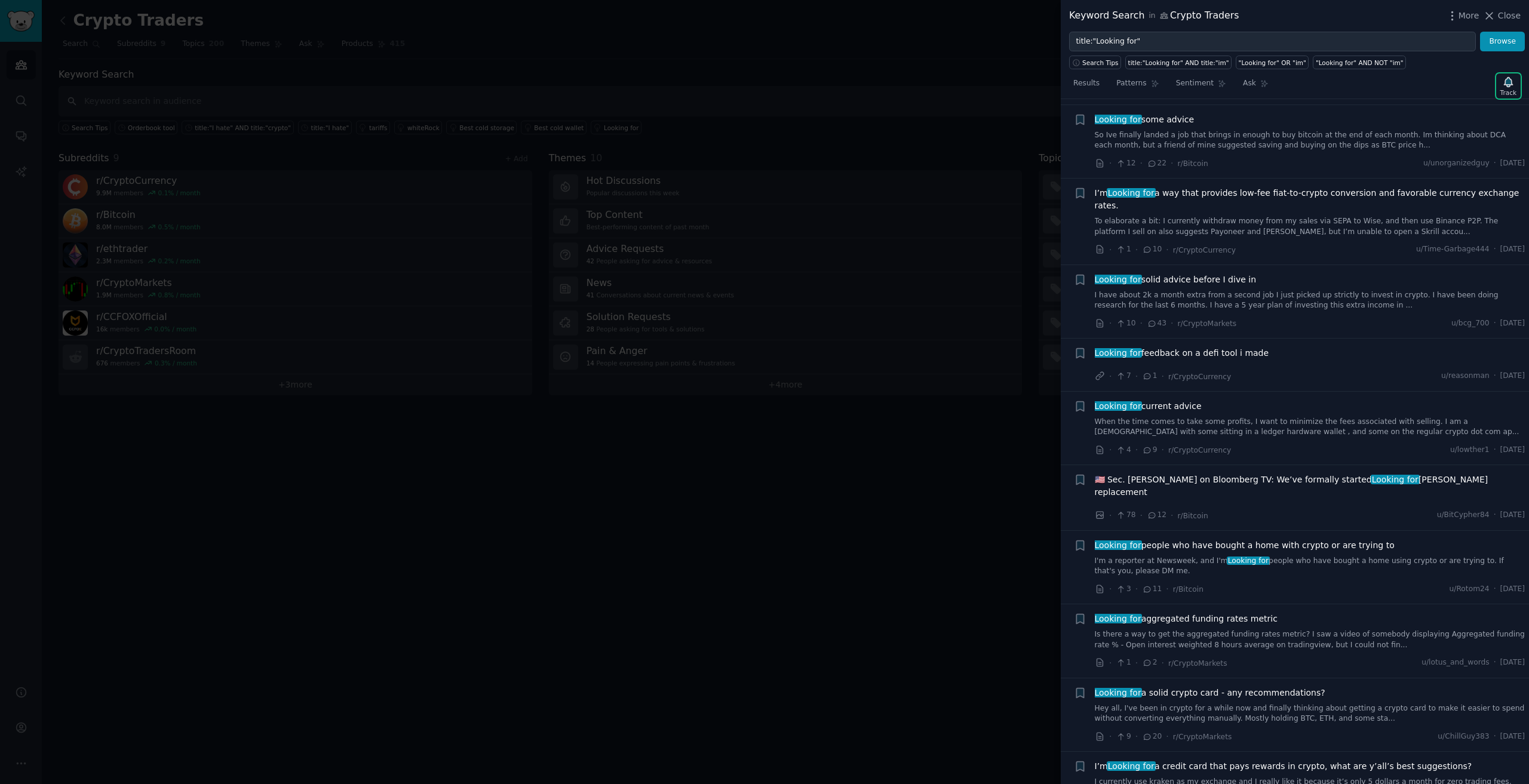
scroll to position [2149, 0]
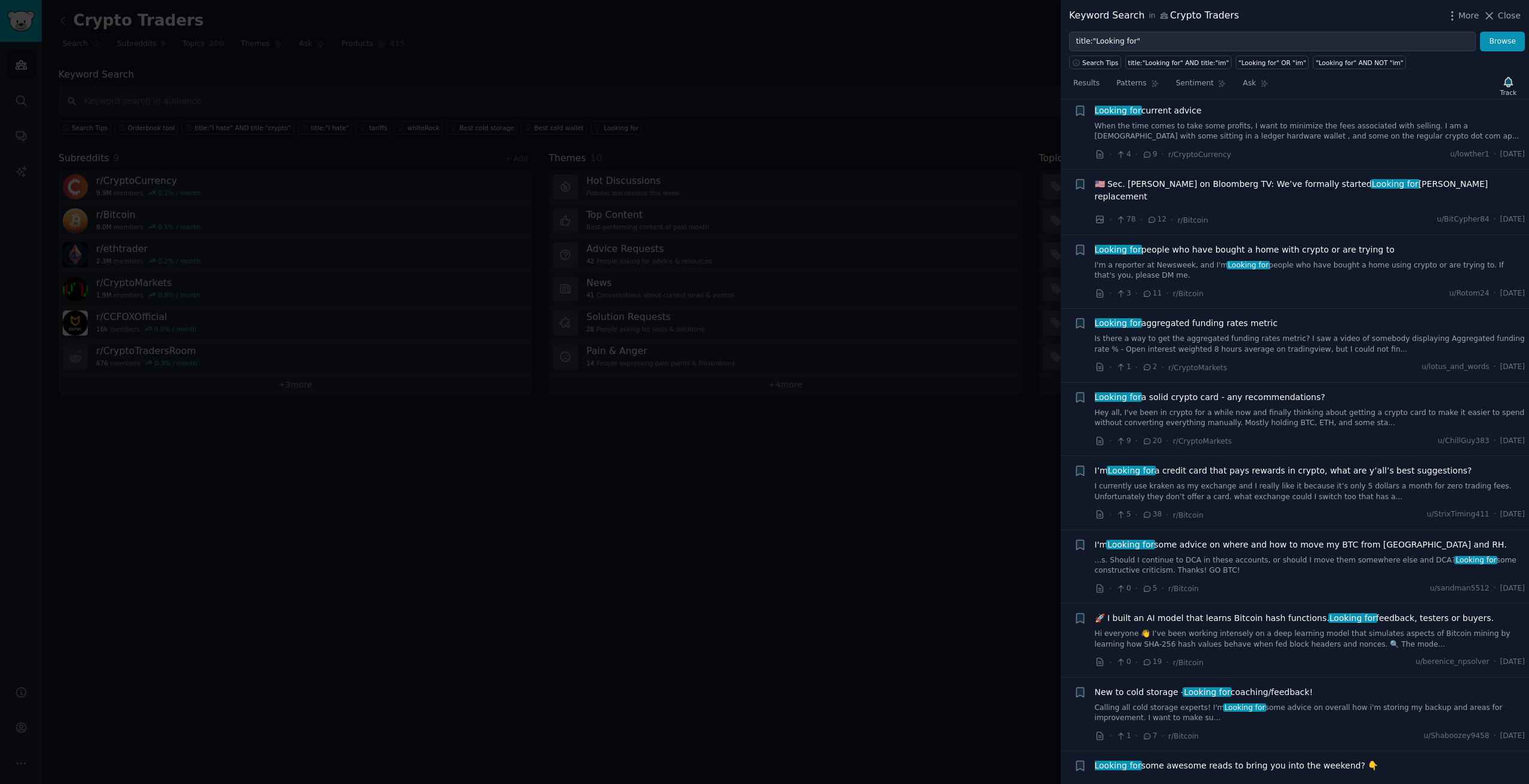
click at [625, 458] on div at bounding box center [764, 392] width 1529 height 784
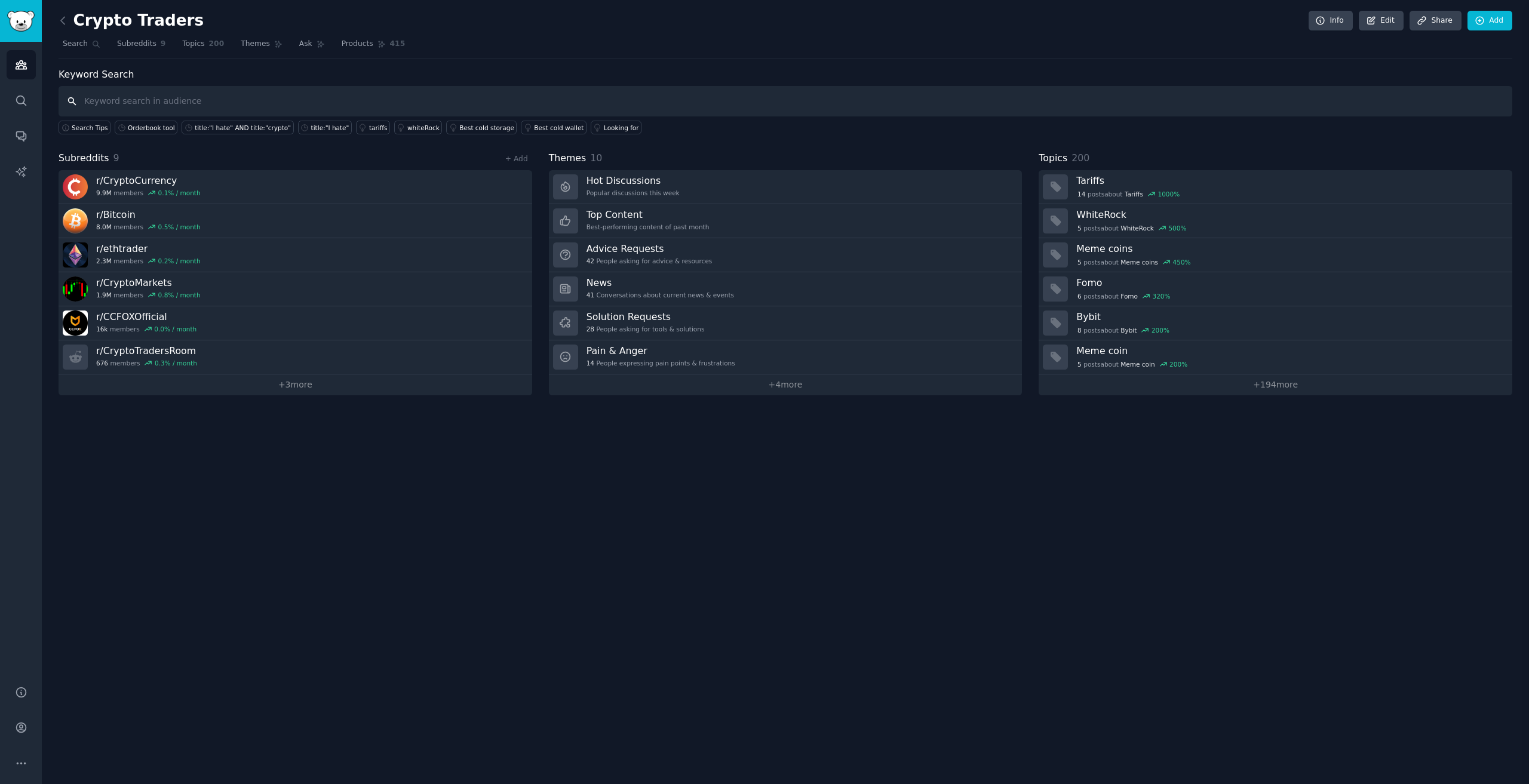
click at [170, 89] on input "text" at bounding box center [785, 102] width 1453 height 31
click at [195, 92] on input "text" at bounding box center [785, 102] width 1453 height 31
type input "X"
type input "C"
type input "Chart"
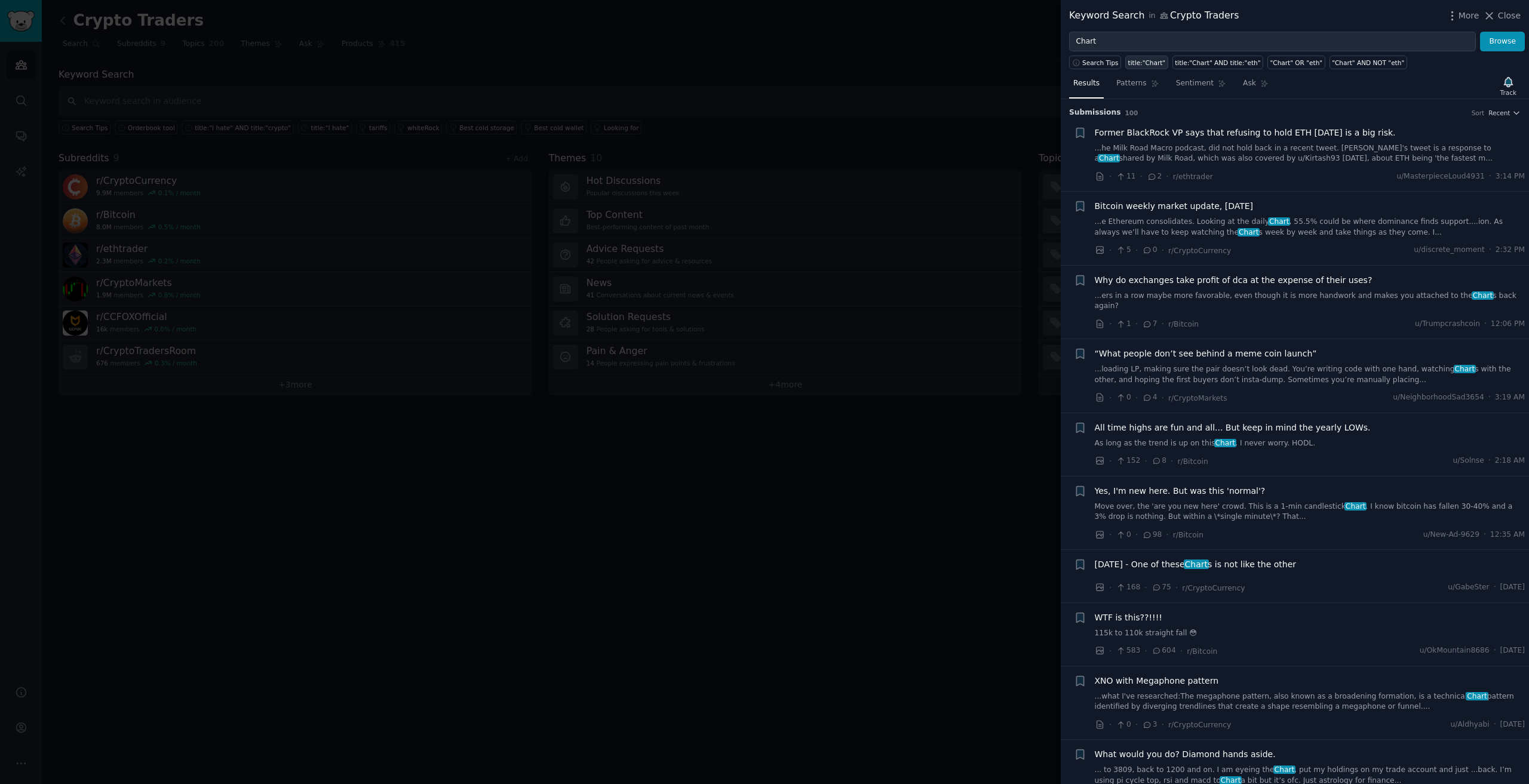
click at [1128, 60] on div "title:"Chart"" at bounding box center [1147, 62] width 37 height 8
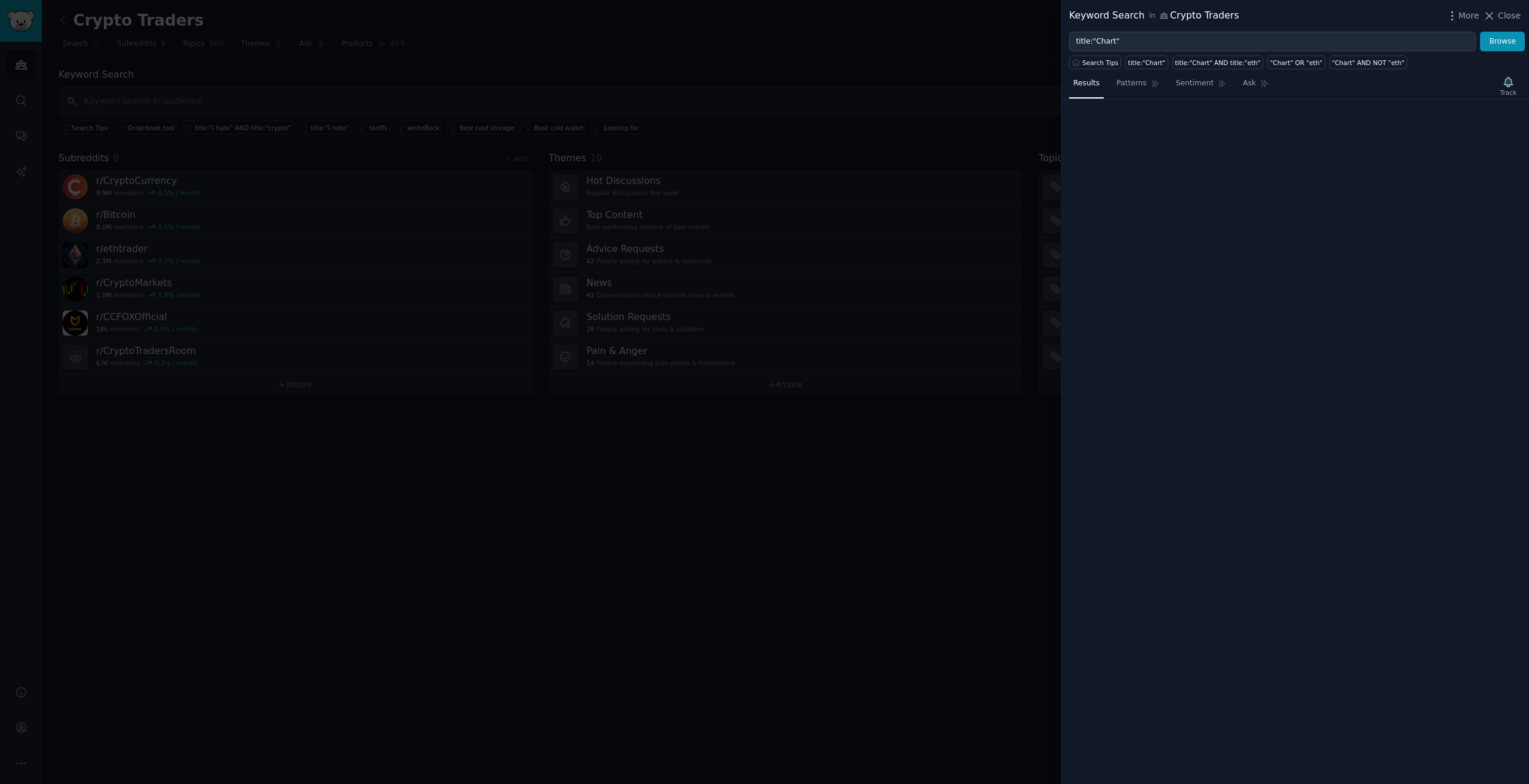
type input "title:"Chart""
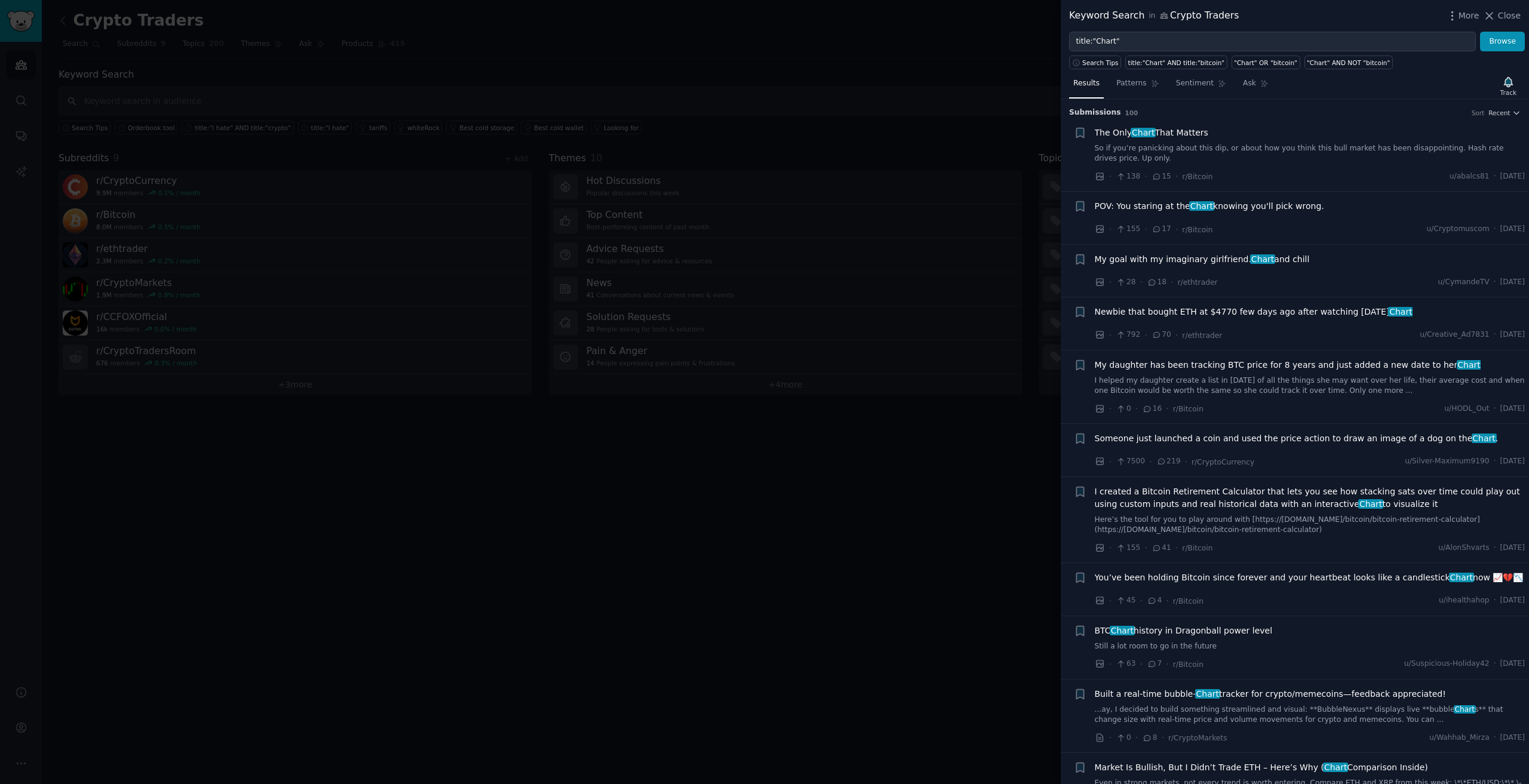
click at [1265, 141] on div "The Only Chart That Matters So if you’re panicking about this dip, or about how…" at bounding box center [1310, 145] width 431 height 37
click at [1261, 147] on link "So if you’re panicking about this dip, or about how you think this bull market …" at bounding box center [1310, 153] width 431 height 21
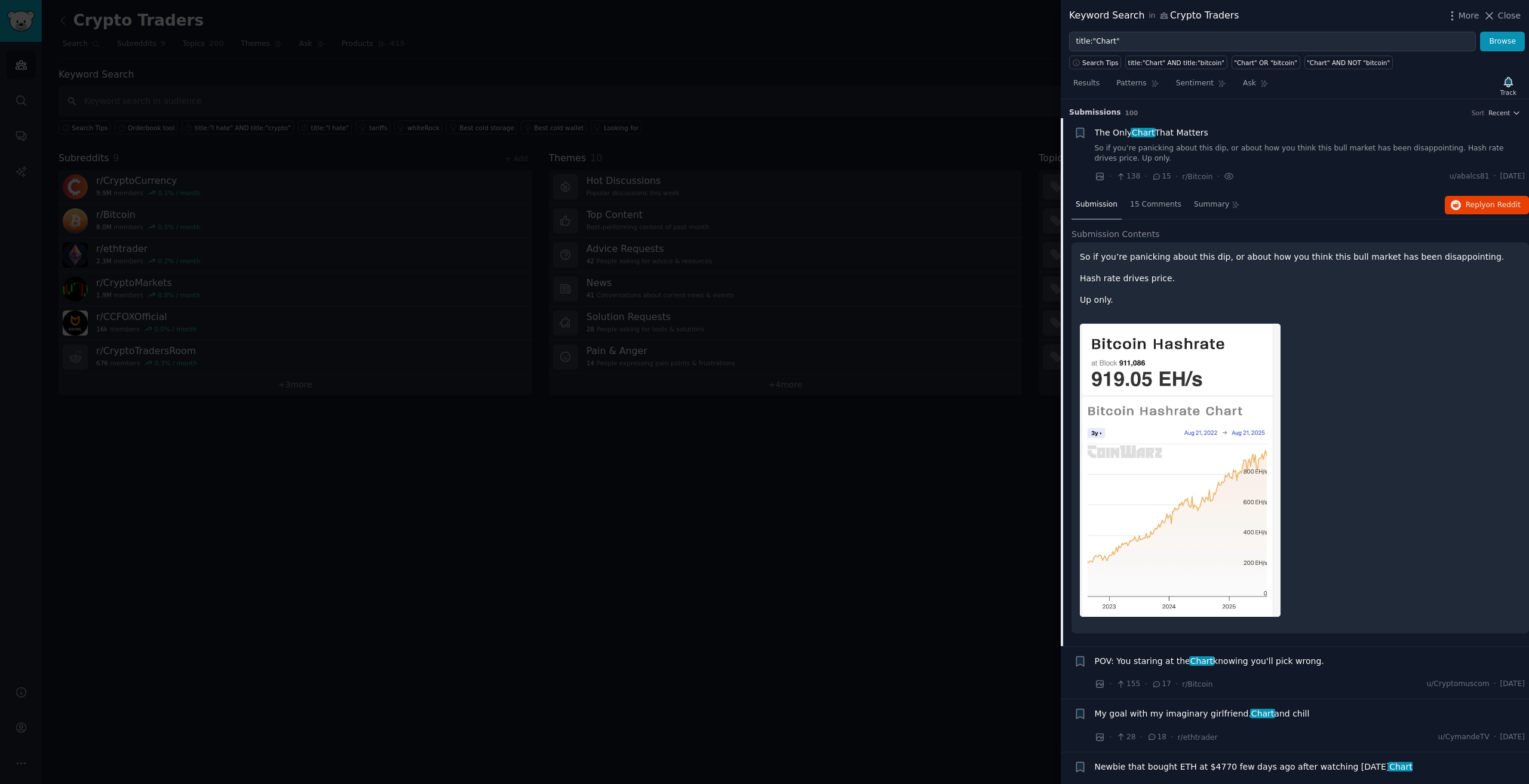
scroll to position [19, 0]
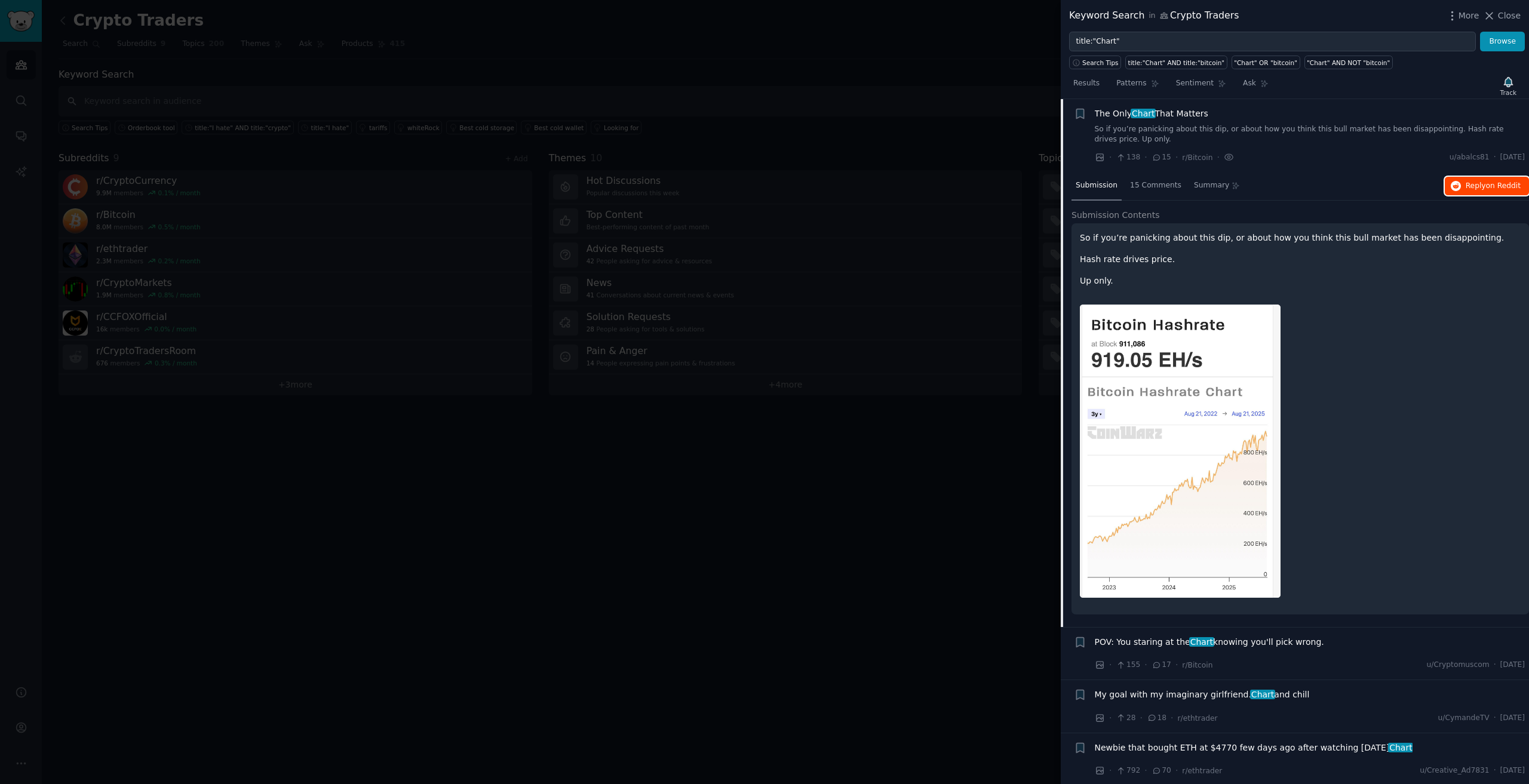
click at [1508, 186] on span "on Reddit" at bounding box center [1504, 185] width 35 height 8
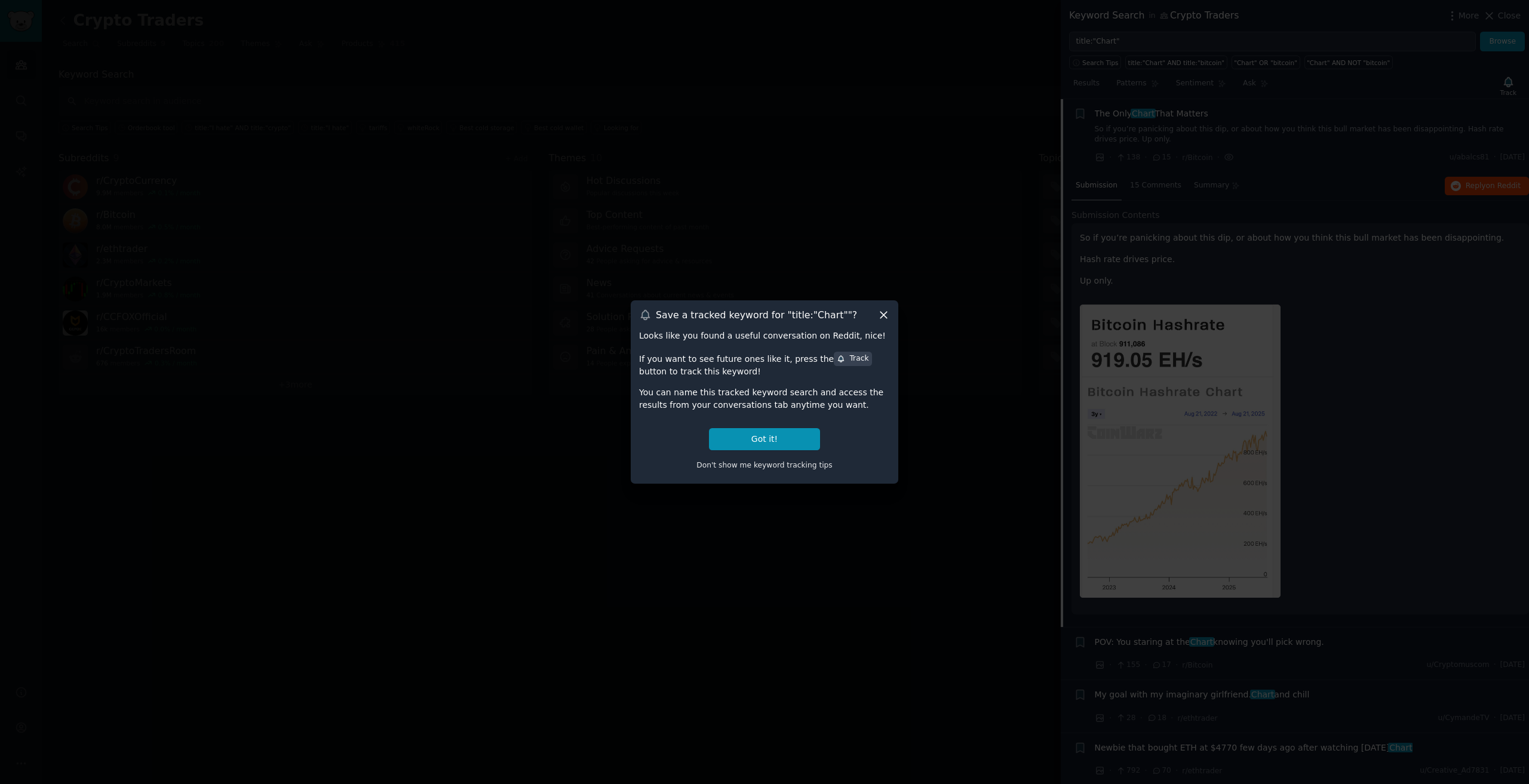
click at [874, 310] on div "Save a tracked keyword for " title:"Chart" "?" at bounding box center [764, 314] width 251 height 13
click at [882, 312] on icon at bounding box center [883, 314] width 13 height 13
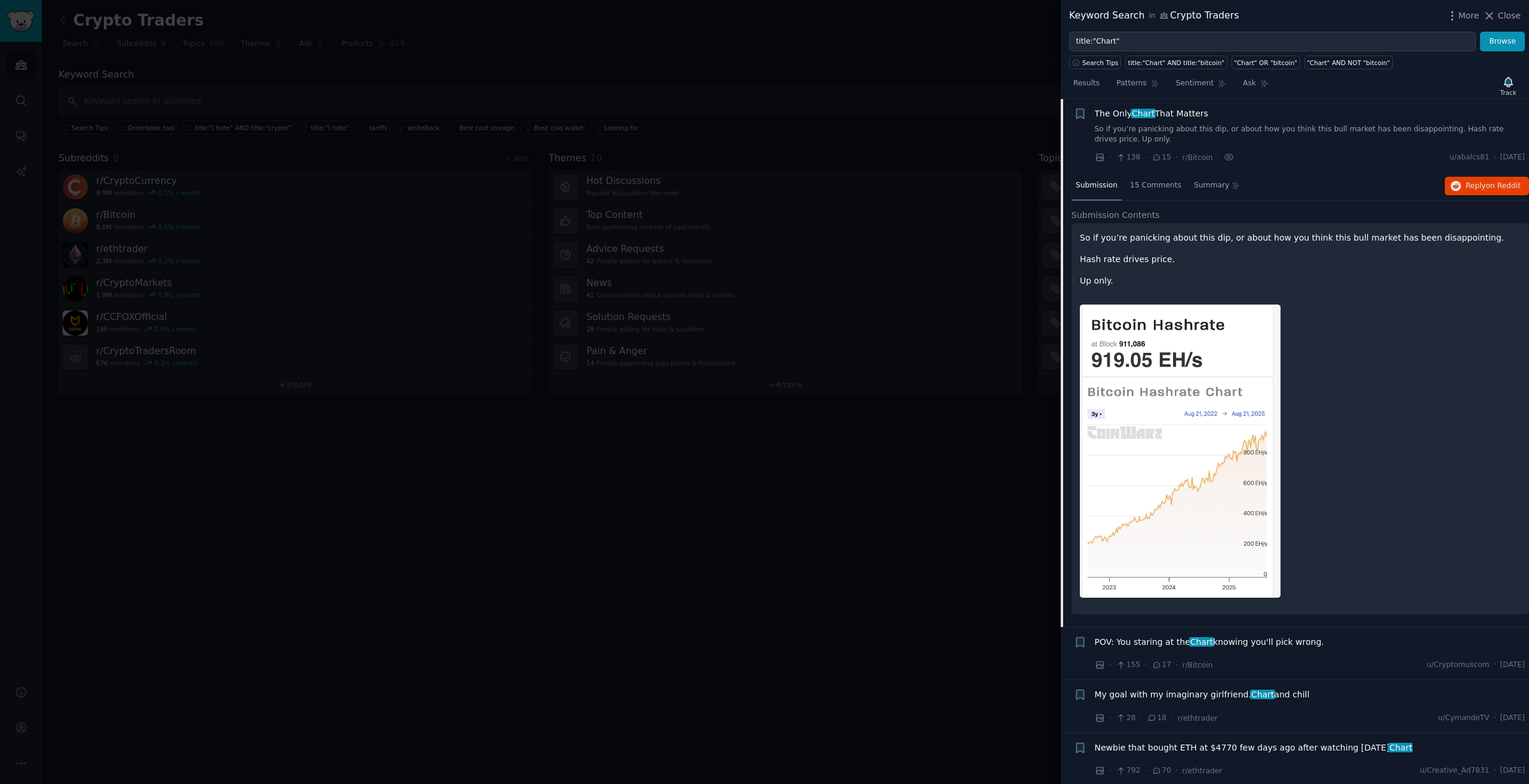
click at [889, 308] on div at bounding box center [764, 392] width 1529 height 784
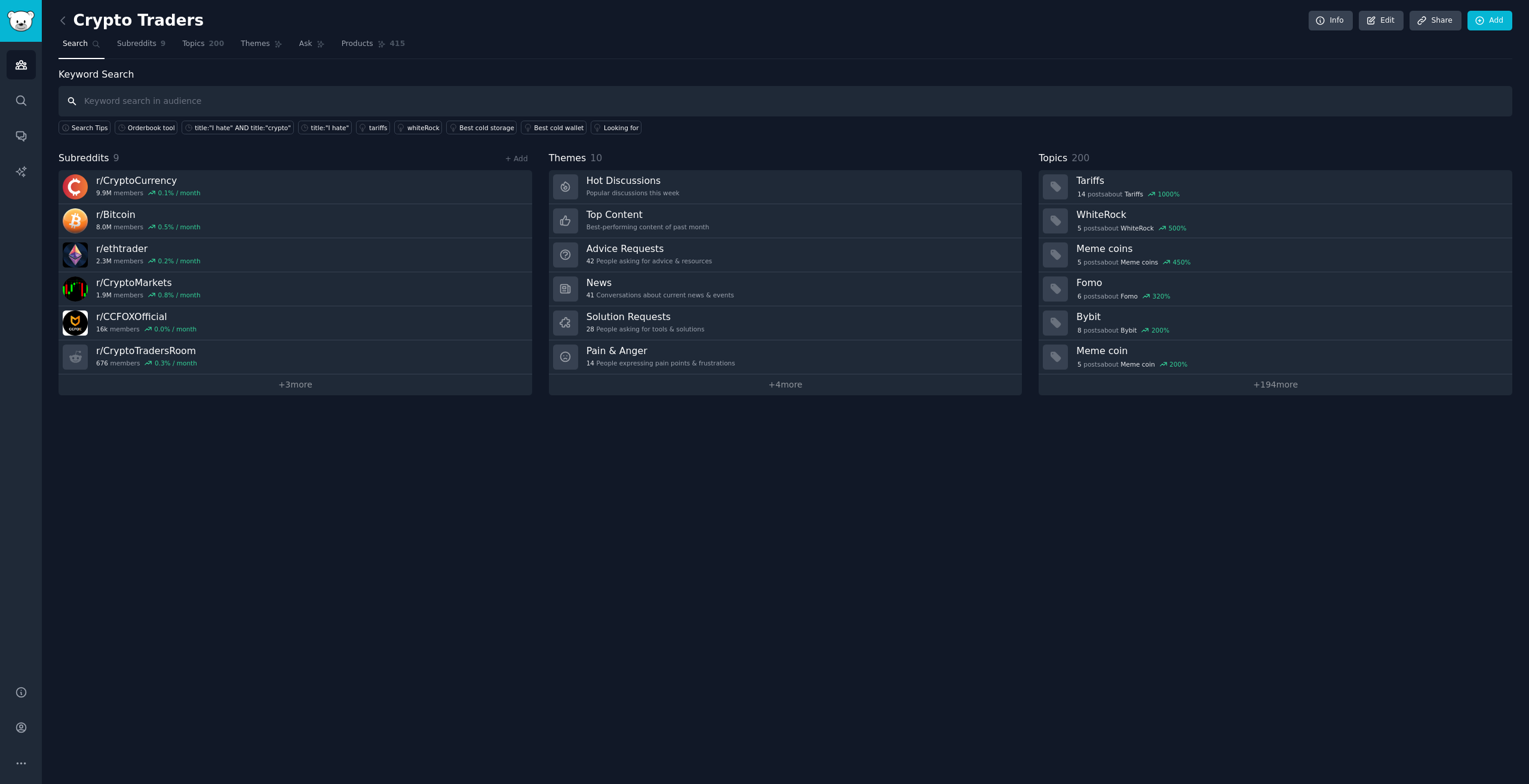
click at [243, 92] on input "text" at bounding box center [785, 102] width 1453 height 31
type input "chart tool"
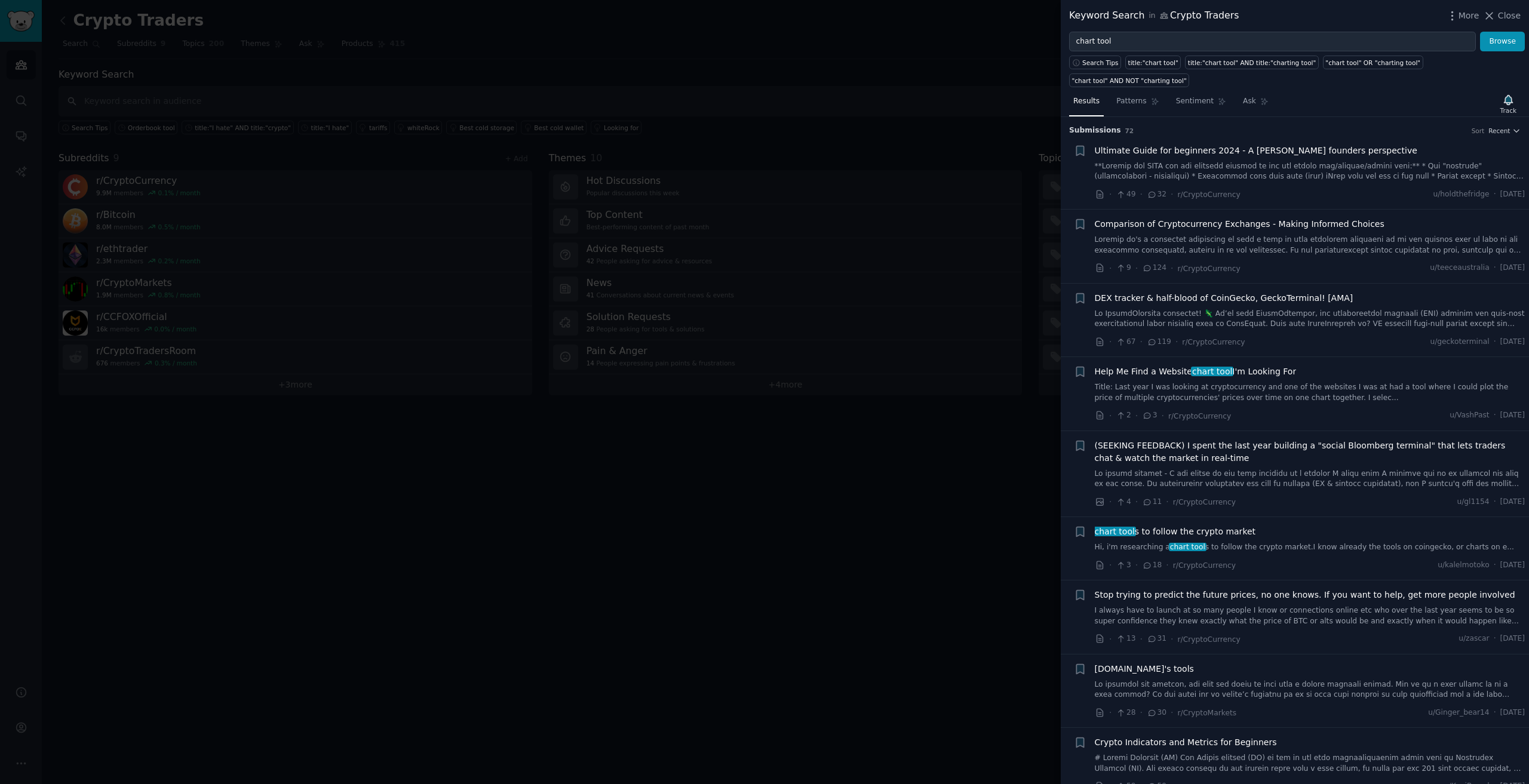
click at [1240, 161] on link at bounding box center [1310, 171] width 431 height 21
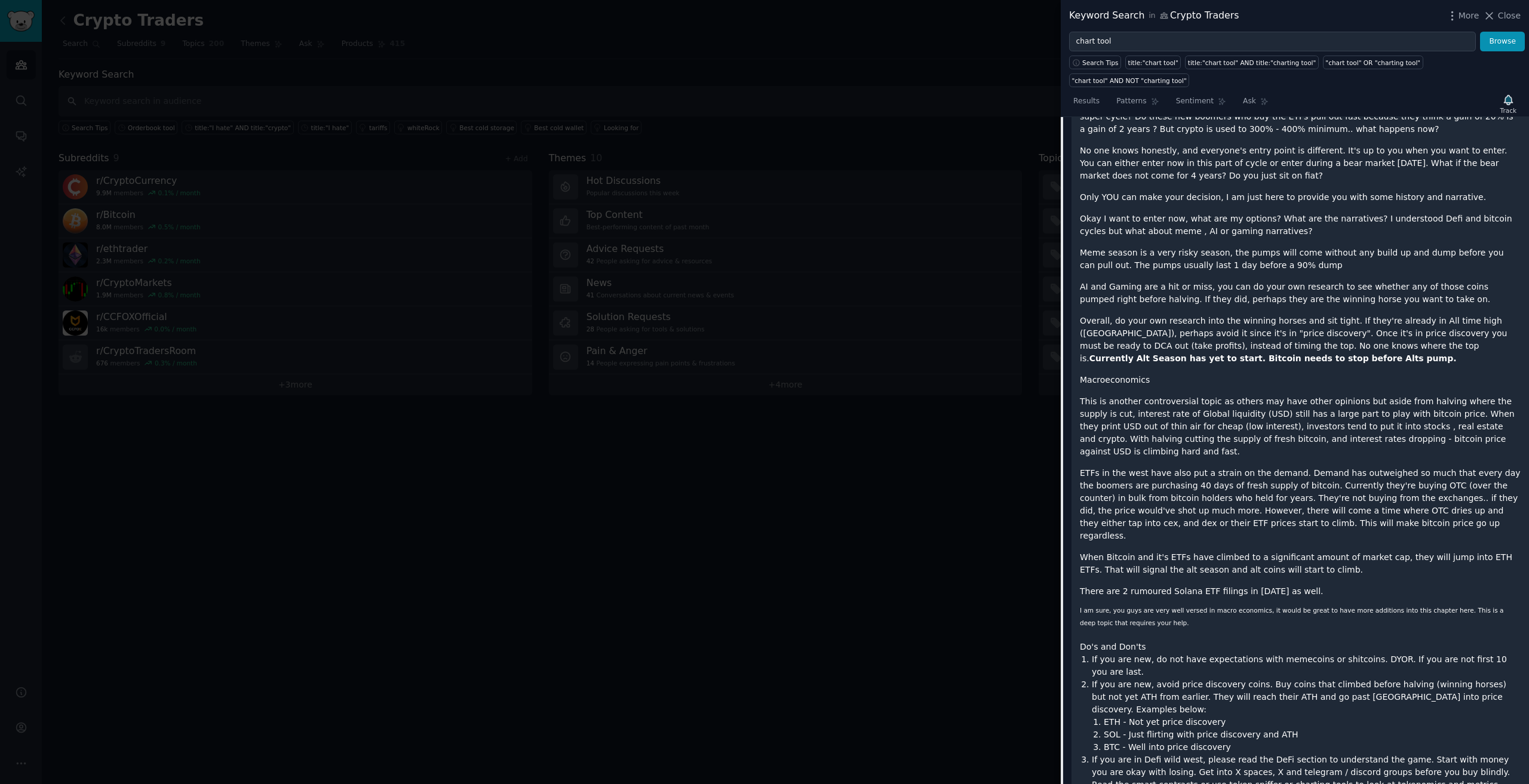
scroll to position [4478, 0]
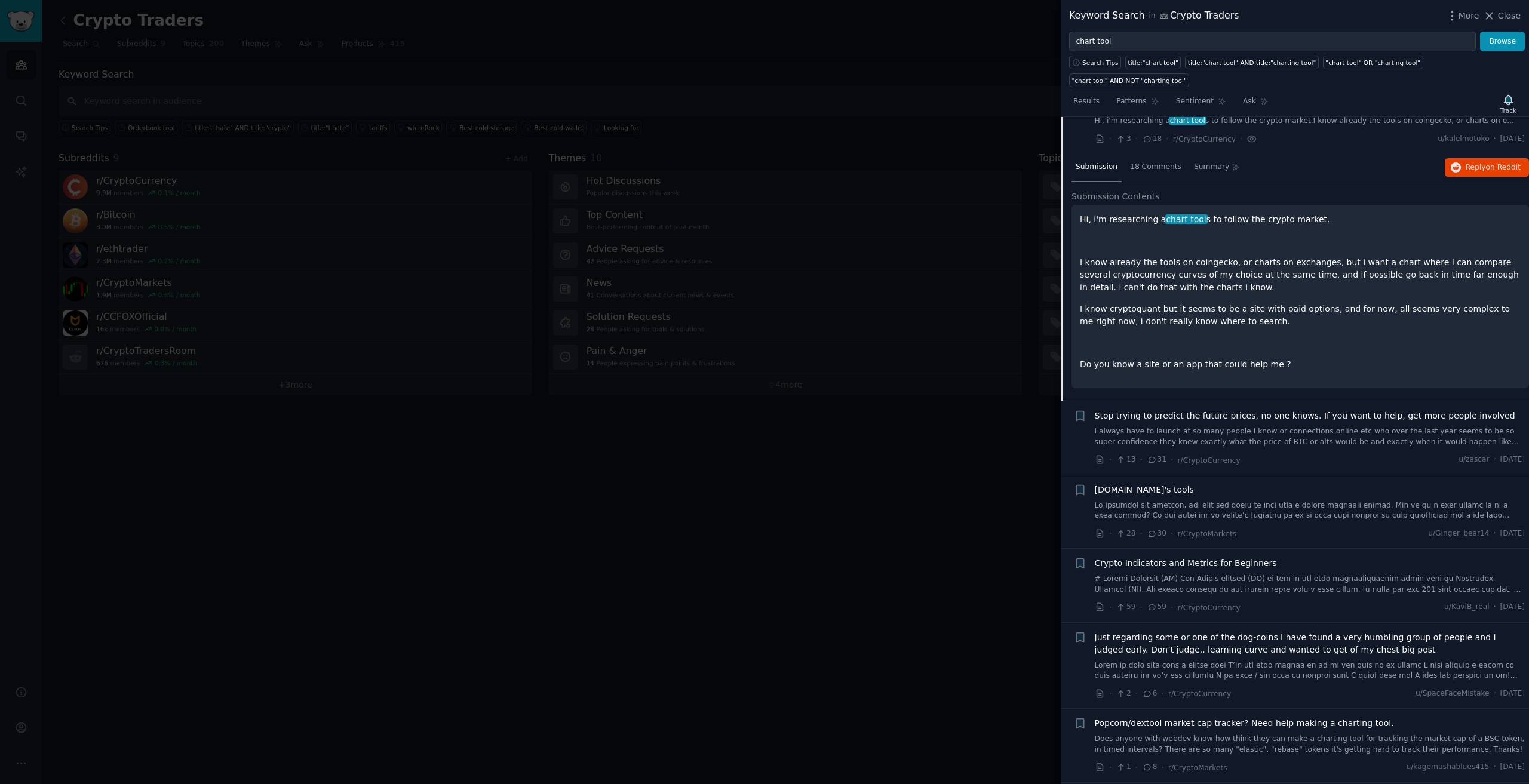
scroll to position [400, 0]
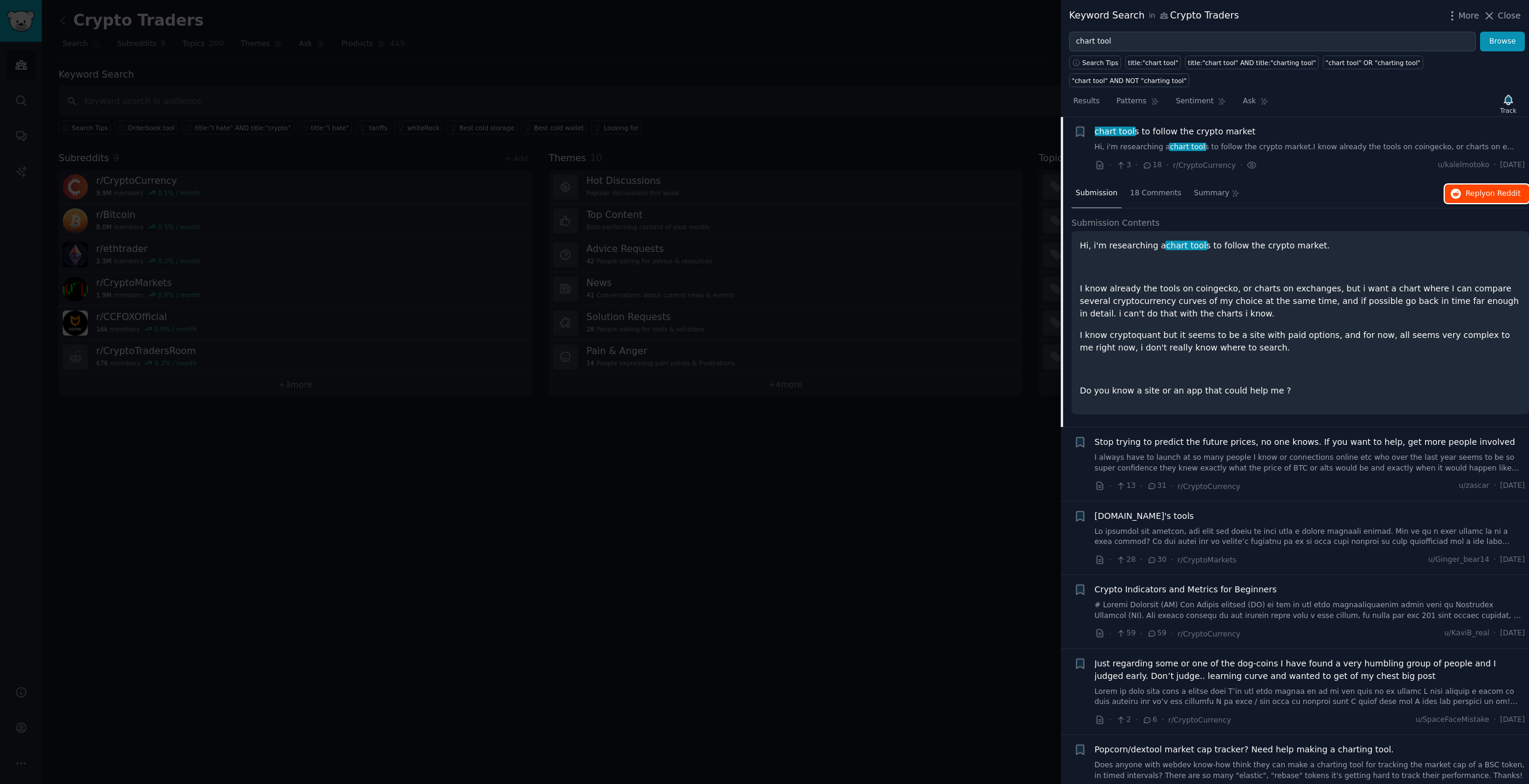
click at [1480, 189] on span "Reply on Reddit" at bounding box center [1493, 194] width 55 height 11
